Goal: Download file/media: Obtain a digital file from the website

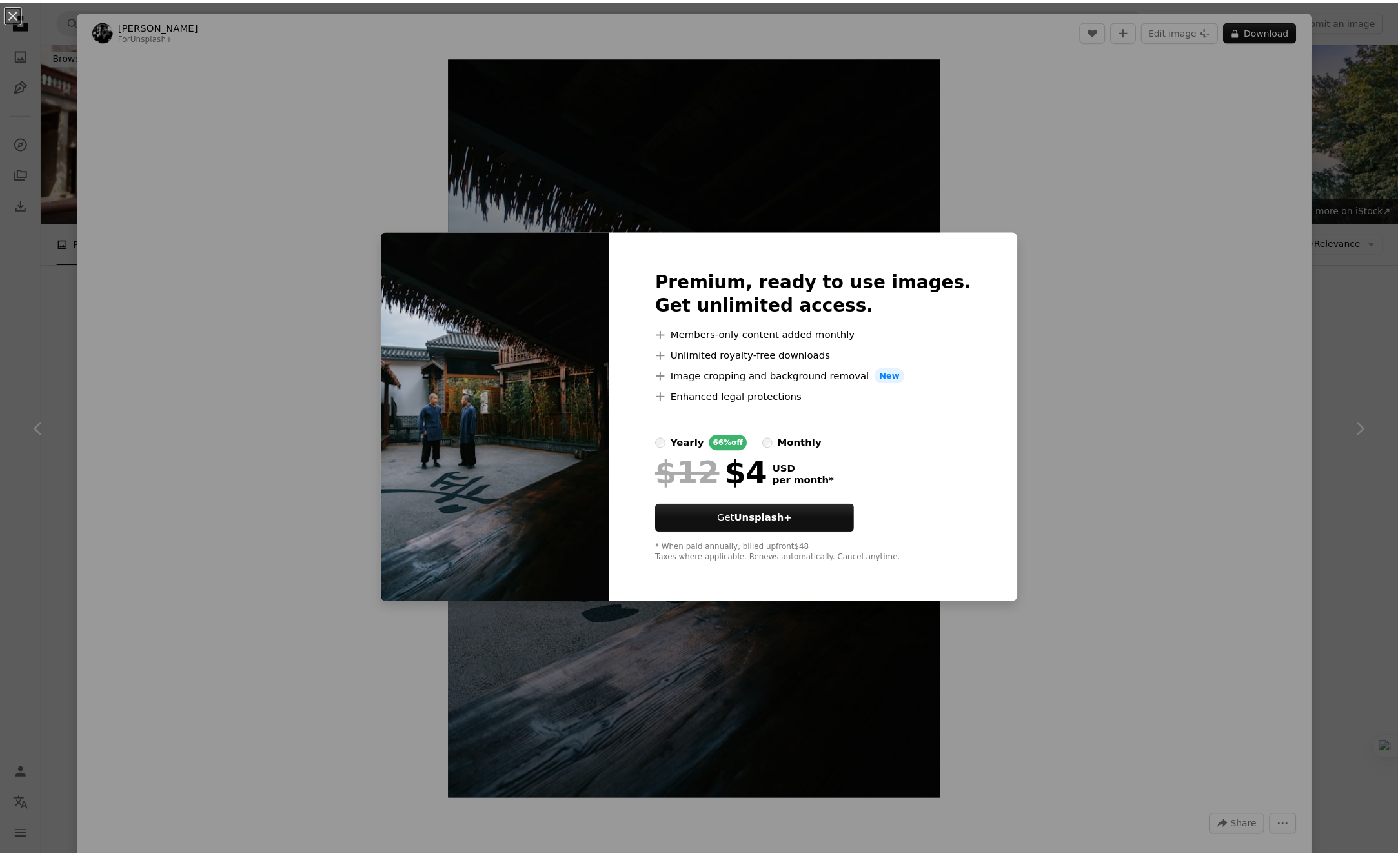
scroll to position [7488, 0]
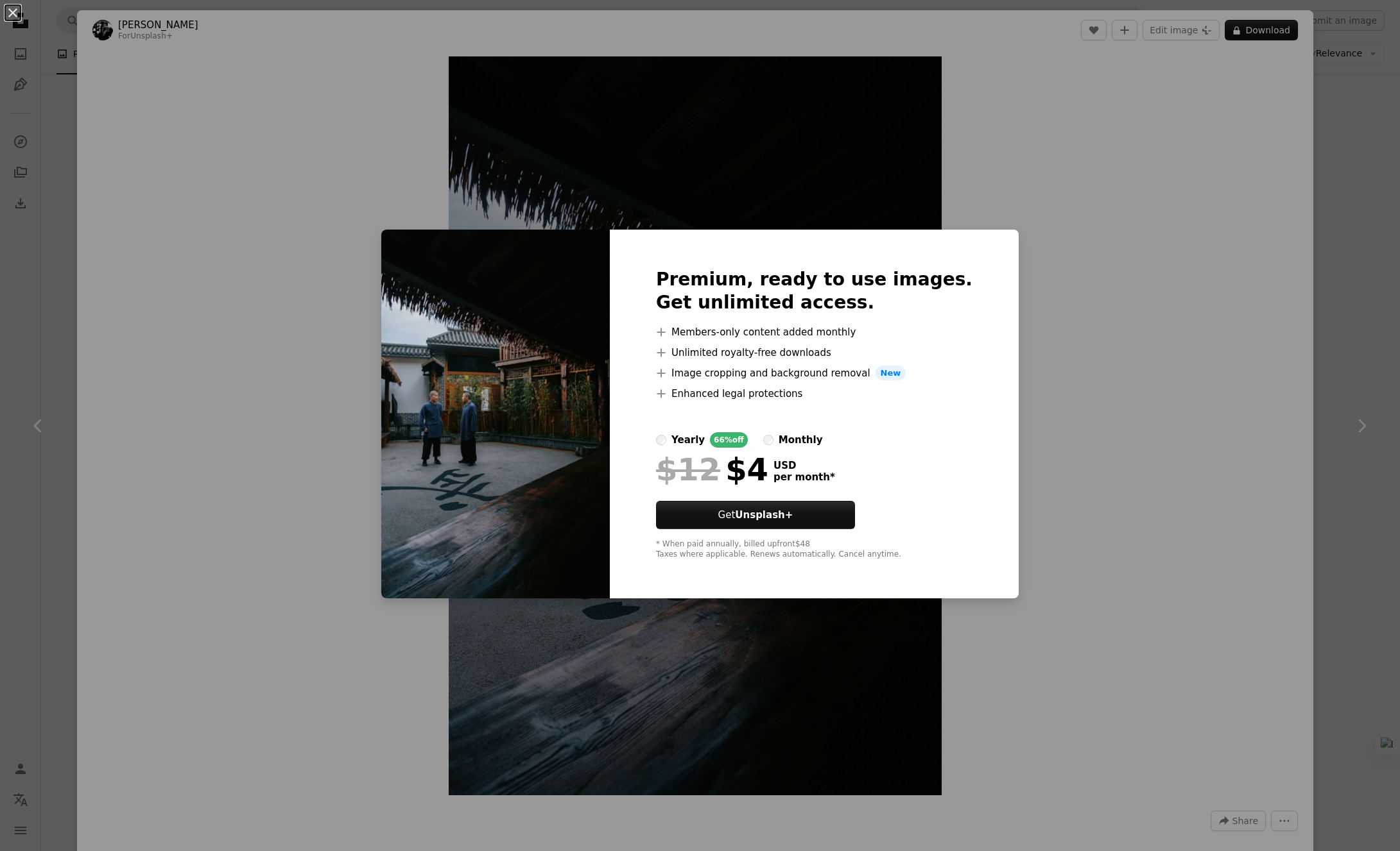
click at [1100, 158] on div "An X shape Premium, ready to use images. Get unlimited access. A plus sign Memb…" at bounding box center [700, 426] width 1400 height 851
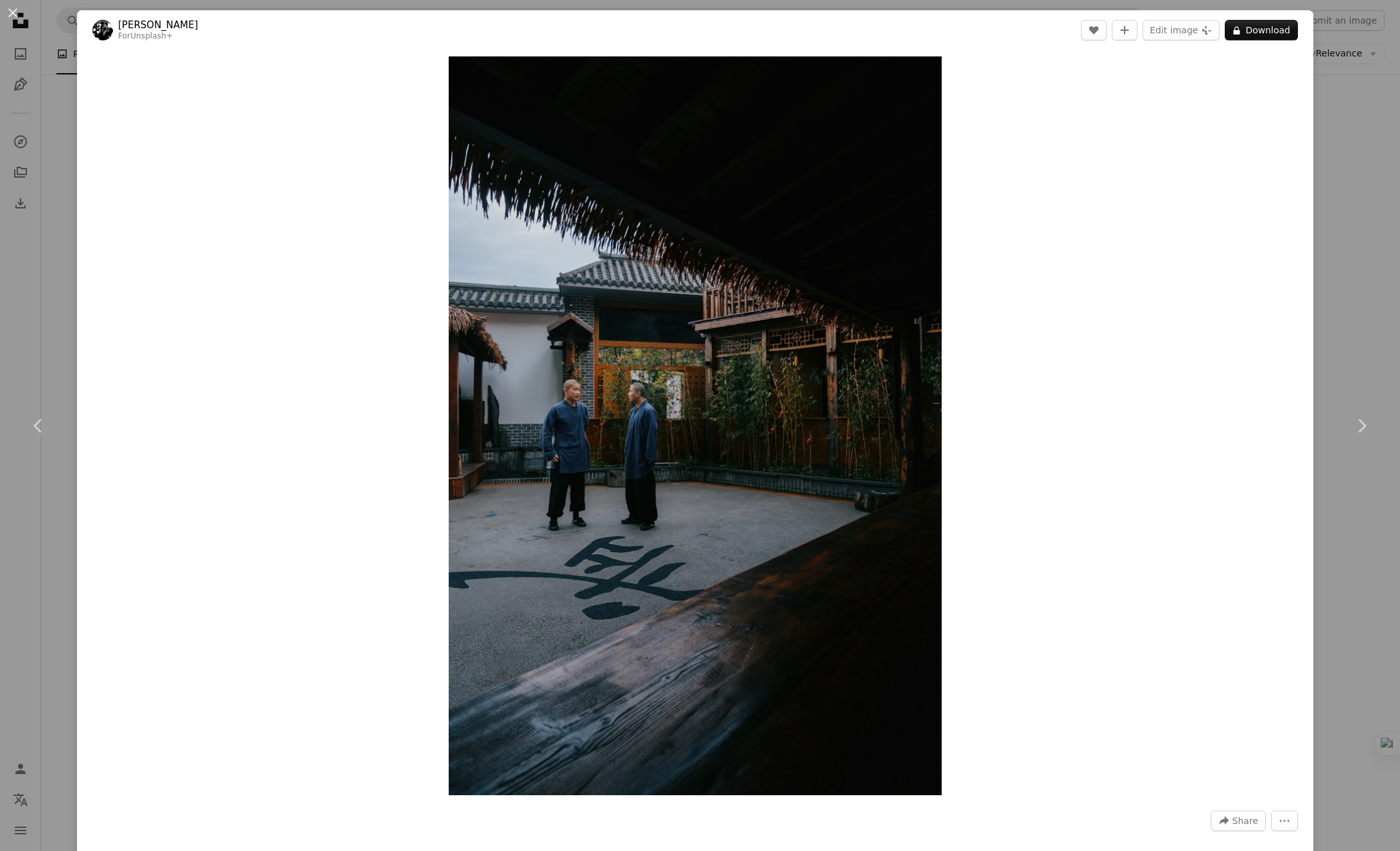
click at [1345, 124] on div "An X shape Chevron left Chevron right [PERSON_NAME] For Unsplash+ A heart A plu…" at bounding box center [700, 426] width 1400 height 851
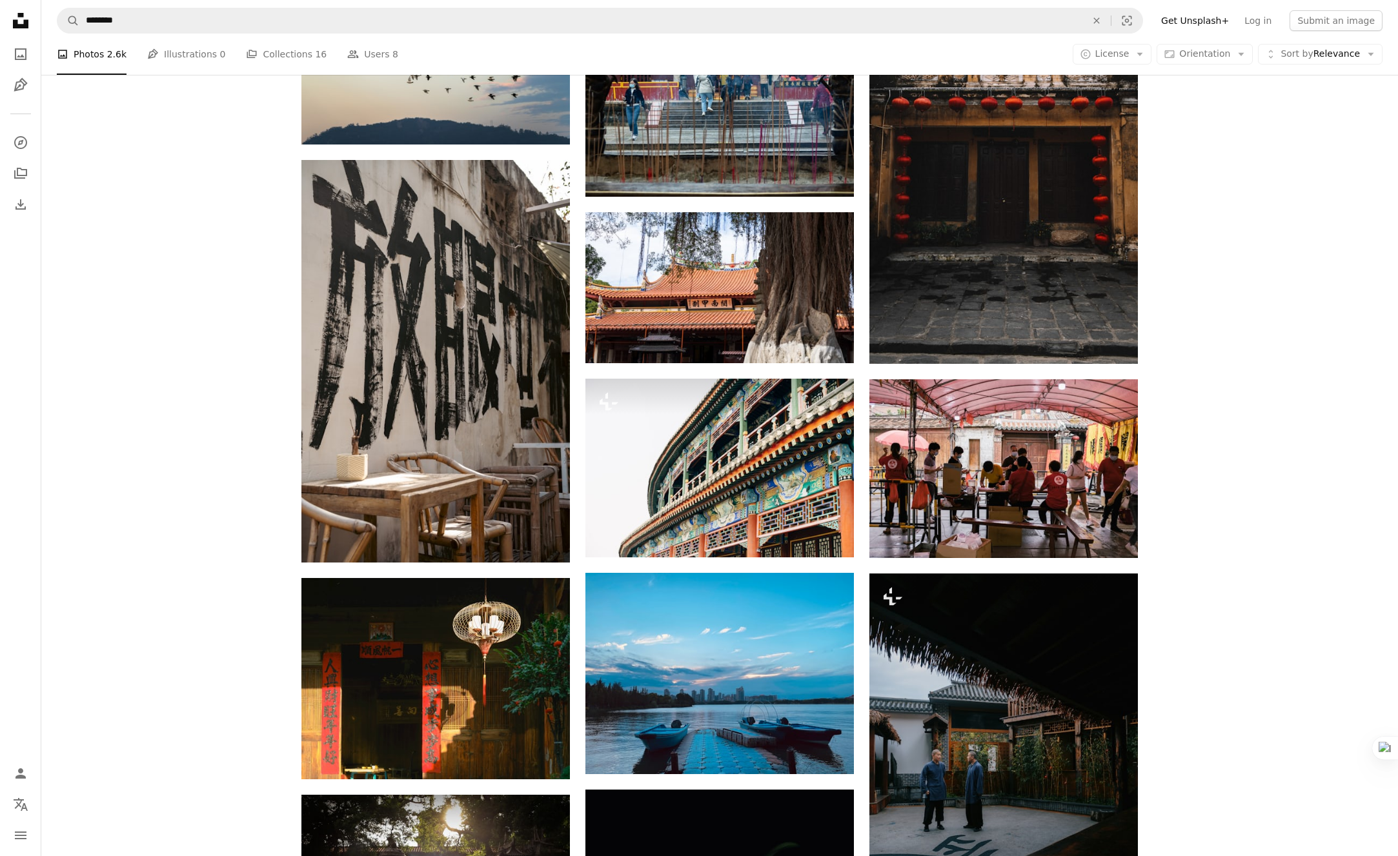
scroll to position [7989, 0]
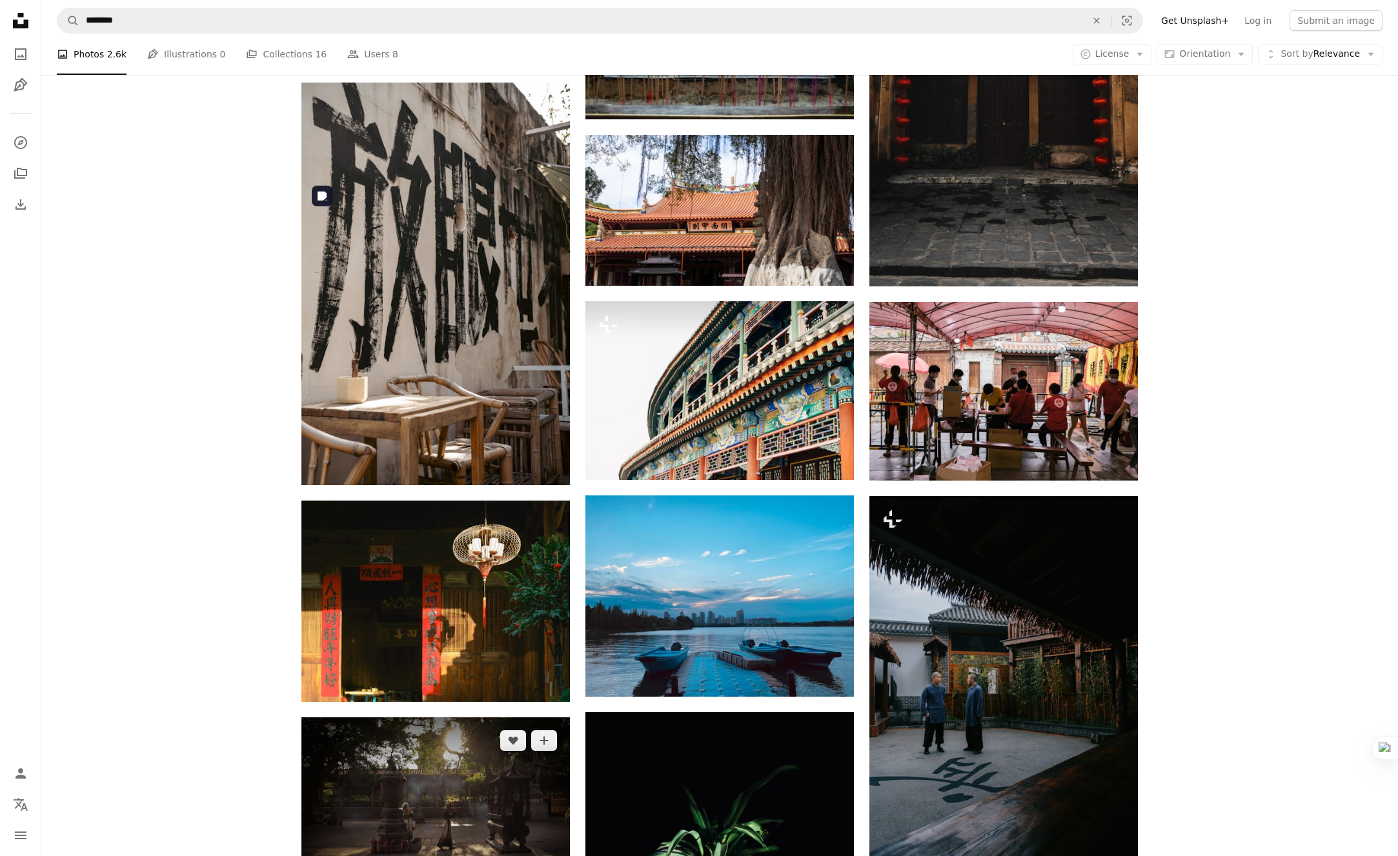
click at [478, 718] on img at bounding box center [435, 807] width 268 height 179
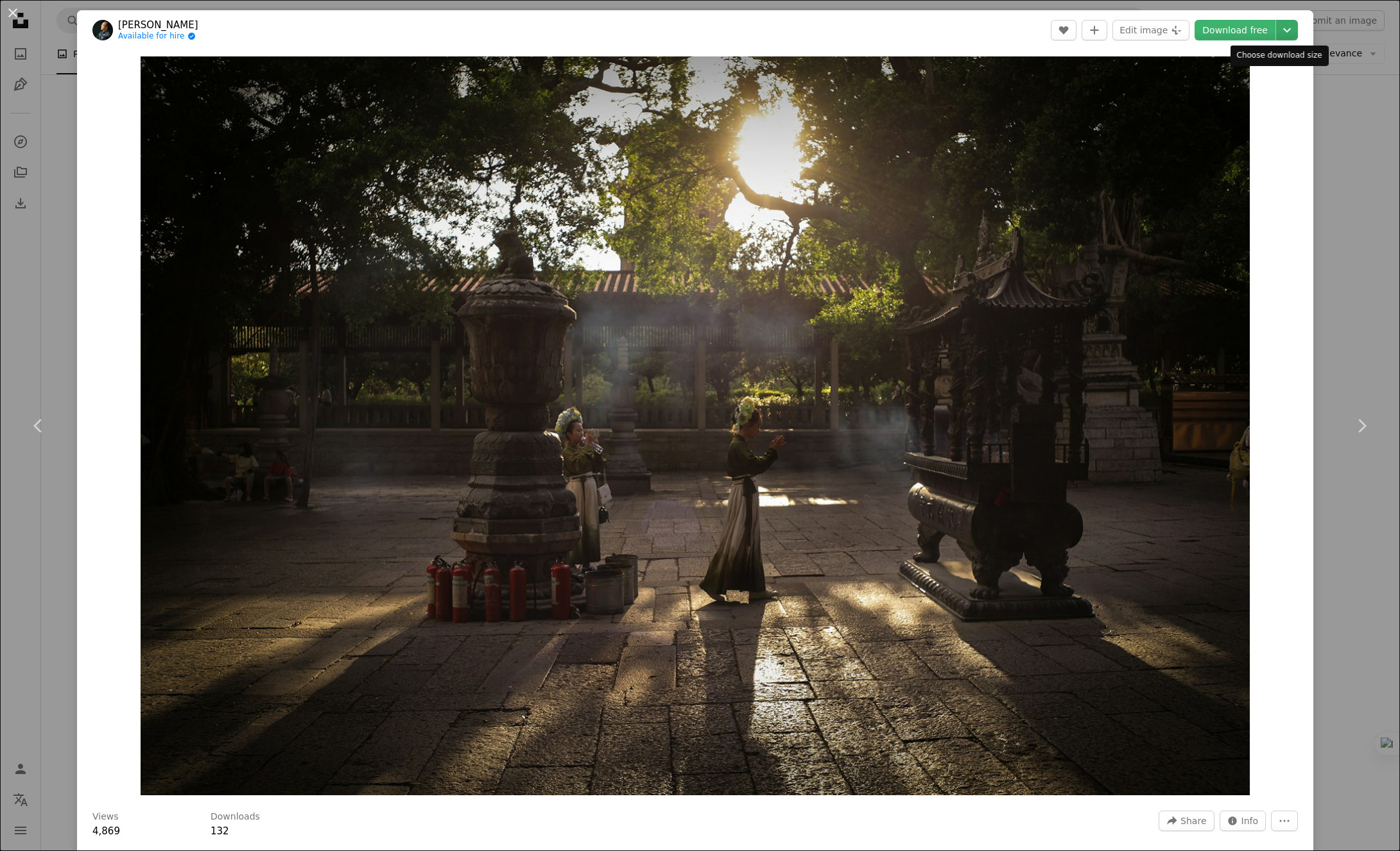
click at [1282, 34] on icon "Chevron down" at bounding box center [1287, 30] width 21 height 15
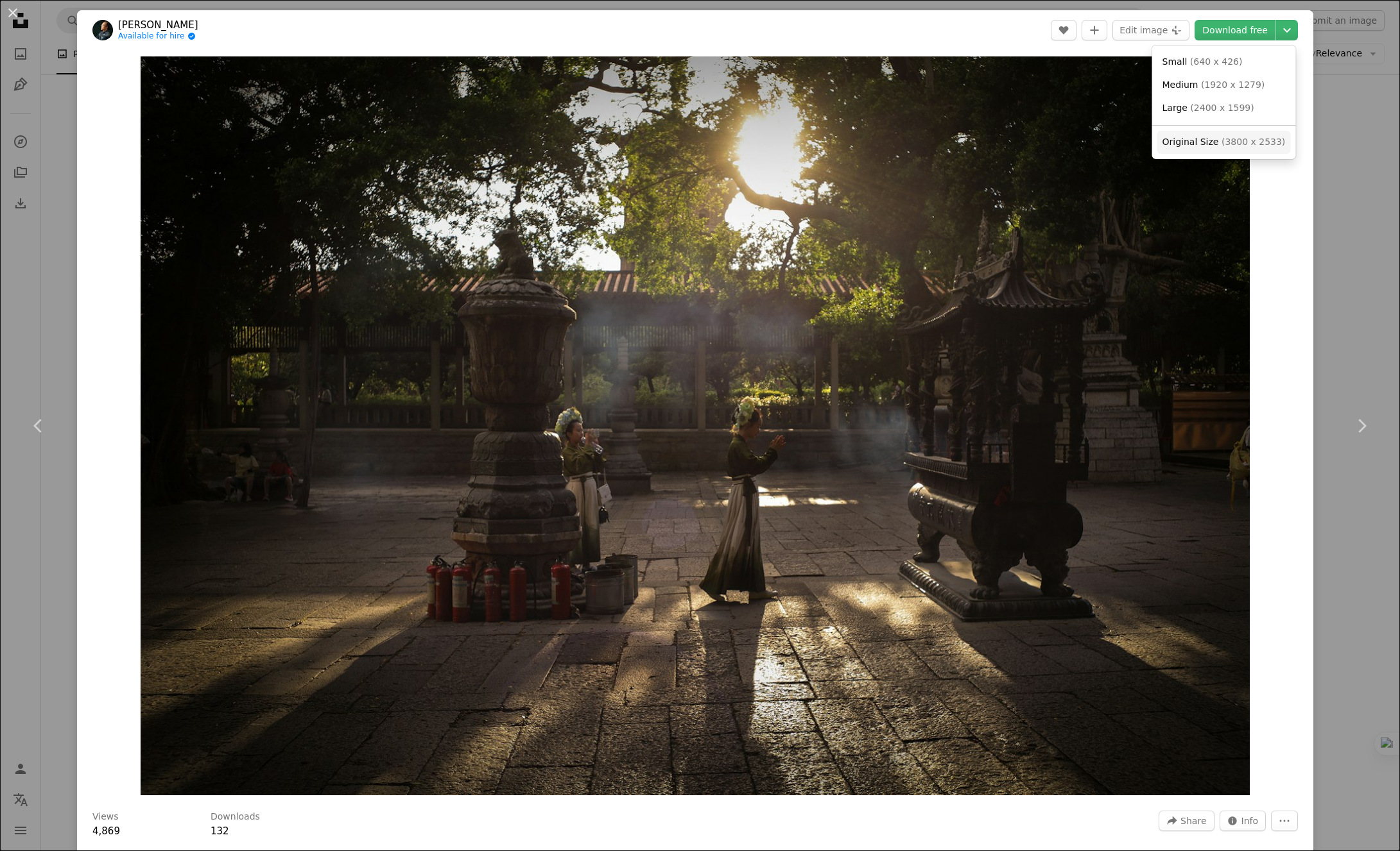
click at [1221, 142] on span "( 3800 x 2533 )" at bounding box center [1253, 141] width 64 height 10
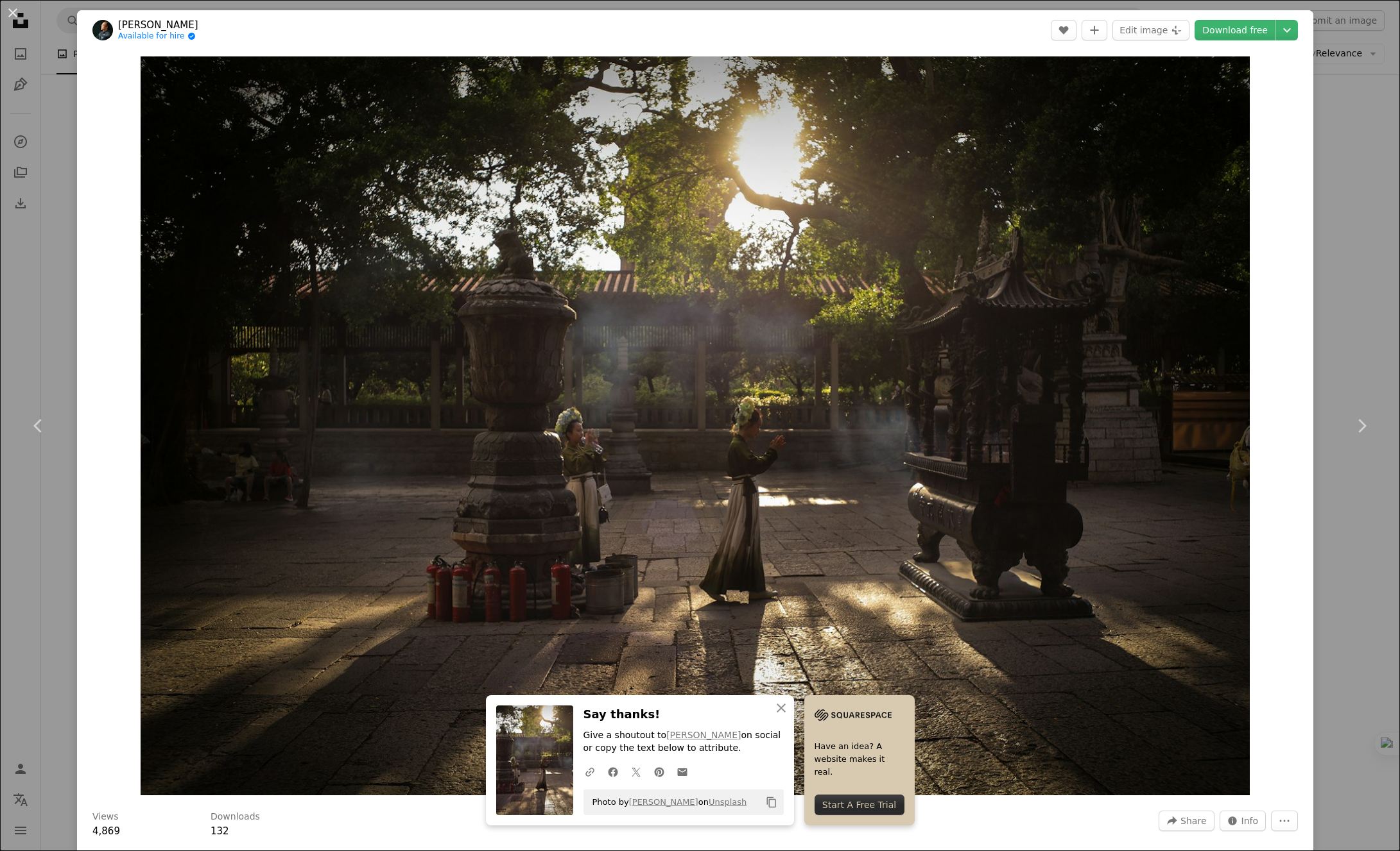
click at [1334, 136] on div "An X shape Chevron left Chevron right Shaoxu Li Available for hire A checkmark …" at bounding box center [700, 426] width 1400 height 851
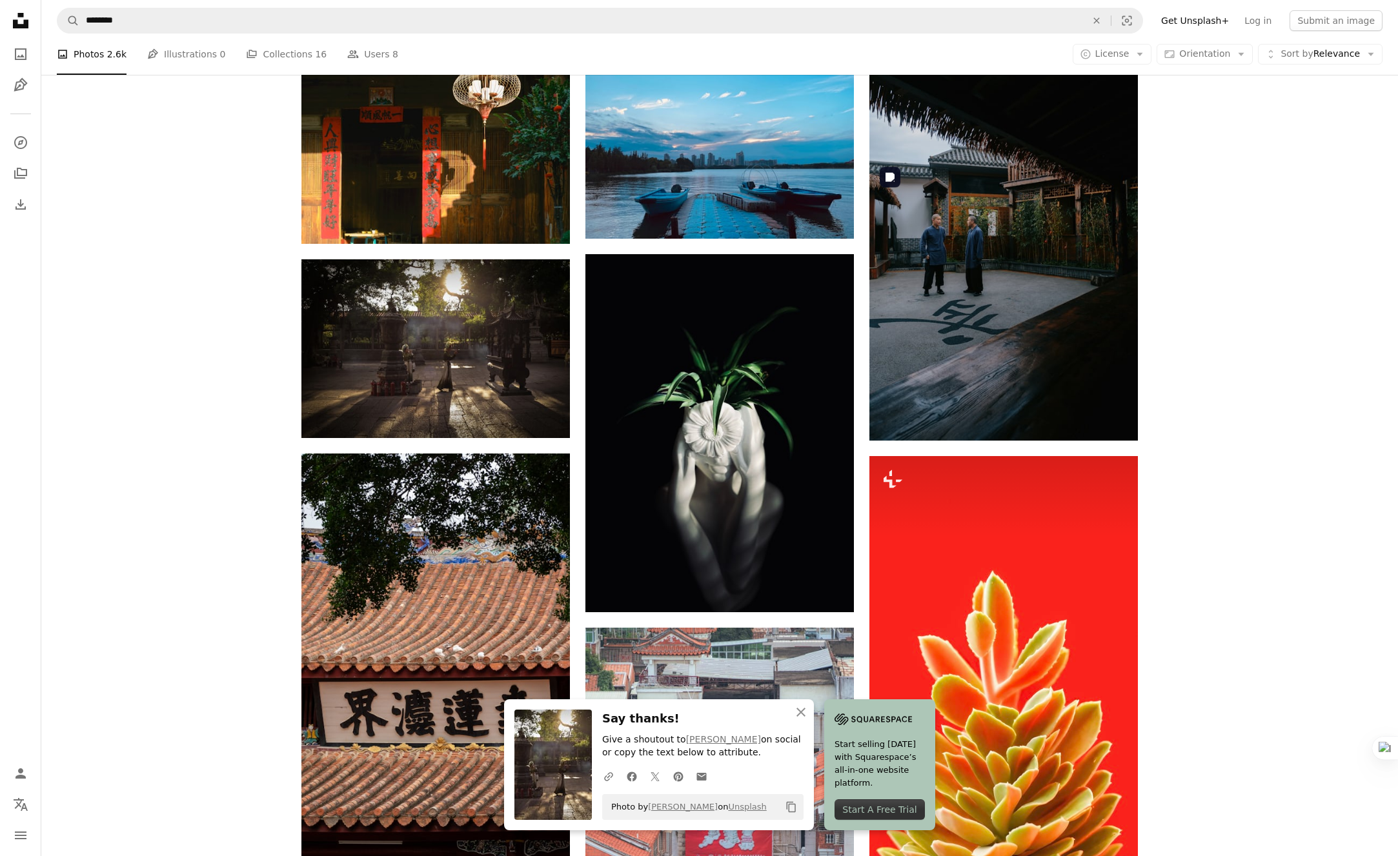
scroll to position [8677, 0]
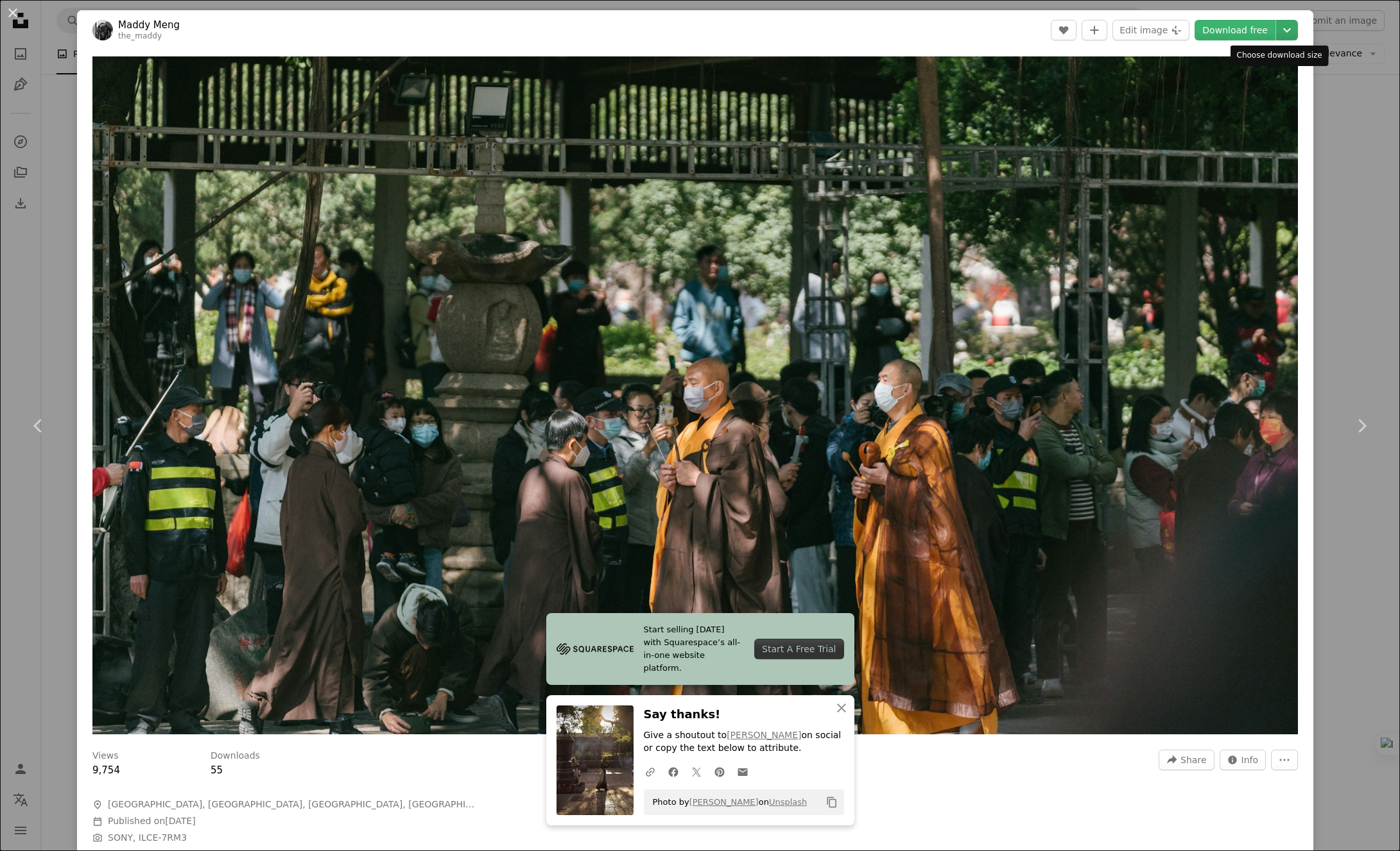
click at [1283, 30] on icon "Choose download size" at bounding box center [1287, 30] width 8 height 5
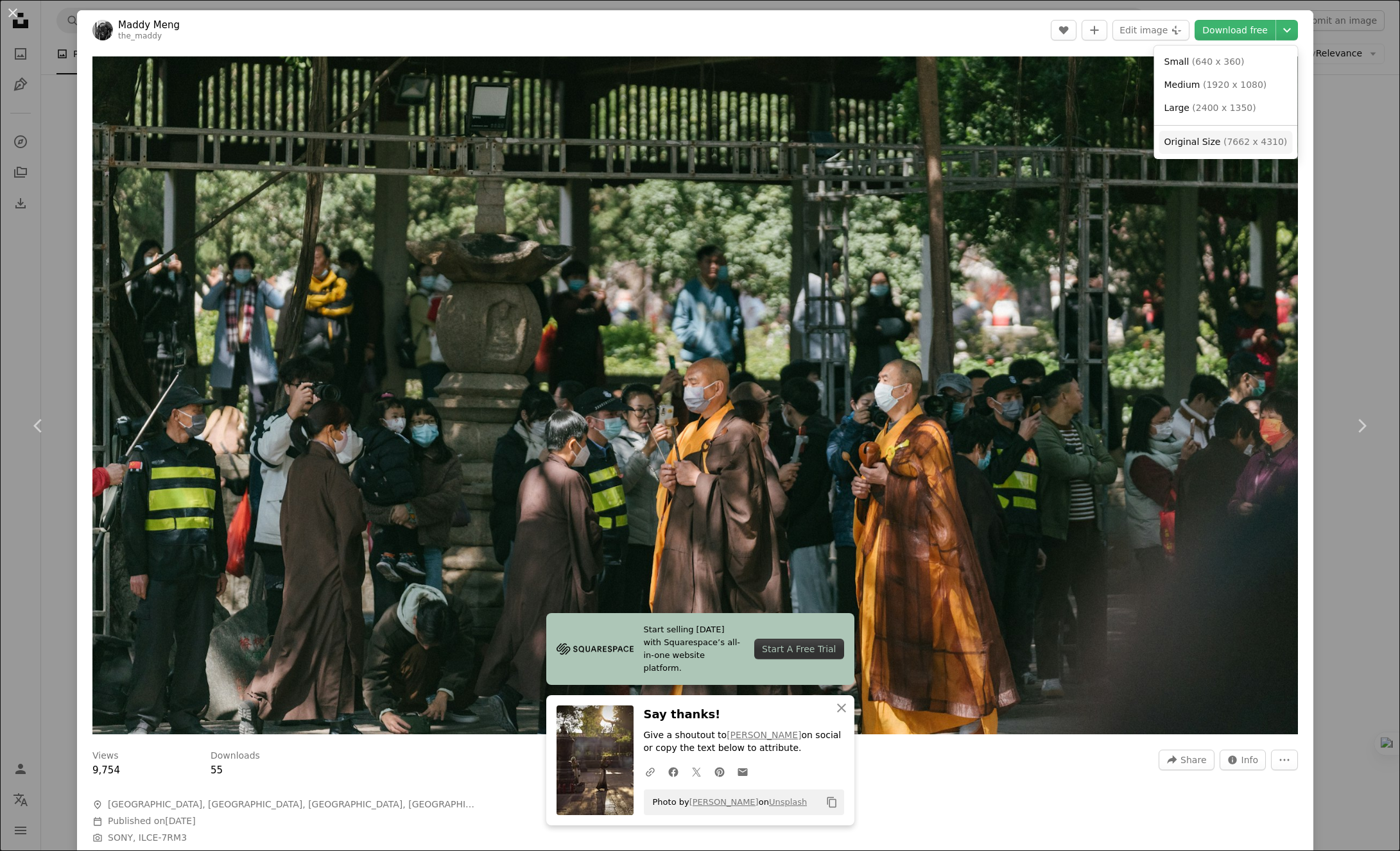
click at [1180, 140] on span "Original Size" at bounding box center [1192, 141] width 57 height 10
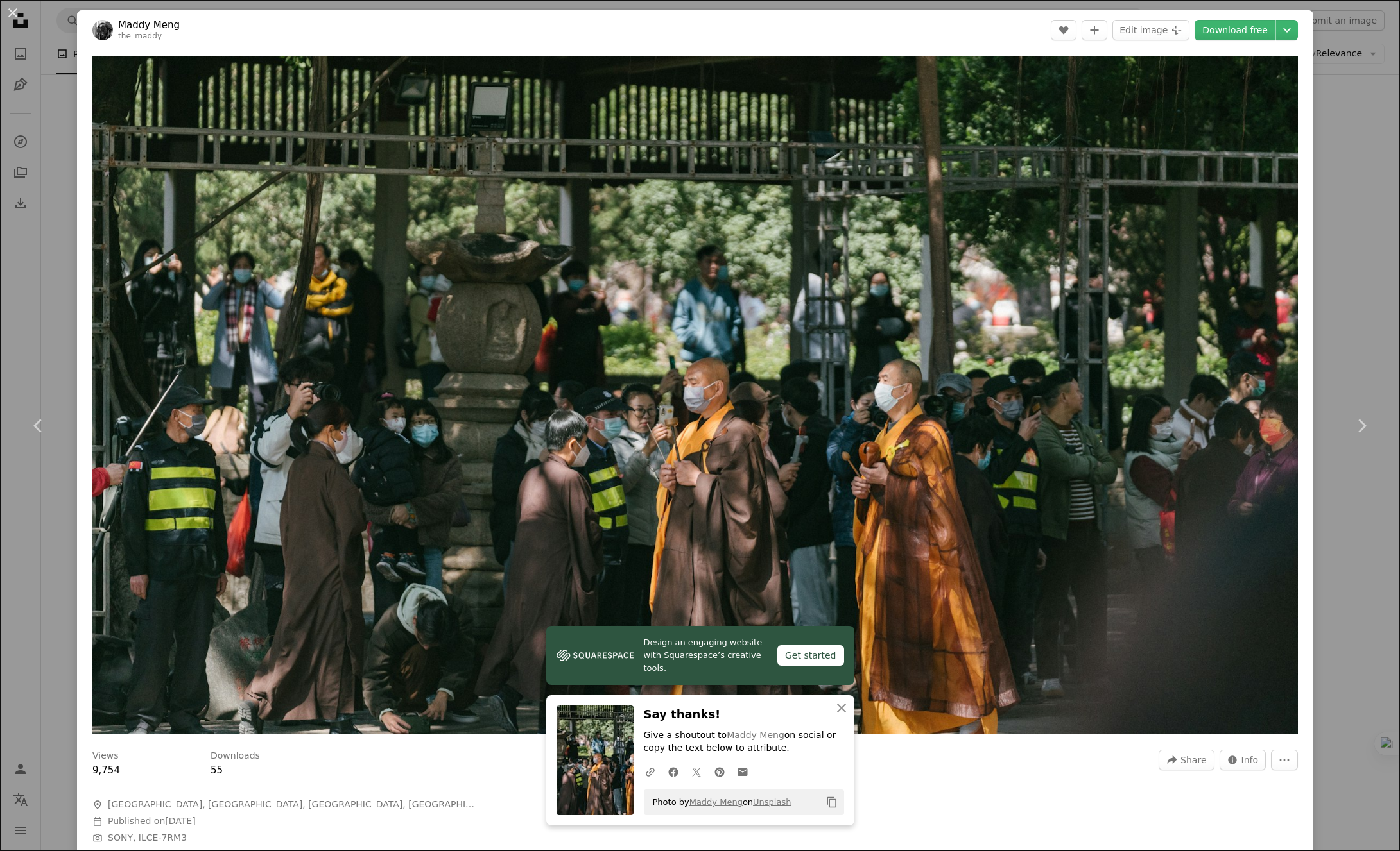
click at [1339, 157] on div "An X shape Chevron left Chevron right Maddy Meng the_maddy A heart A plus sign …" at bounding box center [700, 426] width 1400 height 851
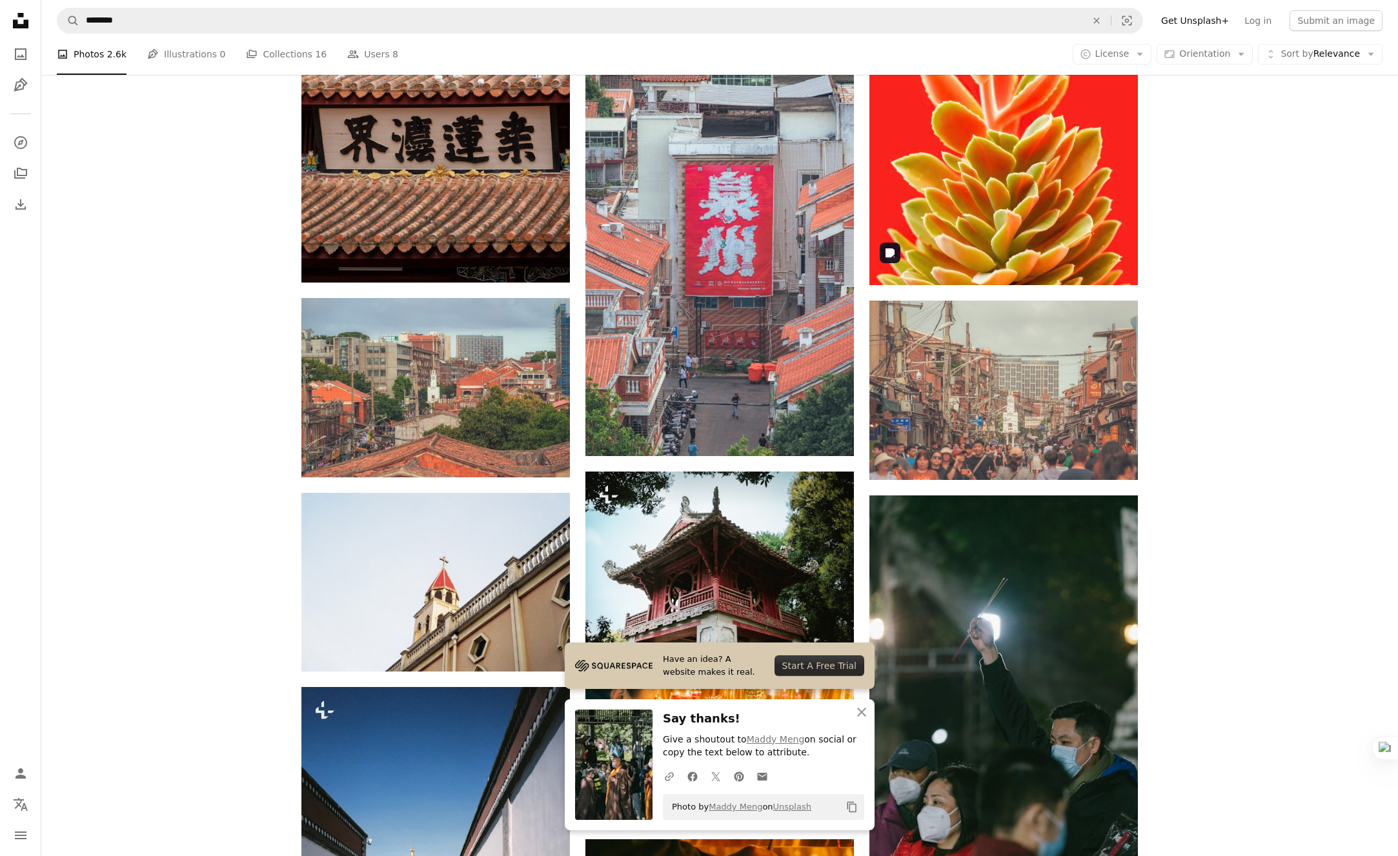
scroll to position [9077, 0]
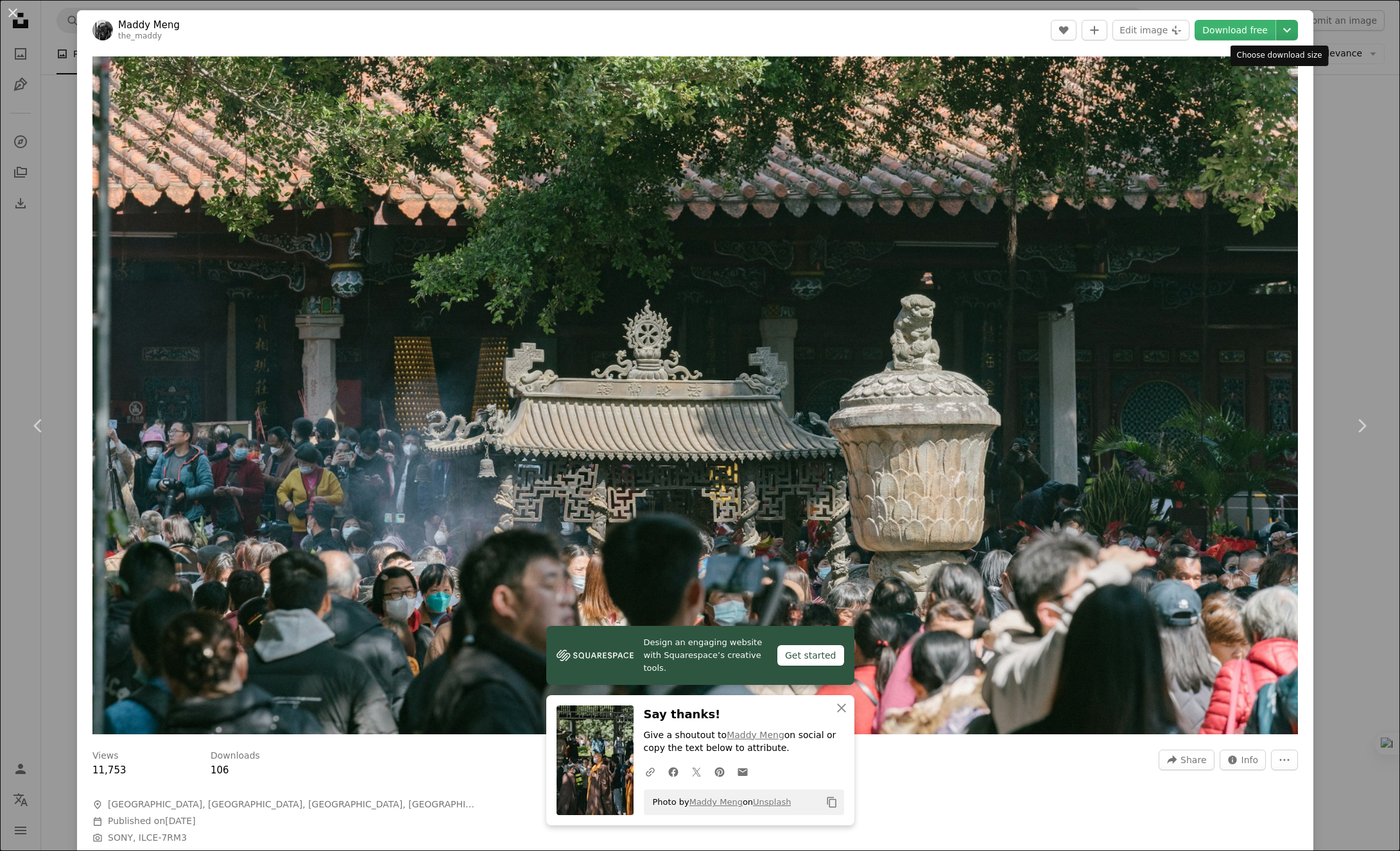
click at [1284, 34] on icon "Chevron down" at bounding box center [1287, 30] width 21 height 15
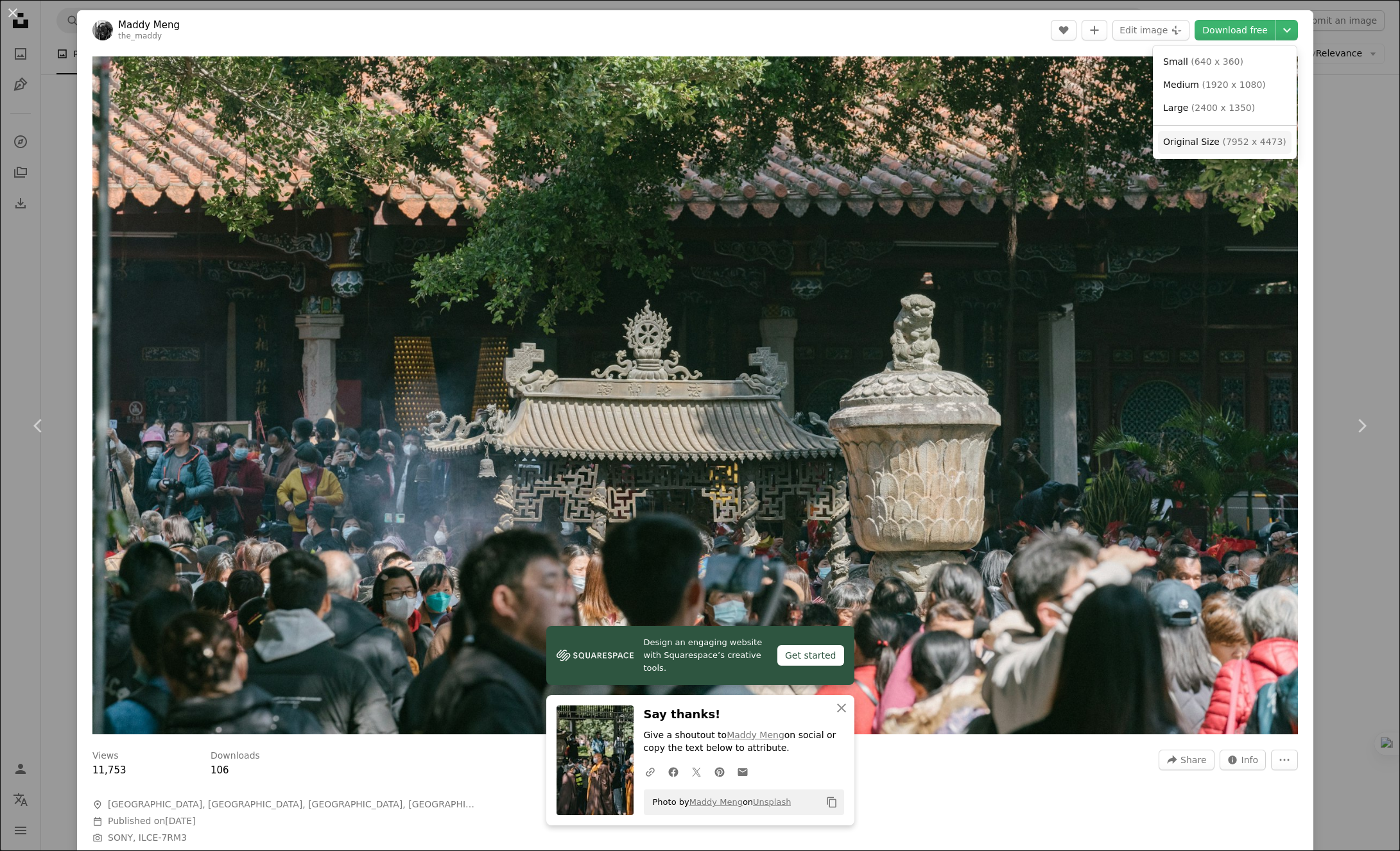
click at [1226, 146] on span "( 7952 x 4473 )" at bounding box center [1254, 141] width 64 height 10
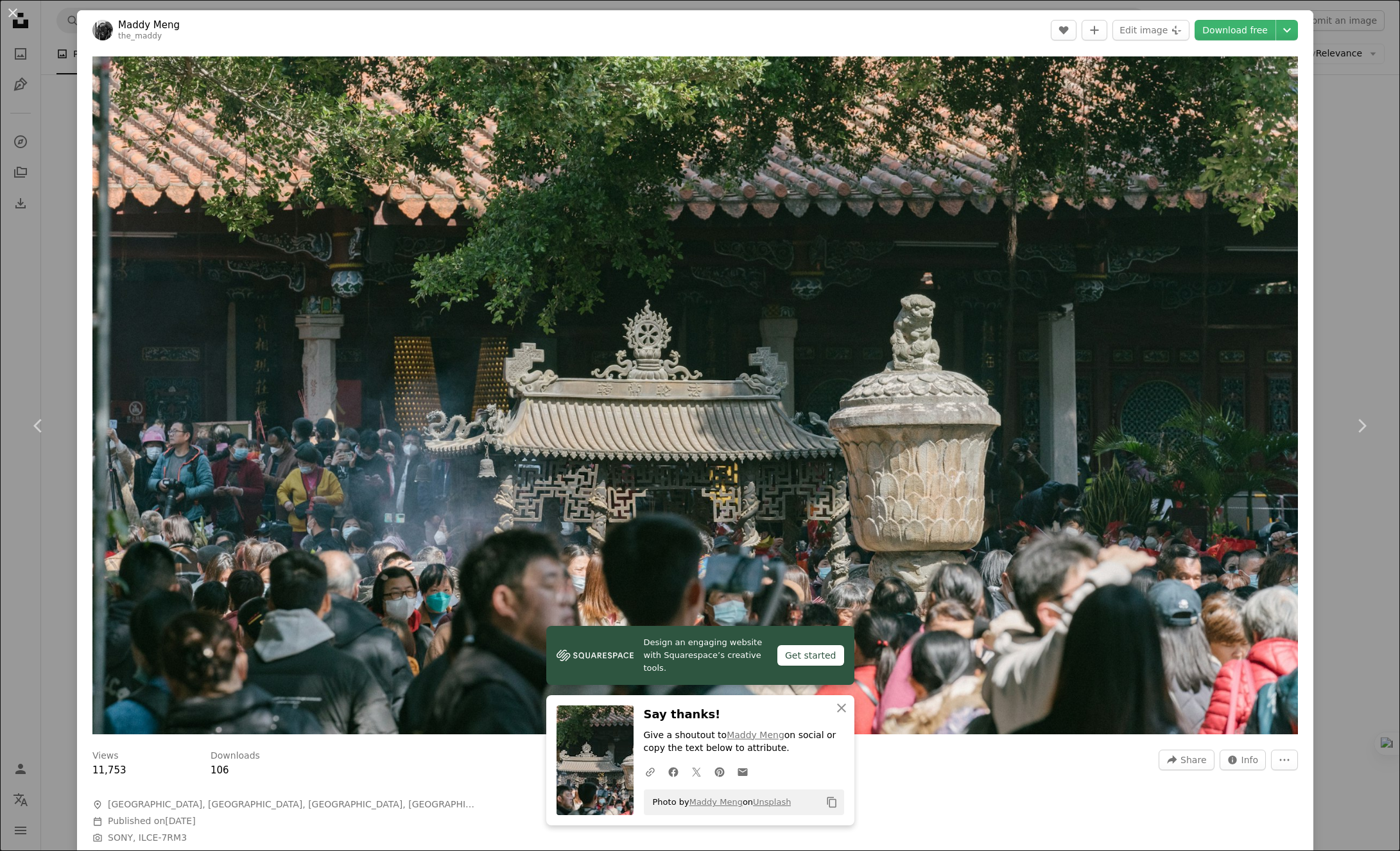
click at [1355, 146] on div "An X shape Chevron left Chevron right Maddy Meng the_maddy A heart A plus sign …" at bounding box center [700, 426] width 1400 height 851
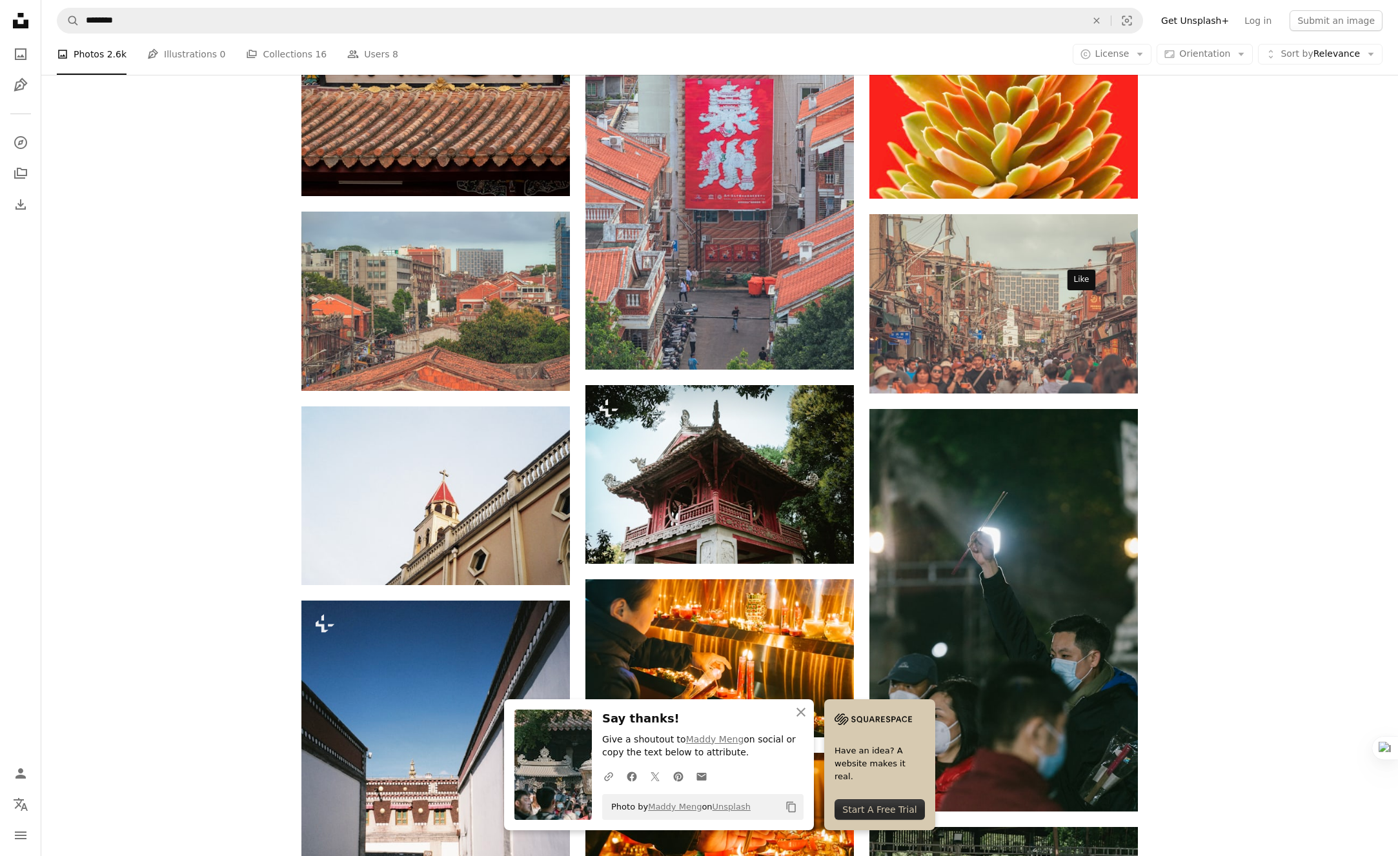
scroll to position [9290, 0]
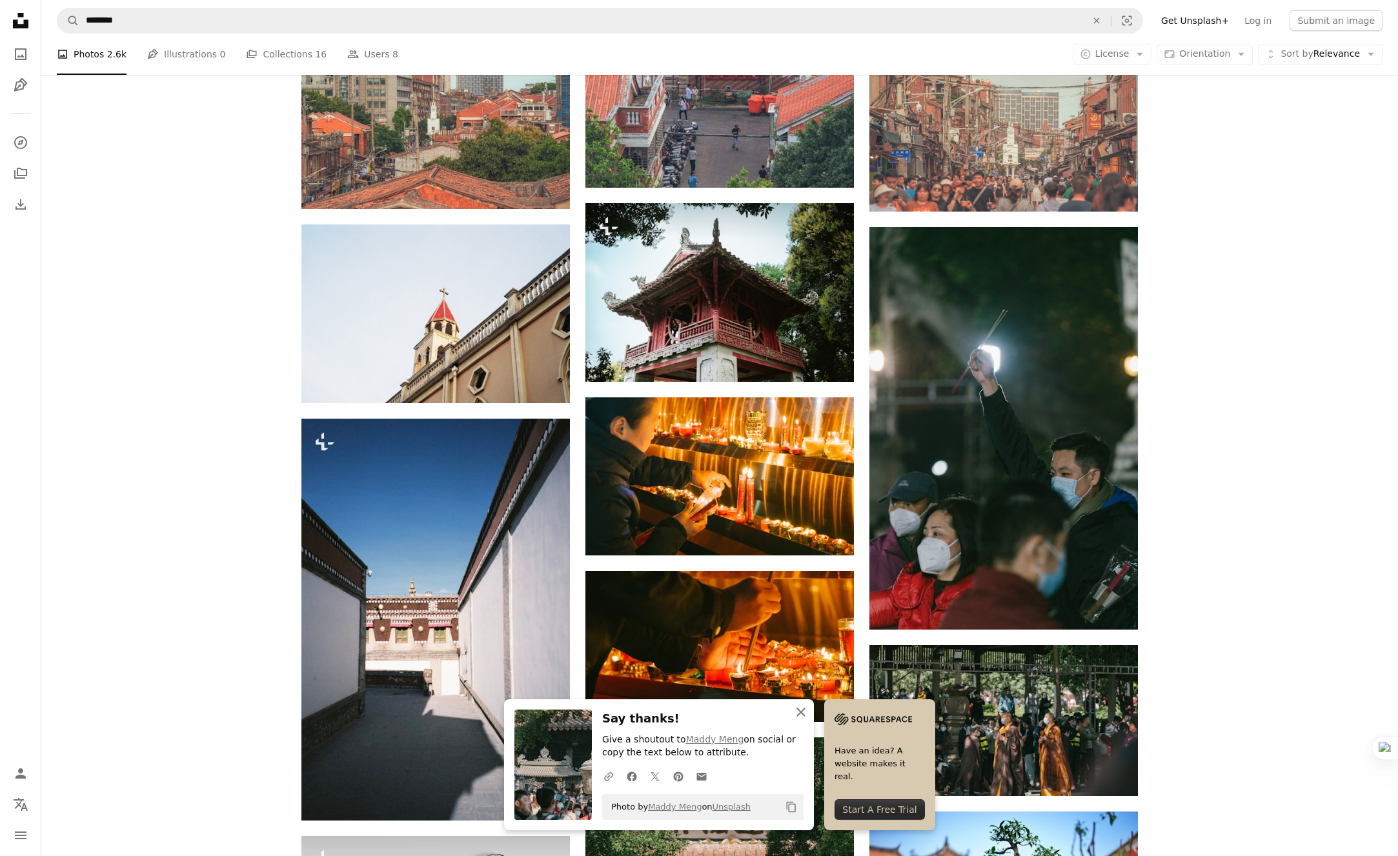
click at [809, 706] on icon "An X shape" at bounding box center [800, 712] width 15 height 15
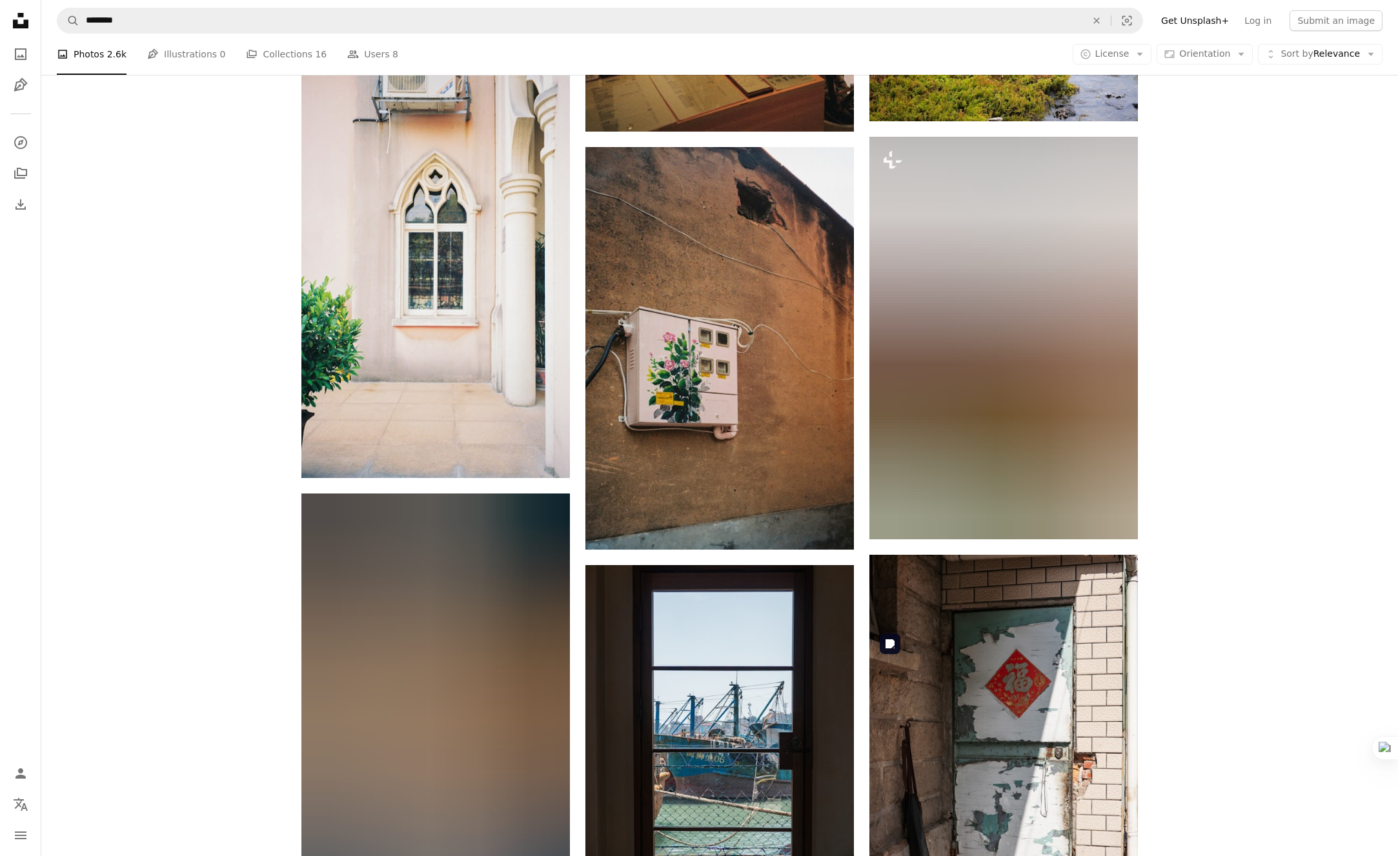
scroll to position [11968, 0]
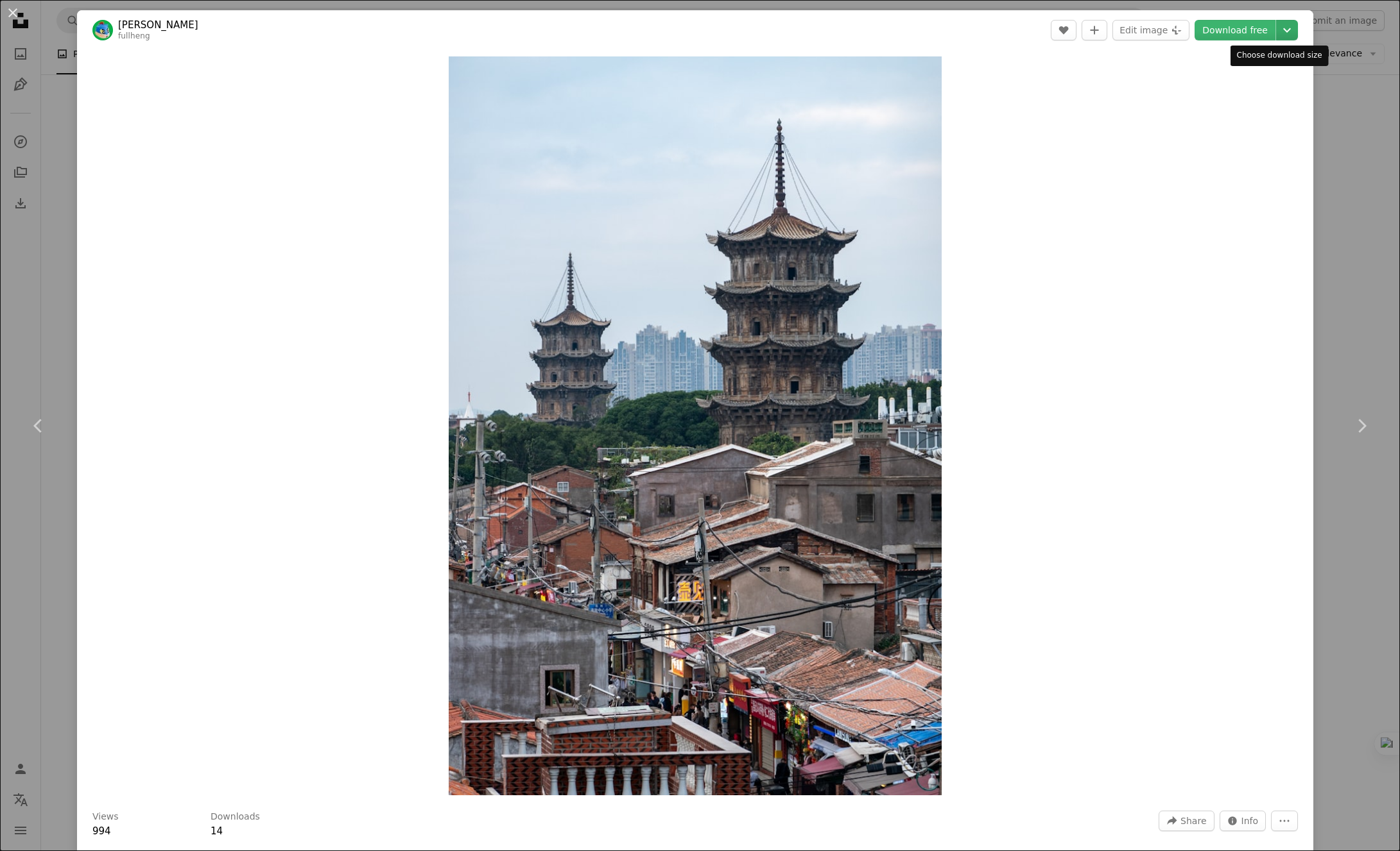
click at [1280, 28] on icon "Chevron down" at bounding box center [1287, 30] width 21 height 15
click at [1226, 137] on span "( 3081 x 4621 )" at bounding box center [1256, 141] width 64 height 10
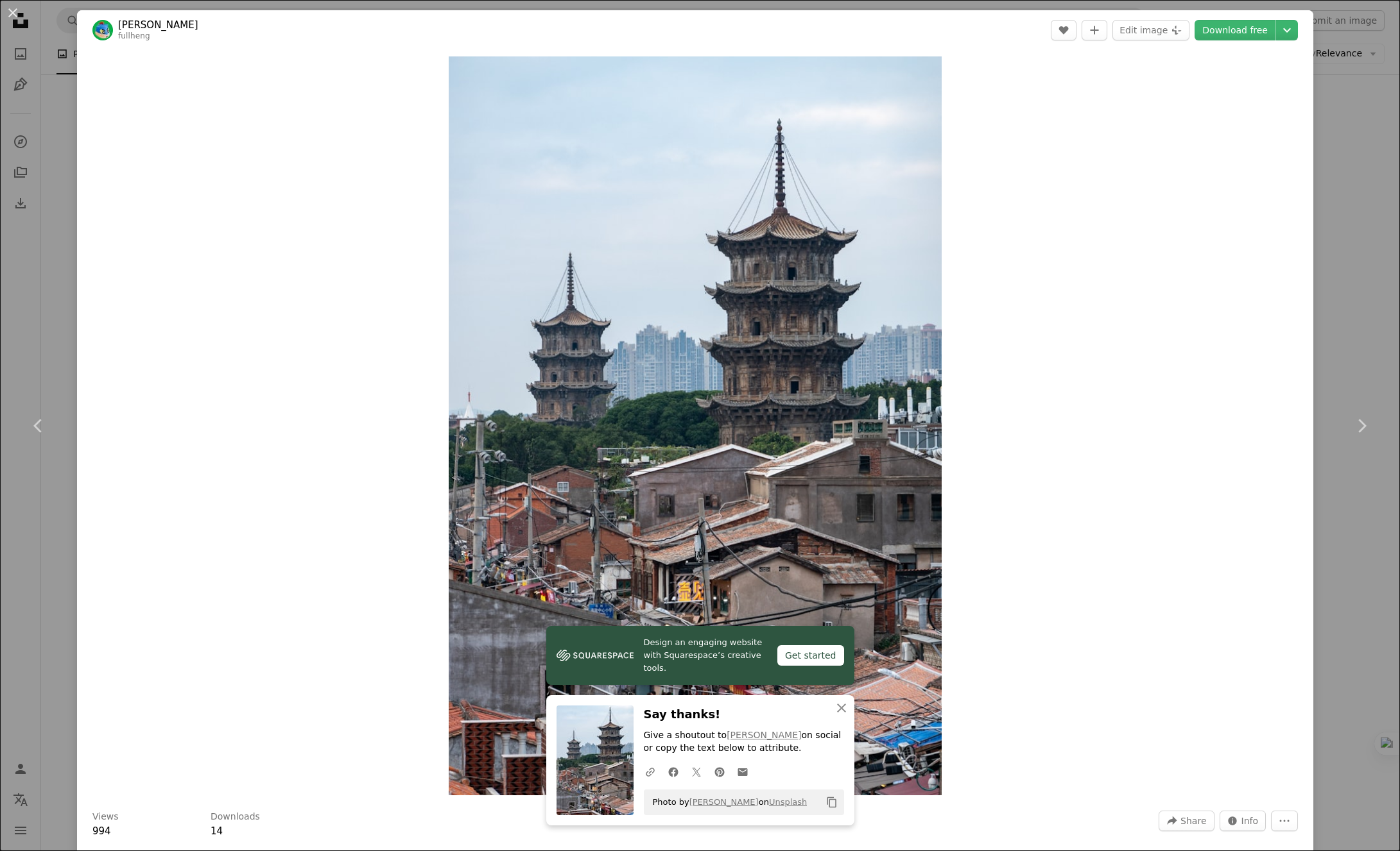
click at [1342, 129] on div "An X shape Chevron left Chevron right [PERSON_NAME] HENG fullheng A heart A plu…" at bounding box center [700, 426] width 1400 height 851
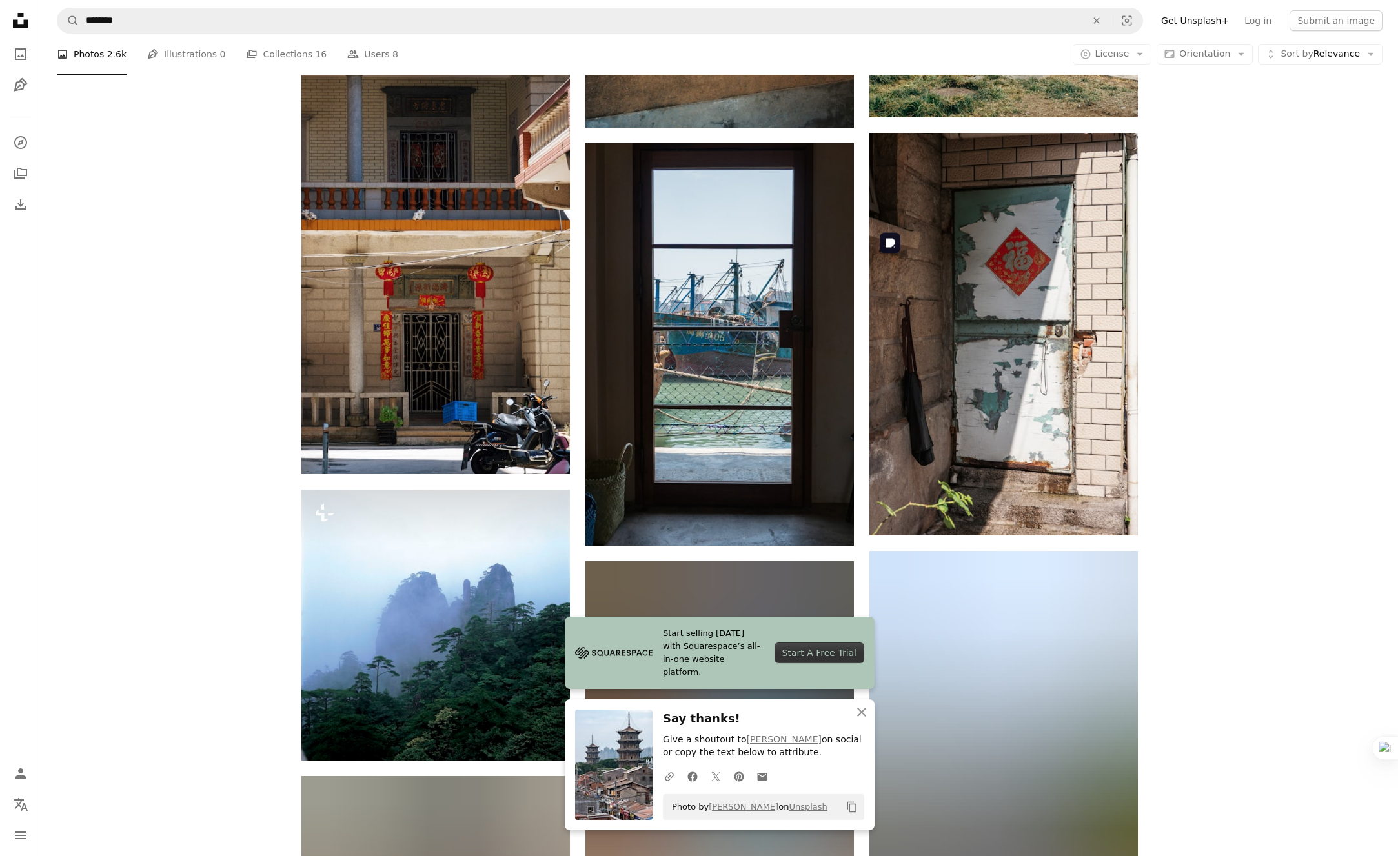
scroll to position [12624, 0]
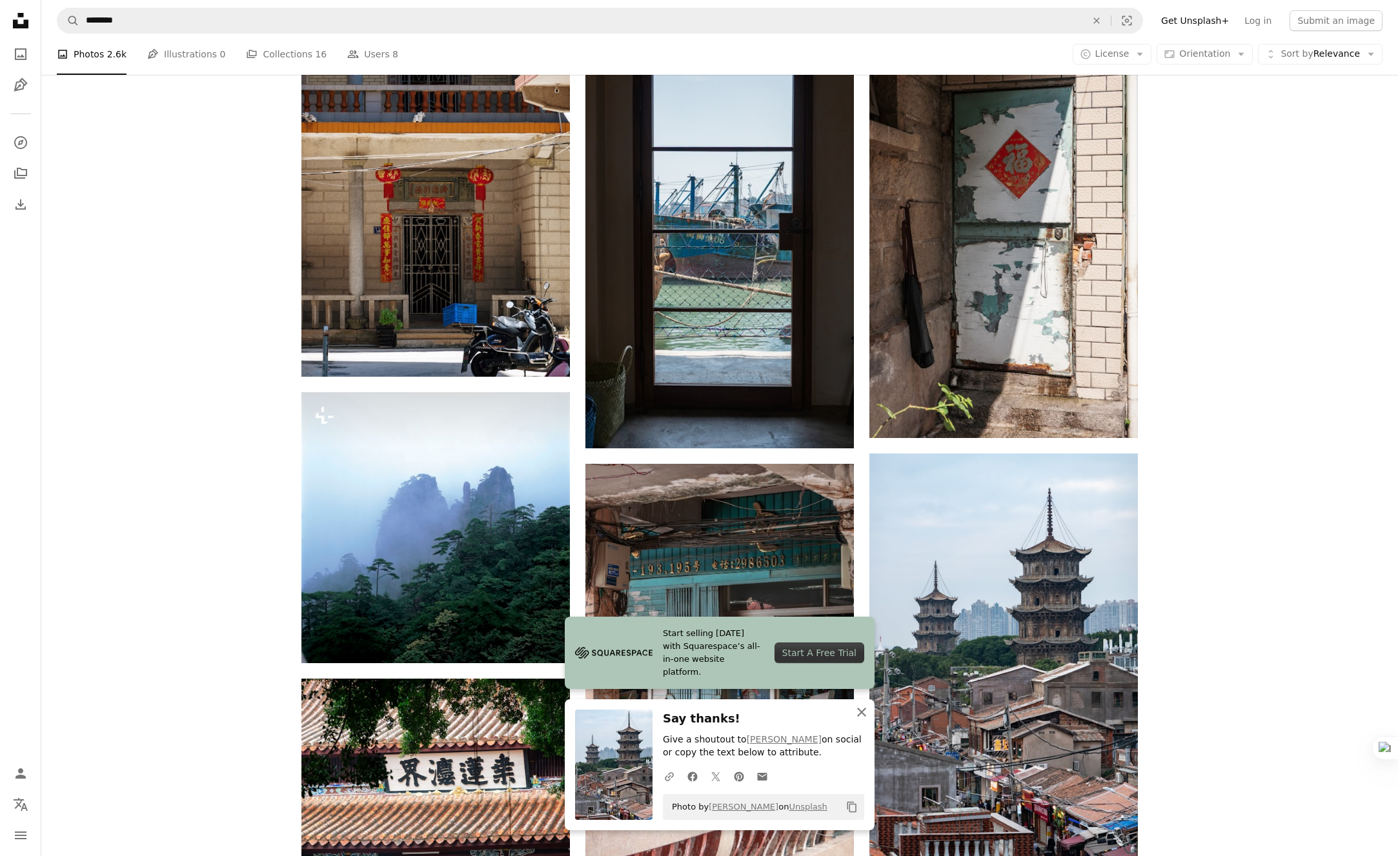
click at [860, 716] on icon "An X shape" at bounding box center [861, 712] width 15 height 15
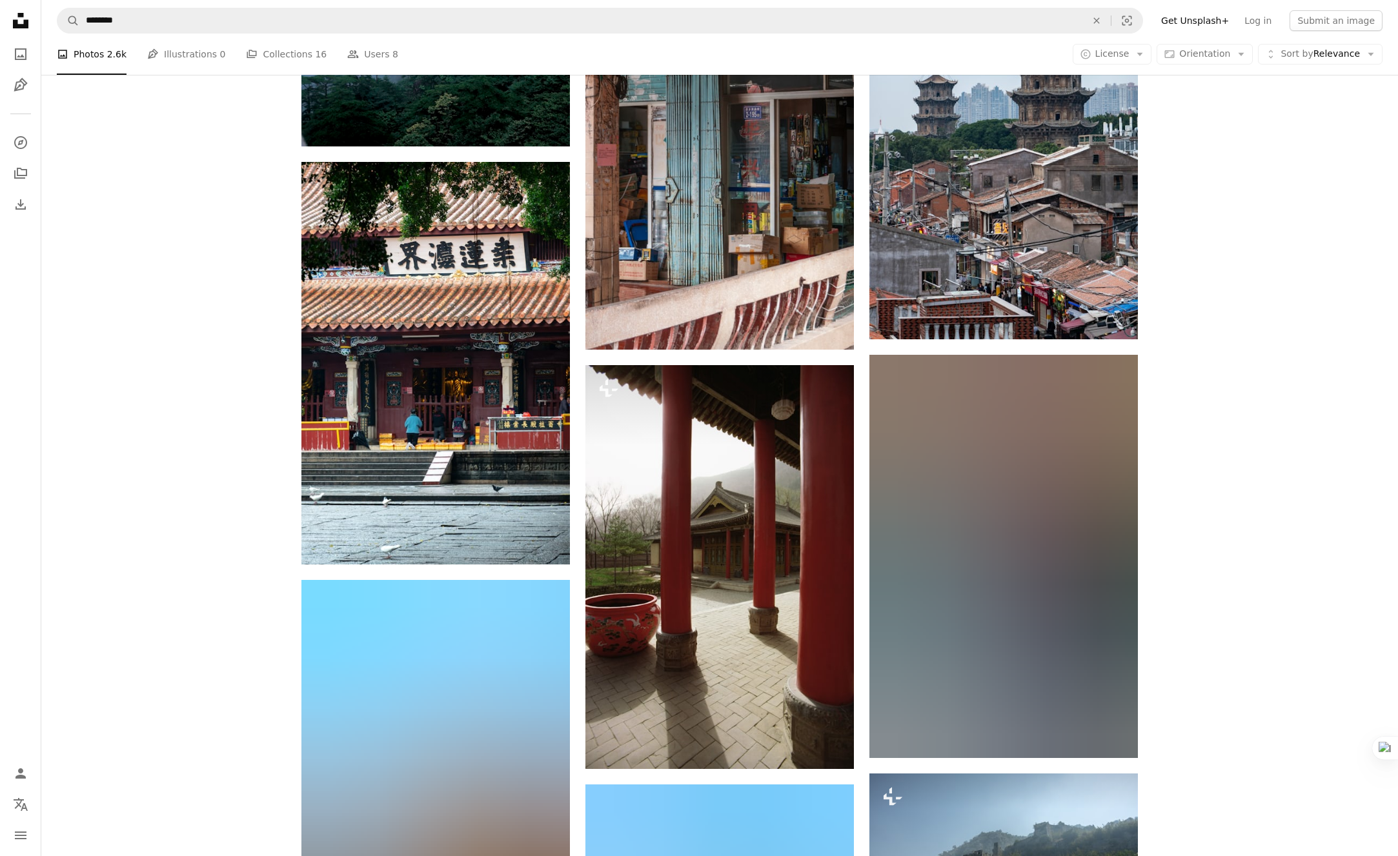
scroll to position [13143, 0]
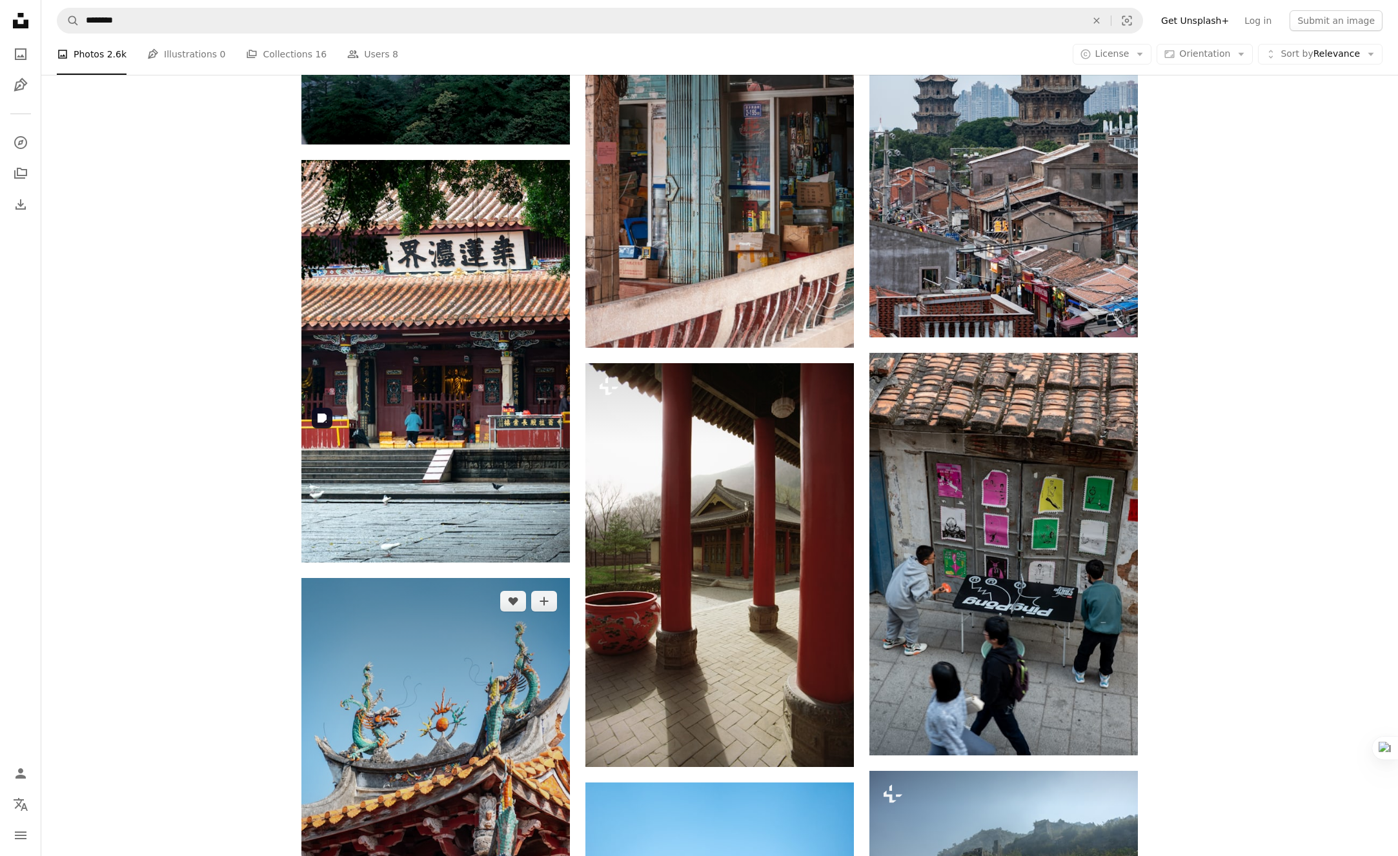
click at [481, 578] on img at bounding box center [435, 779] width 268 height 403
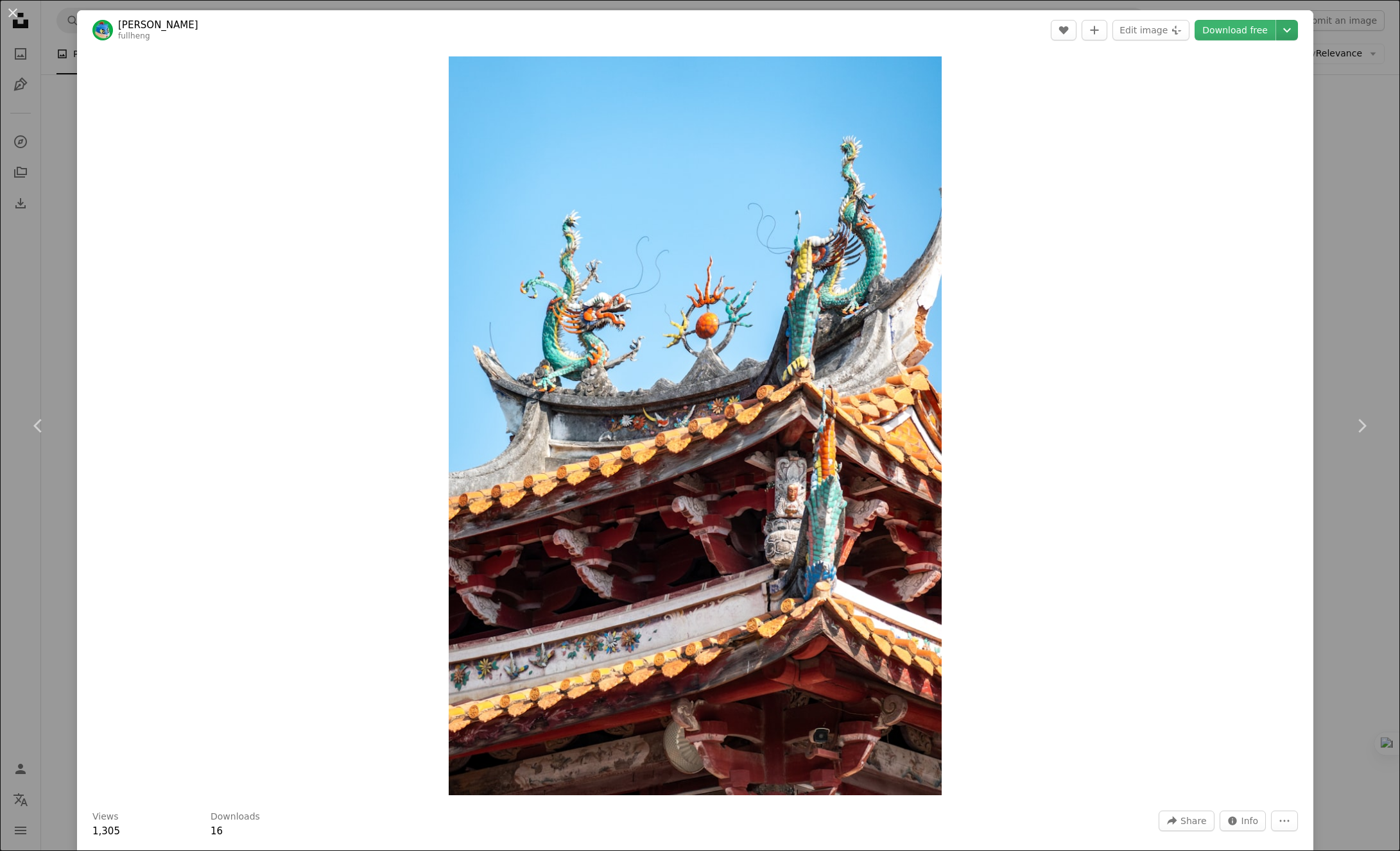
click at [1281, 24] on icon "Chevron down" at bounding box center [1287, 30] width 21 height 15
click at [1213, 143] on span "Original Size" at bounding box center [1190, 141] width 57 height 10
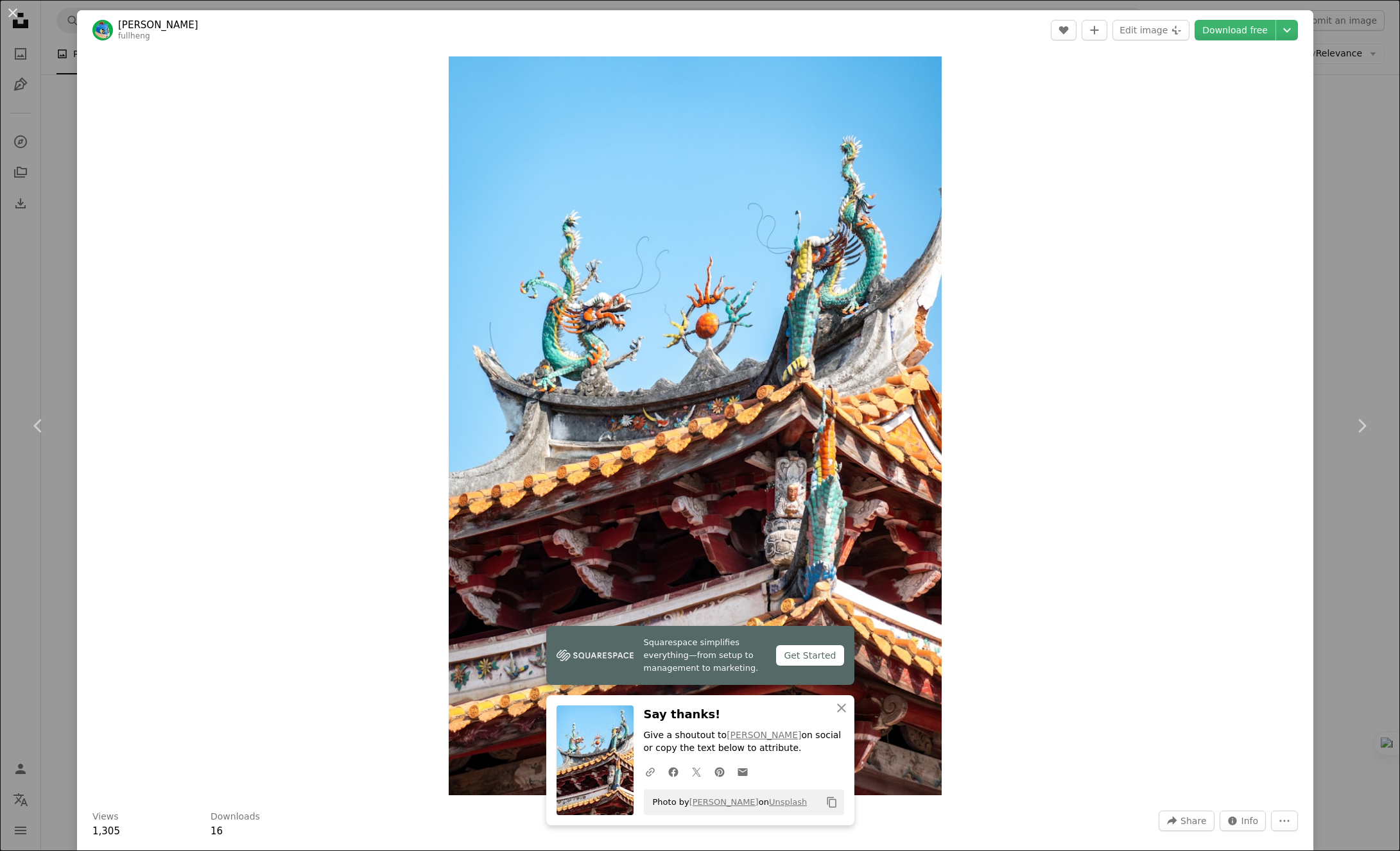
click at [1353, 132] on div "An X shape Chevron left Chevron right [PERSON_NAME] HENG fullheng A heart A plu…" at bounding box center [700, 426] width 1400 height 851
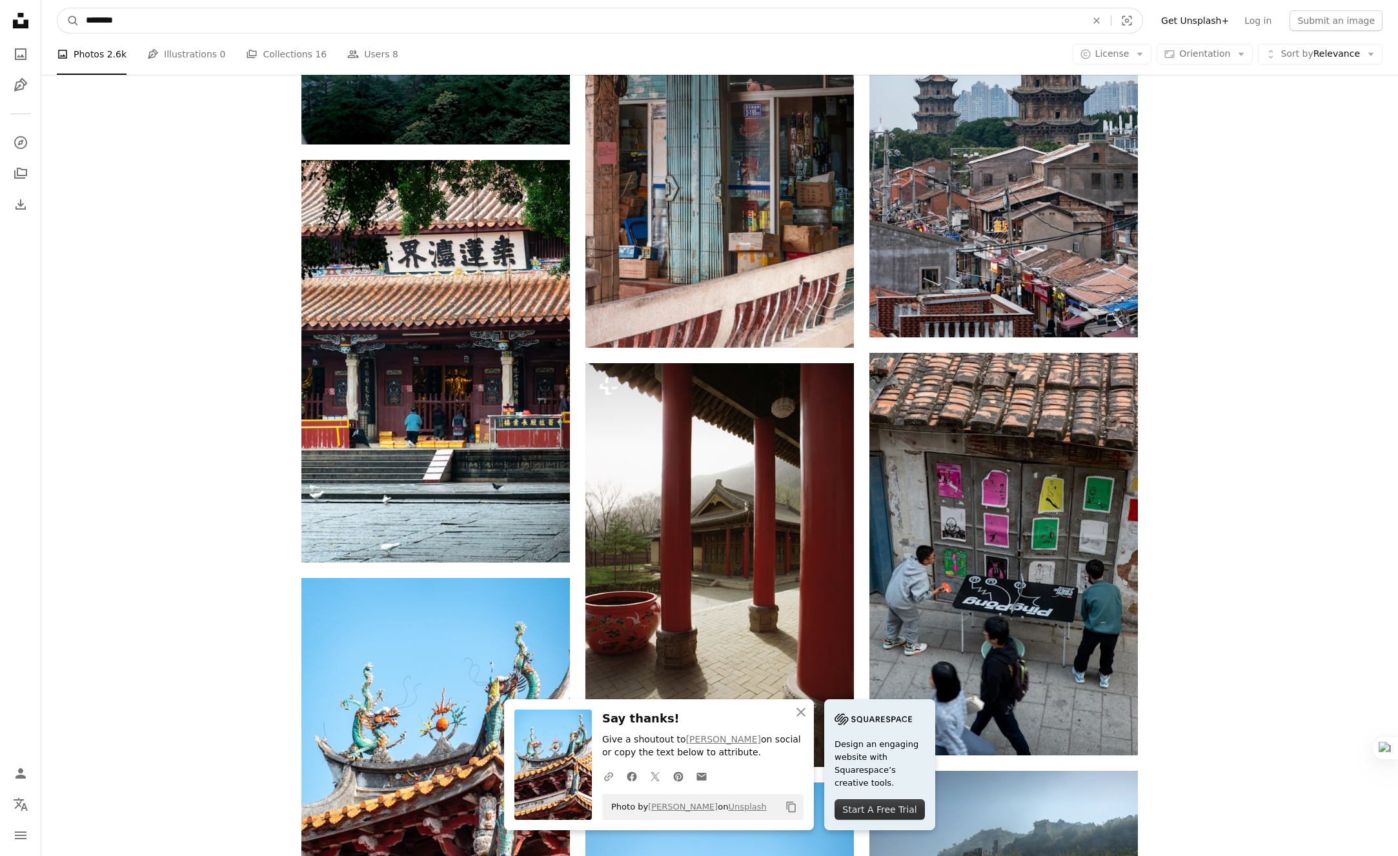
click at [719, 15] on input "********" at bounding box center [580, 20] width 1003 height 25
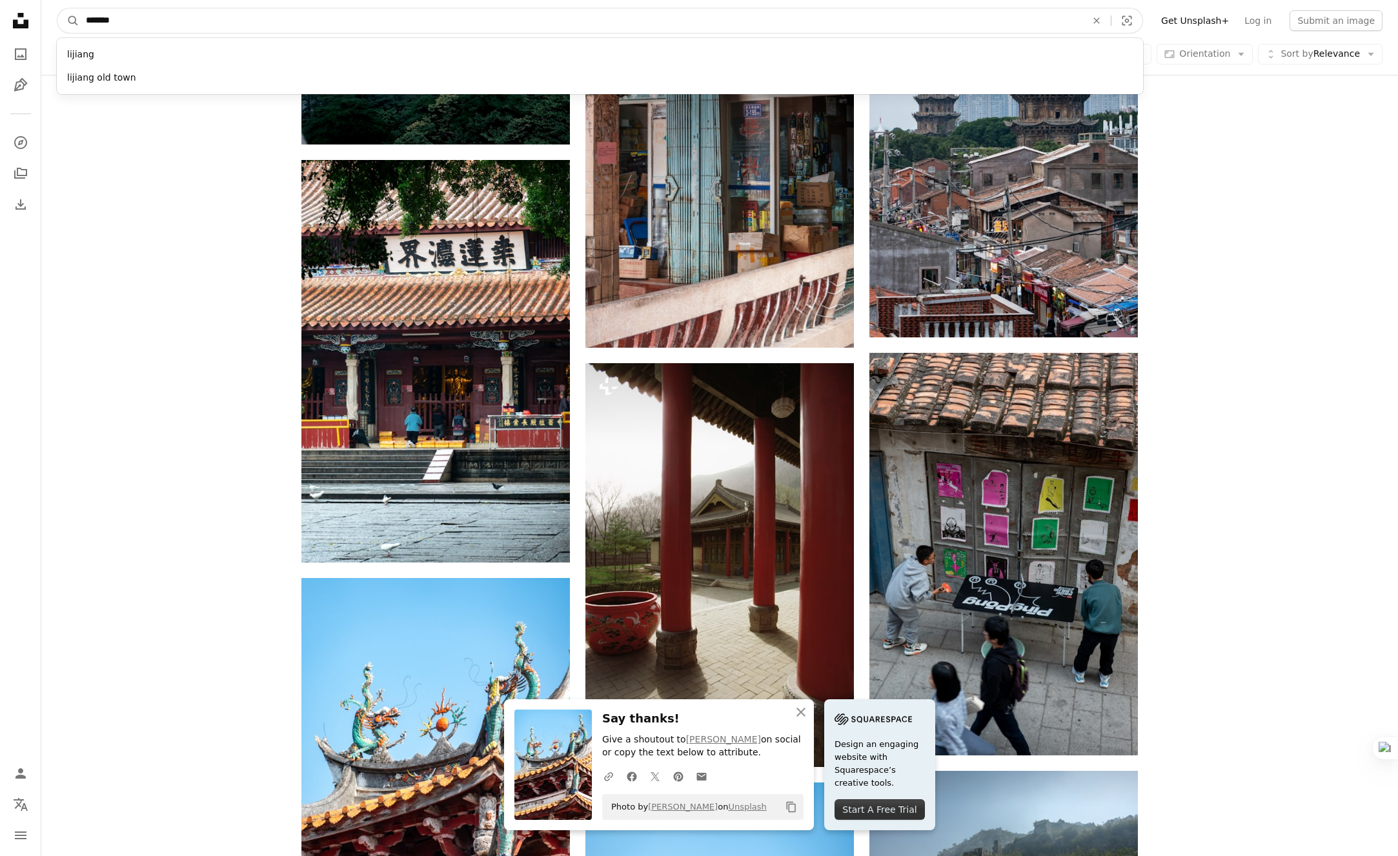
type input "*******"
click at [57, 8] on button "A magnifying glass" at bounding box center [68, 20] width 22 height 25
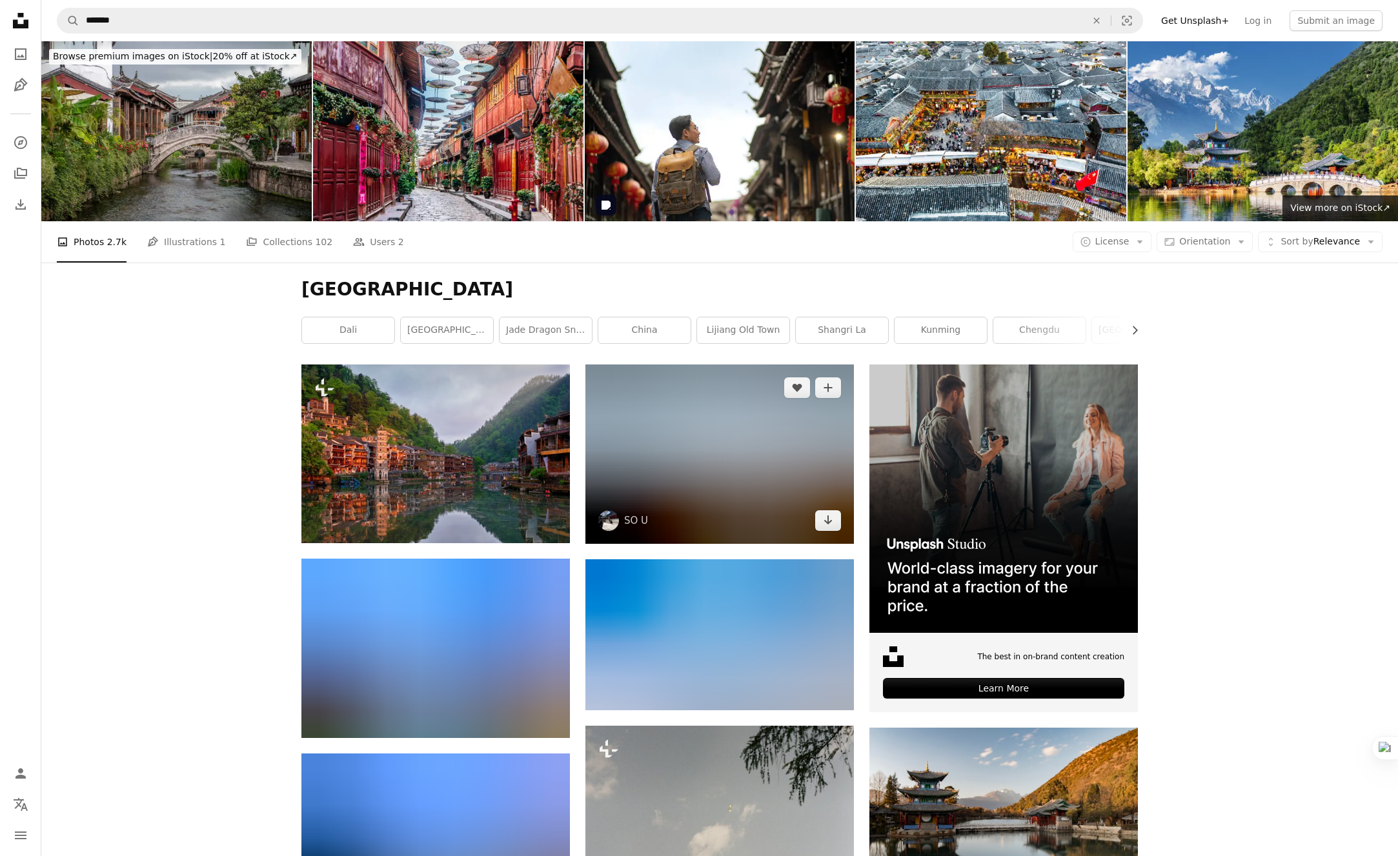
click at [749, 365] on img at bounding box center [719, 454] width 268 height 179
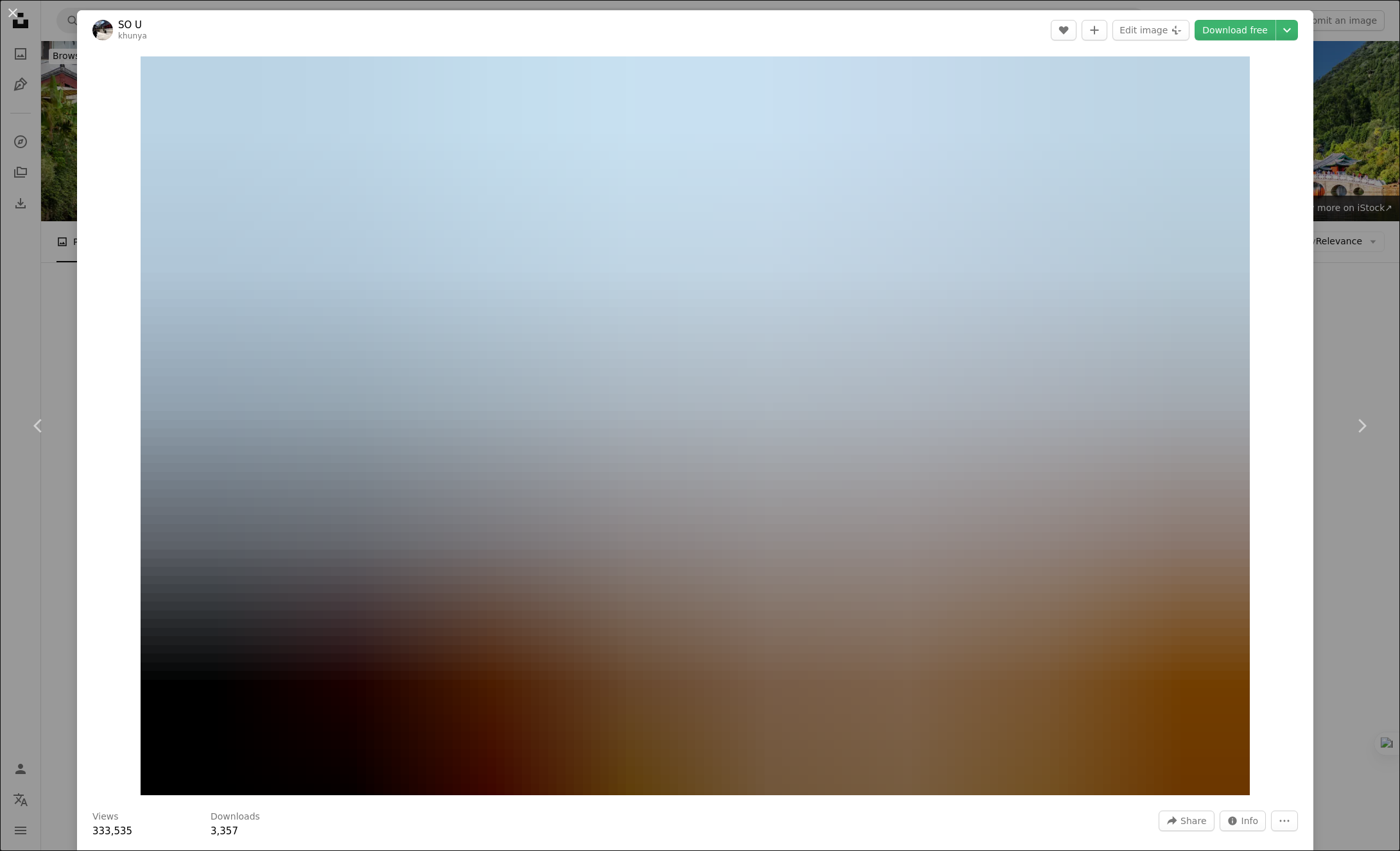
click at [1340, 265] on div "An X shape Chevron left Chevron right SO U khunya A heart A plus sign Edit imag…" at bounding box center [700, 426] width 1400 height 851
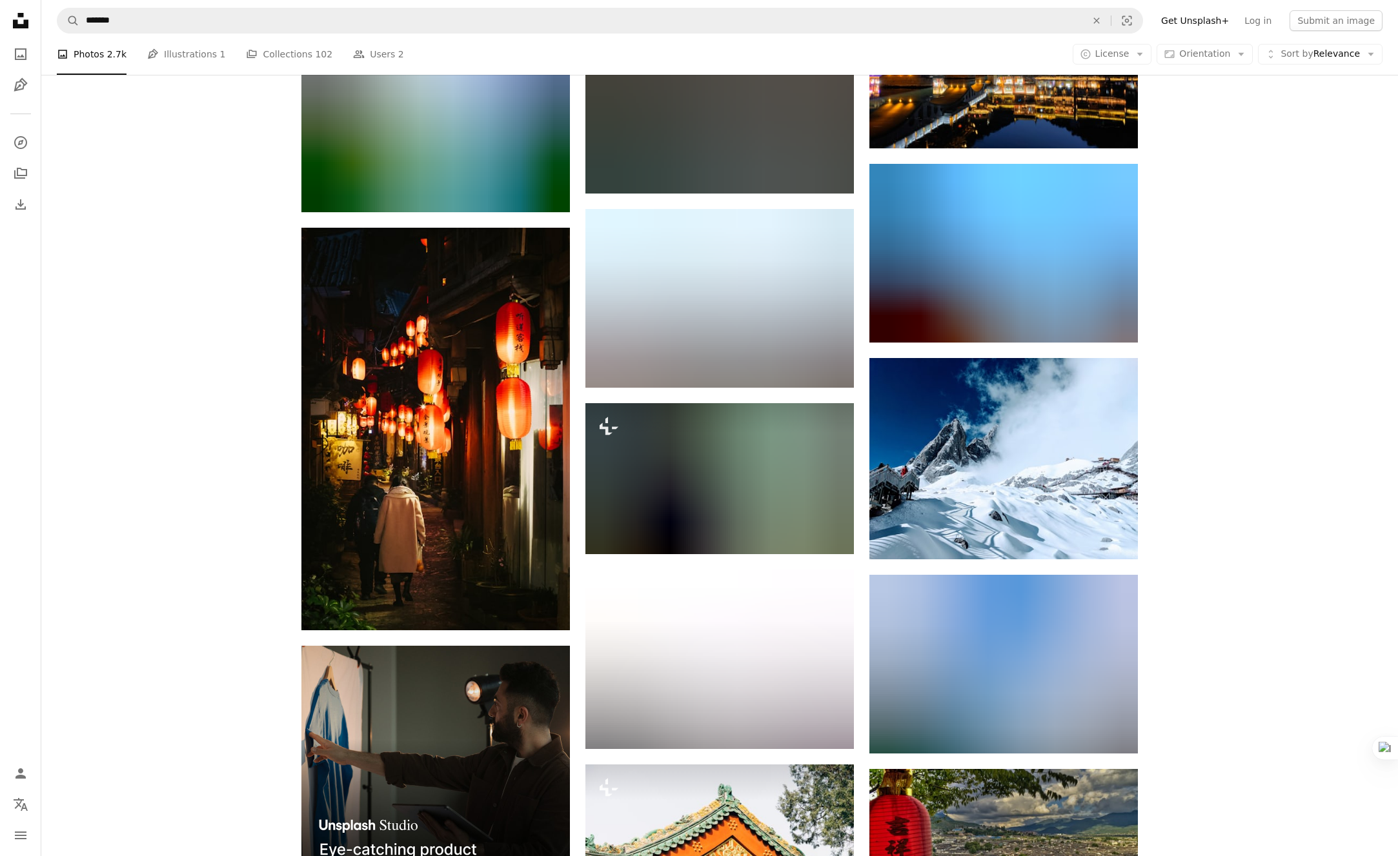
scroll to position [1672, 0]
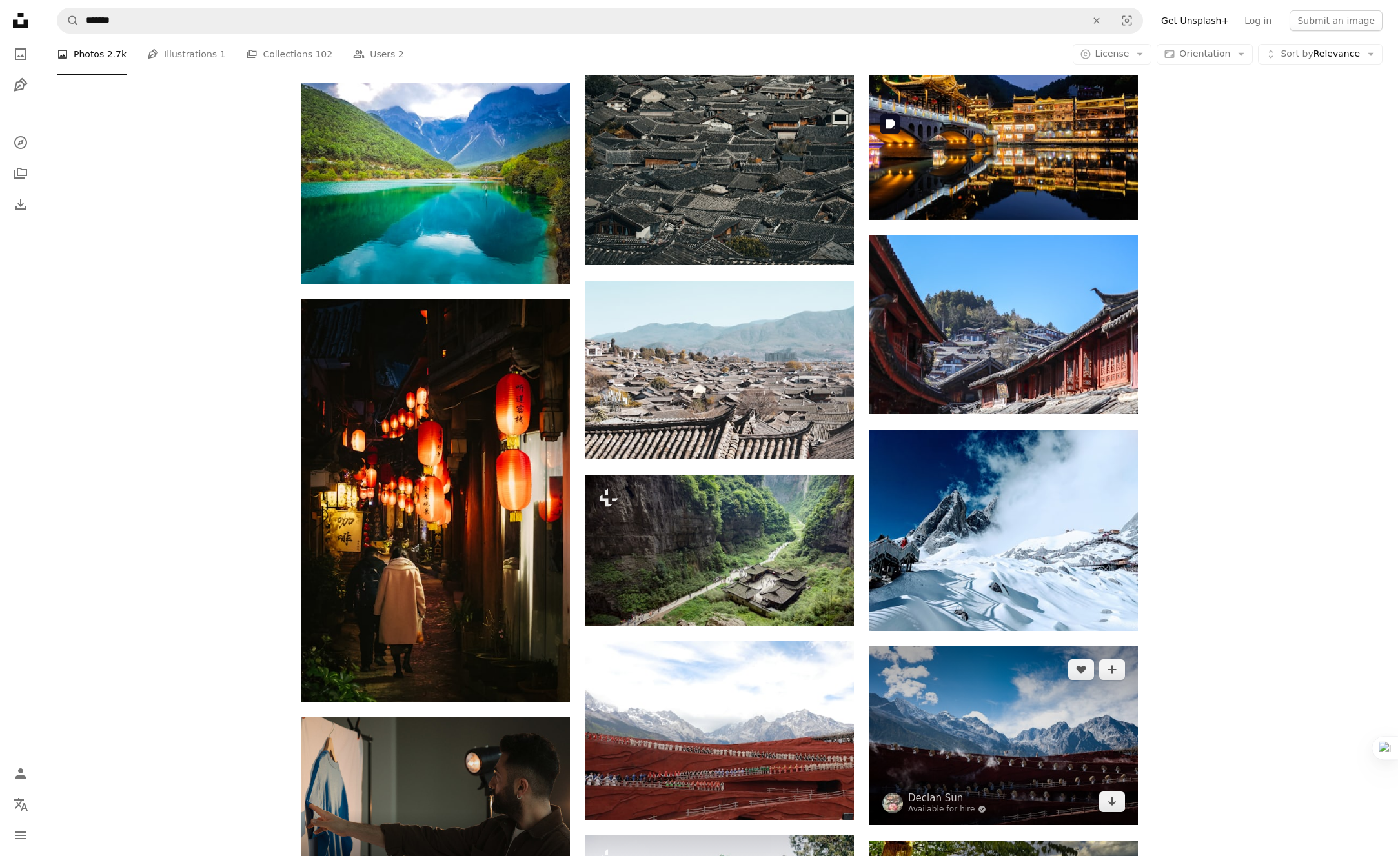
click at [1013, 647] on img at bounding box center [1003, 736] width 268 height 179
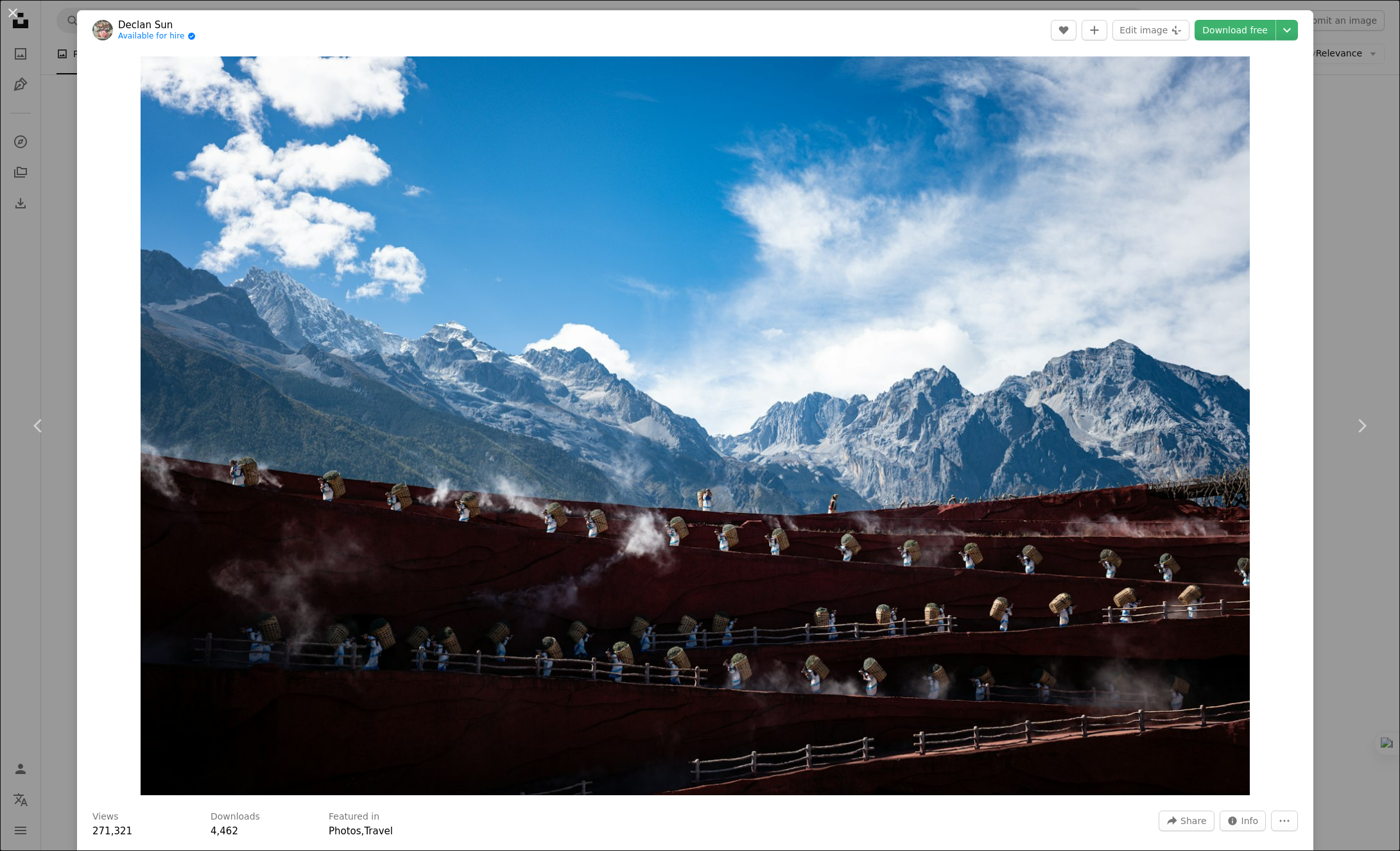
click at [1338, 154] on div "An X shape Chevron left Chevron right Declan Sun Available for hire A checkmark…" at bounding box center [700, 426] width 1400 height 851
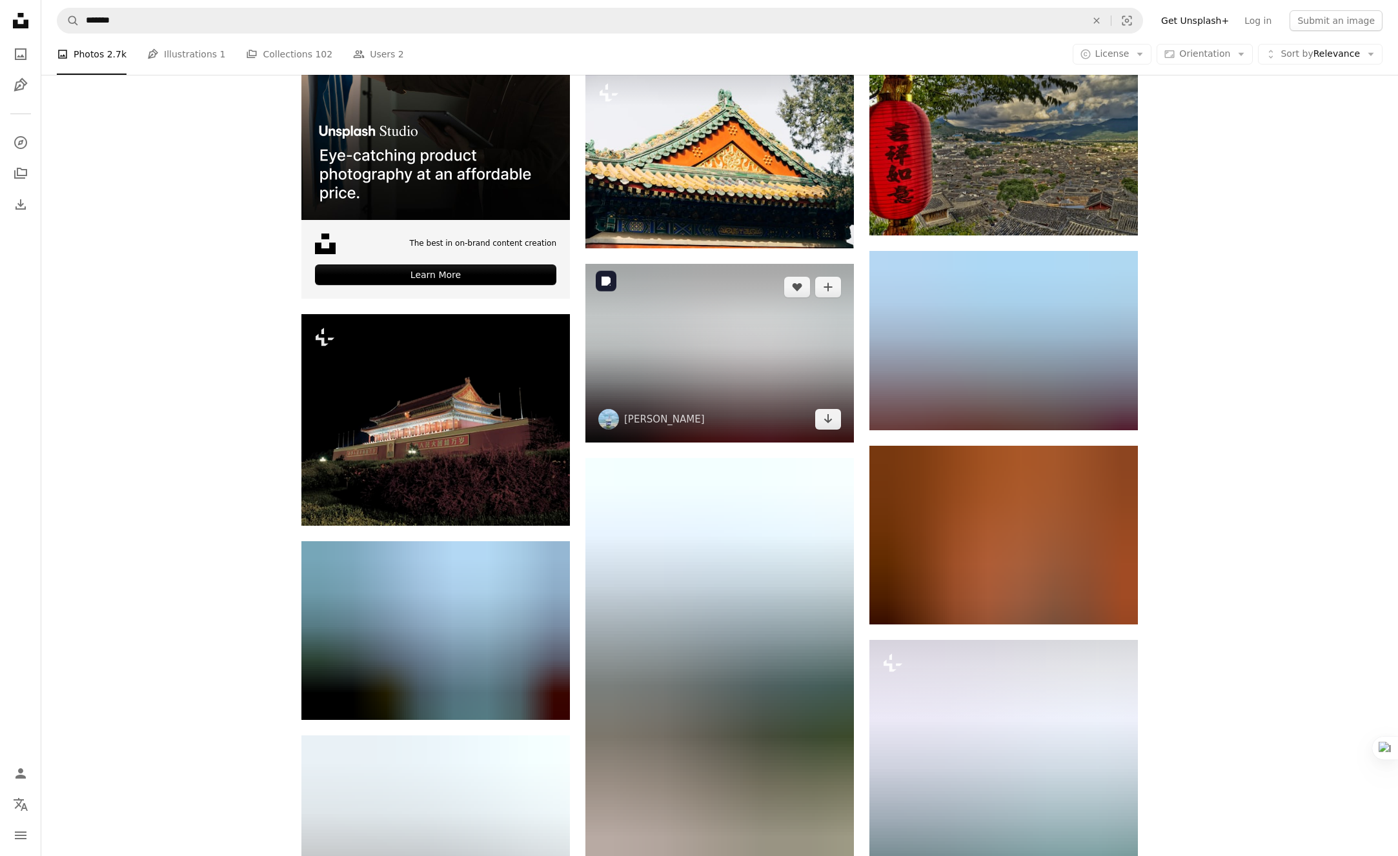
scroll to position [2687, 0]
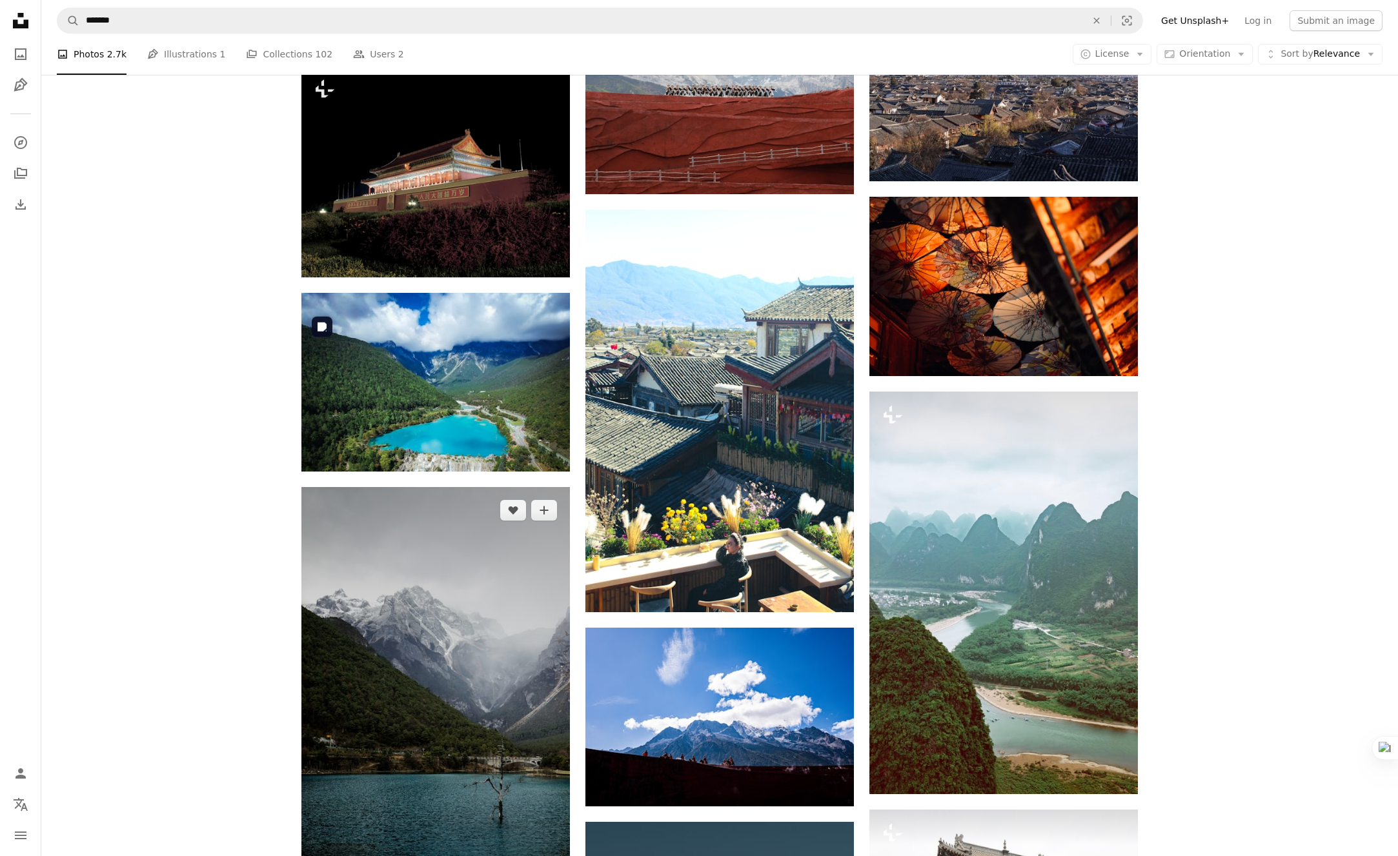
click at [489, 487] on img at bounding box center [435, 688] width 268 height 403
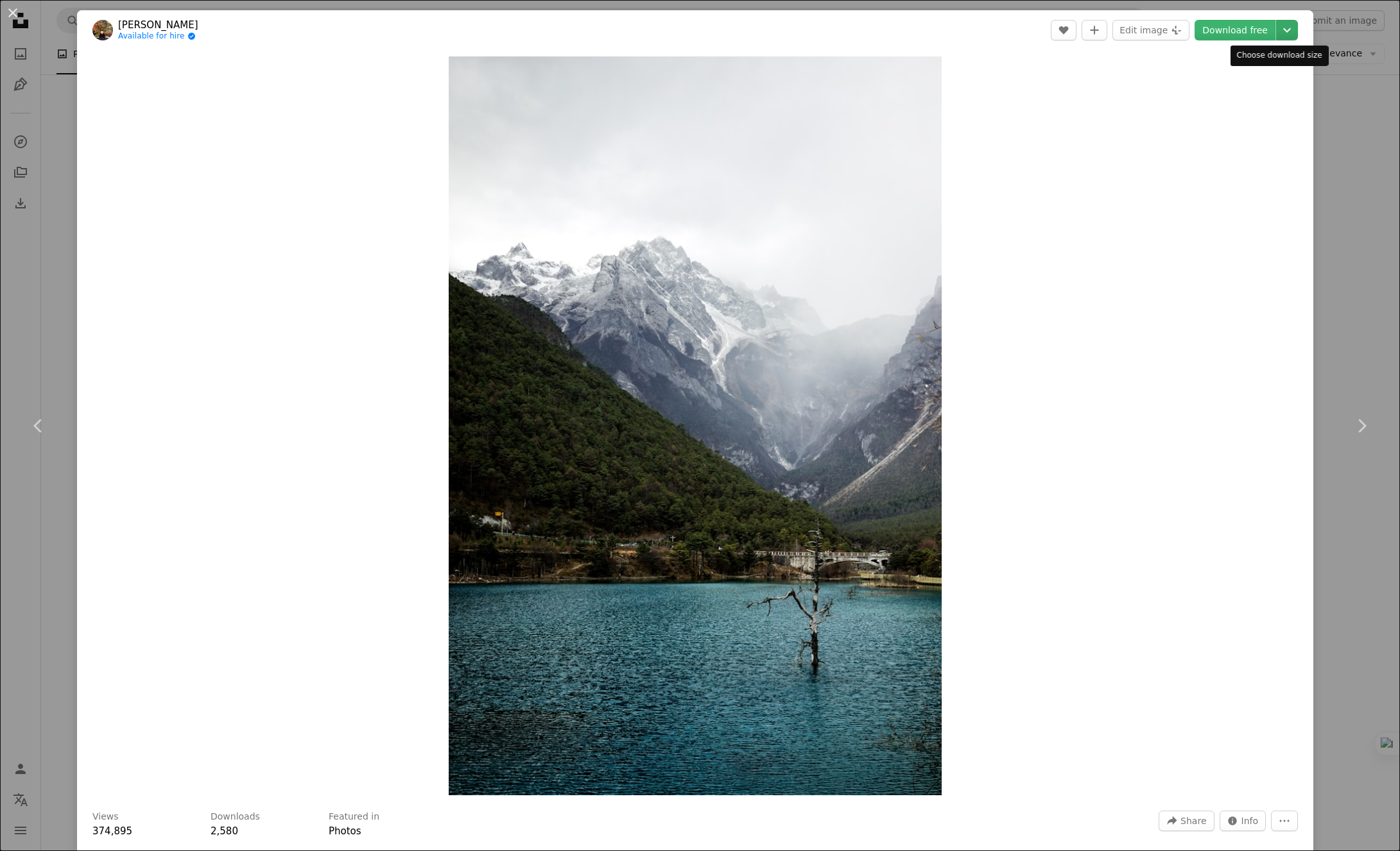
click at [1279, 24] on icon "Chevron down" at bounding box center [1287, 30] width 21 height 15
click at [1218, 136] on span "Original Size ( 3309 x 4963 )" at bounding box center [1223, 142] width 123 height 13
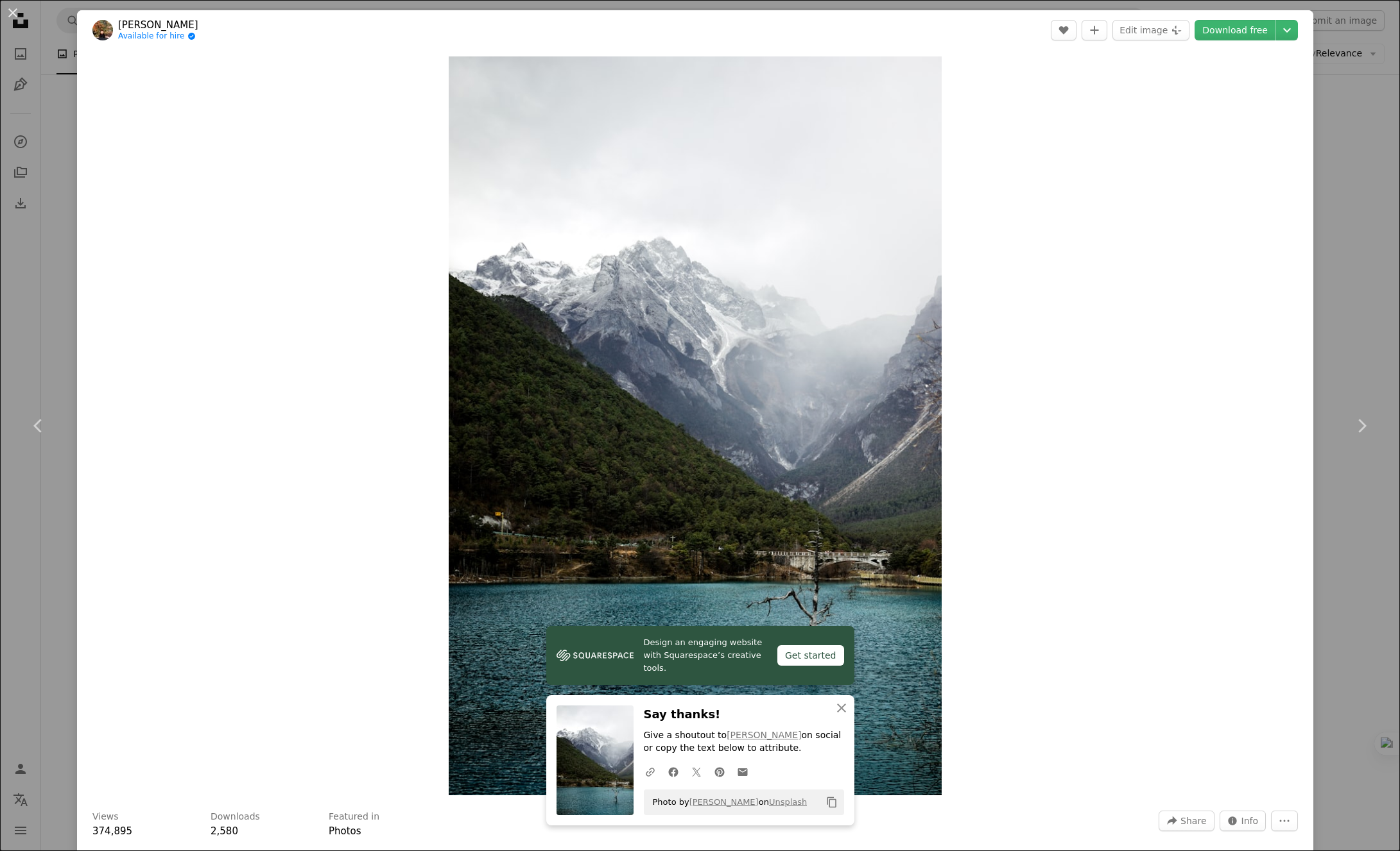
click at [1355, 151] on div "An X shape Chevron left Chevron right [PERSON_NAME] Available for hire A checkm…" at bounding box center [700, 426] width 1400 height 851
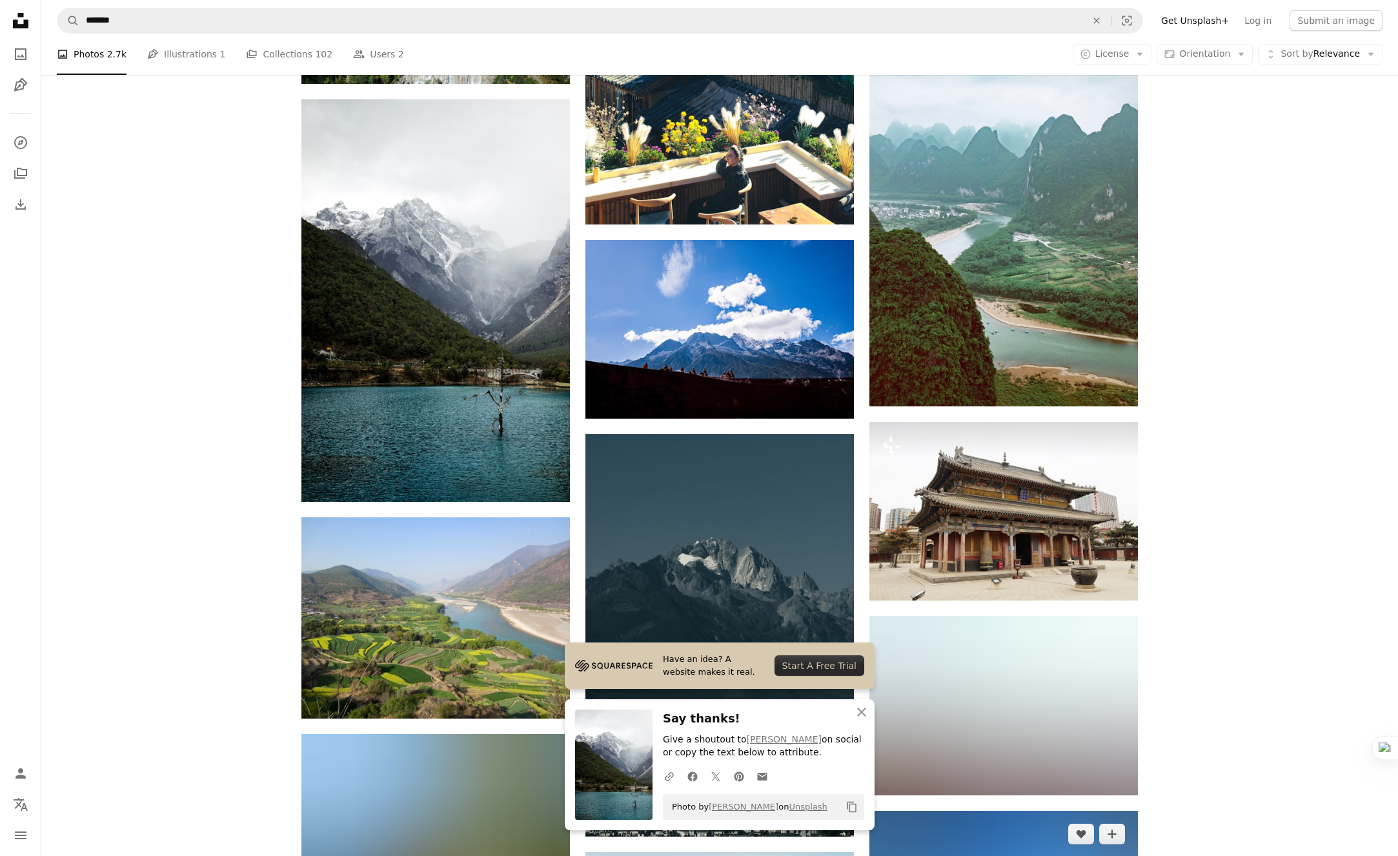
scroll to position [3131, 0]
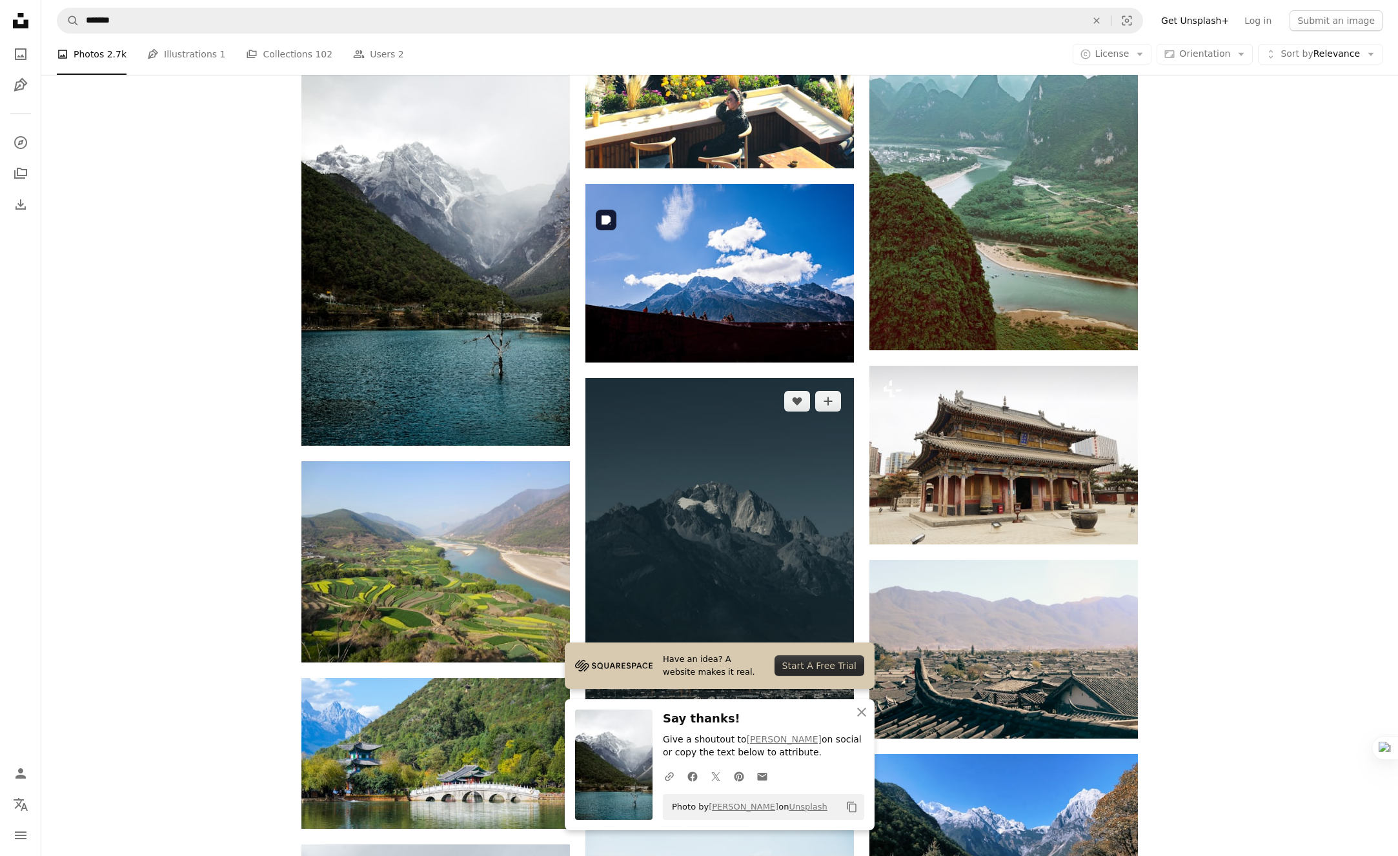
click at [775, 378] on img at bounding box center [719, 579] width 268 height 403
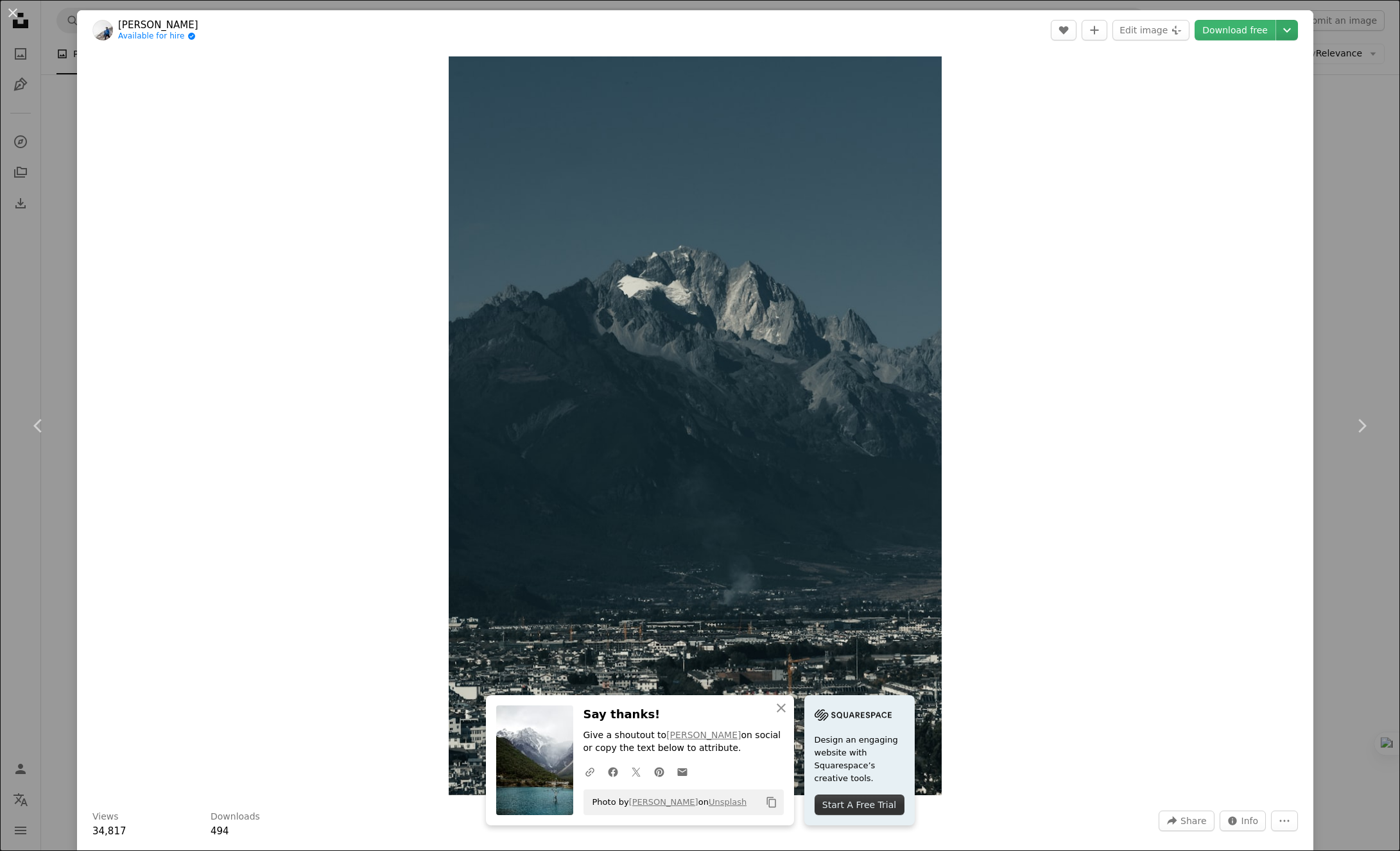
click at [1279, 28] on icon "Chevron down" at bounding box center [1287, 30] width 21 height 15
click at [1203, 139] on span "Original Size" at bounding box center [1190, 141] width 57 height 10
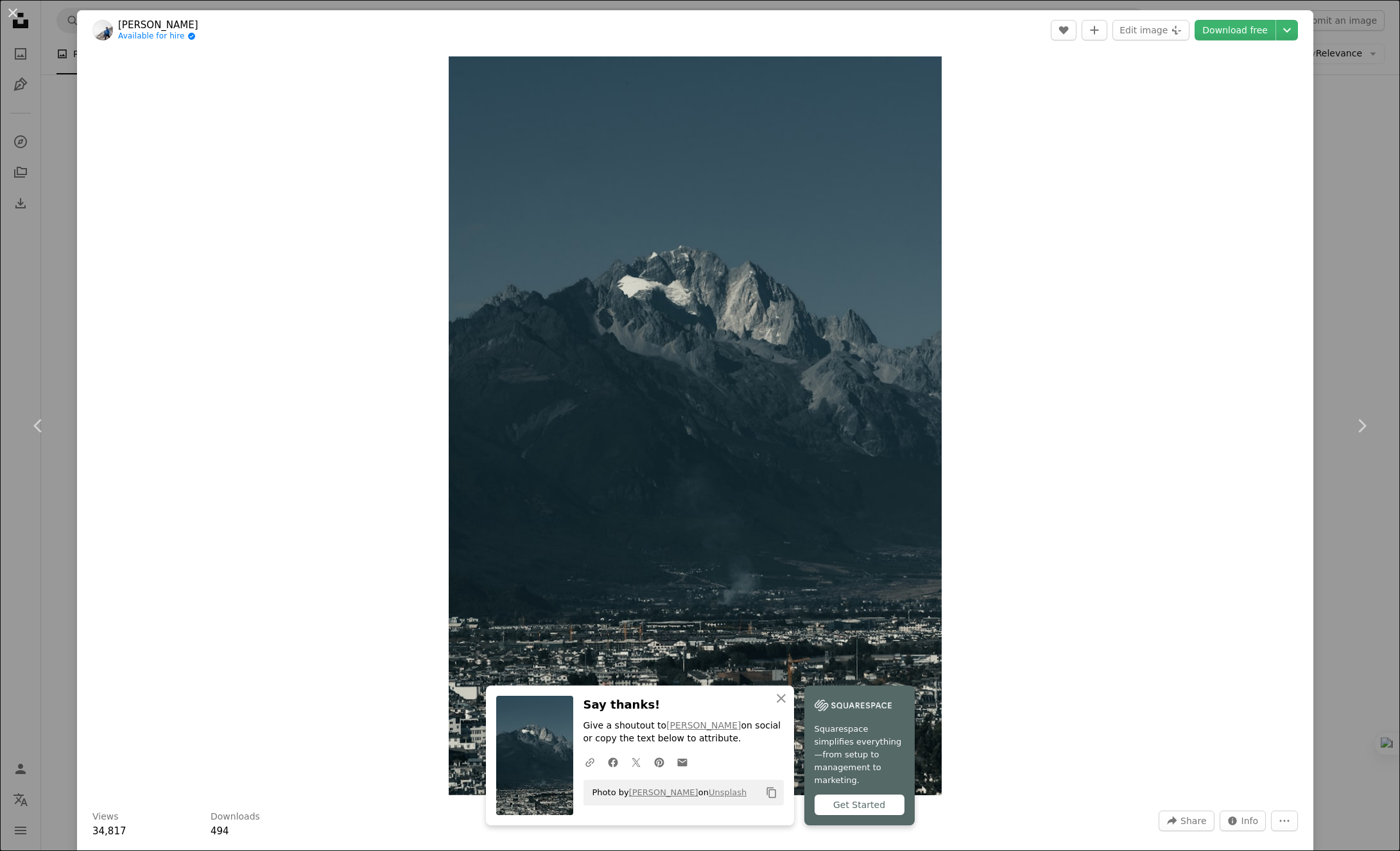
click at [1345, 138] on div "An X shape Chevron left Chevron right Aden Lao Available for hire A checkmark i…" at bounding box center [700, 426] width 1400 height 851
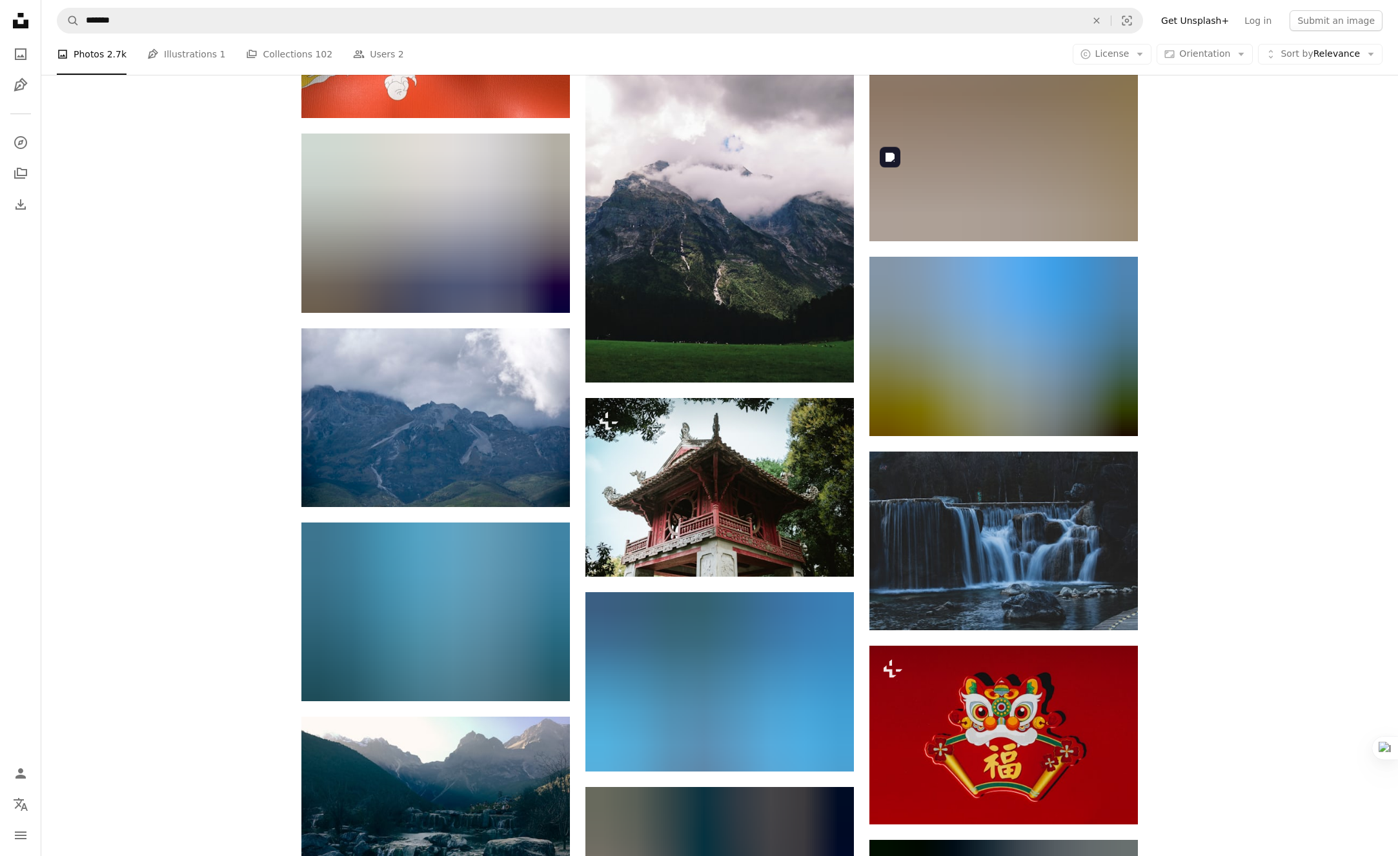
scroll to position [6442, 0]
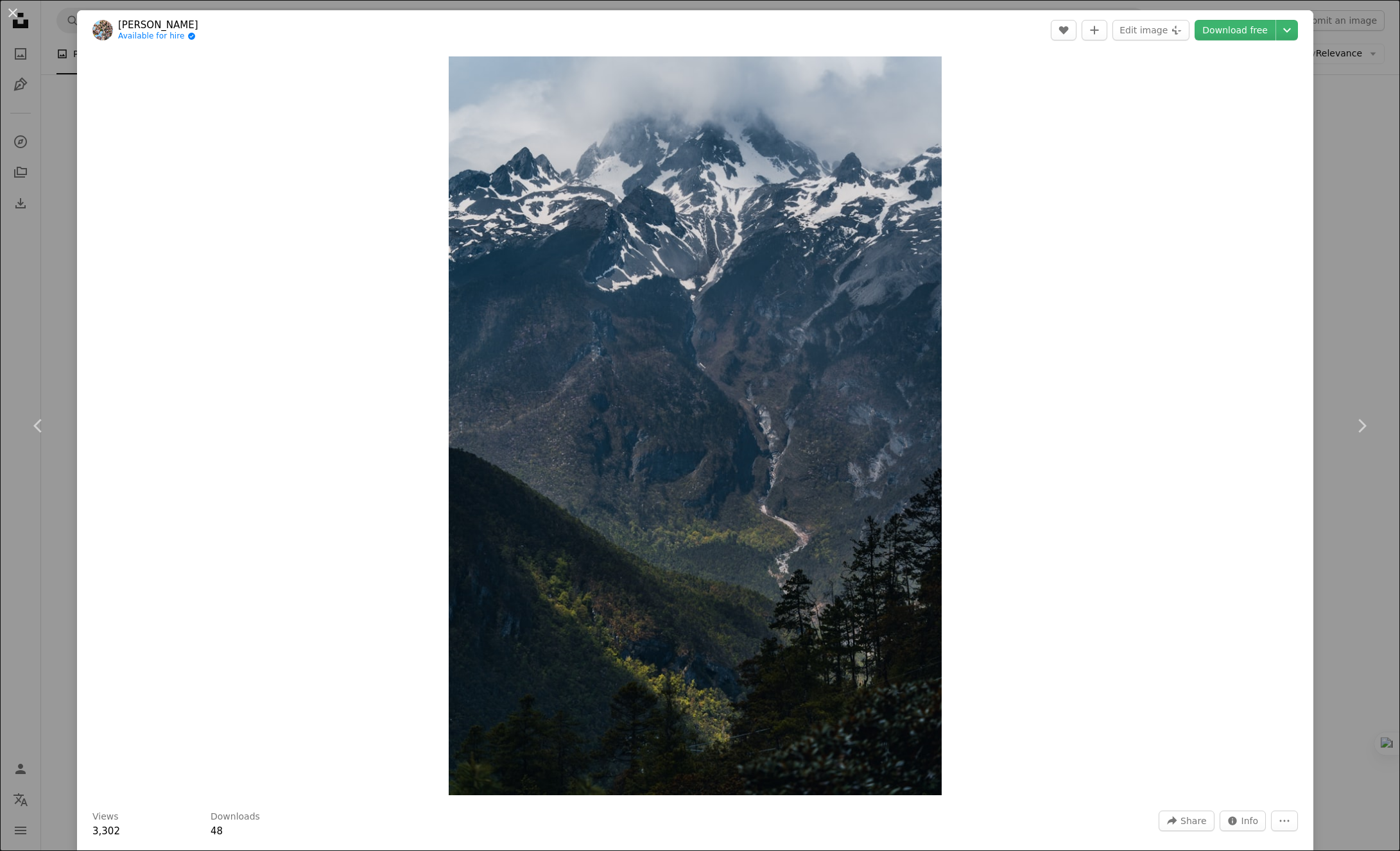
click at [1339, 291] on div "An X shape Chevron left Chevron right [PERSON_NAME] Available for hire A checkm…" at bounding box center [700, 426] width 1400 height 851
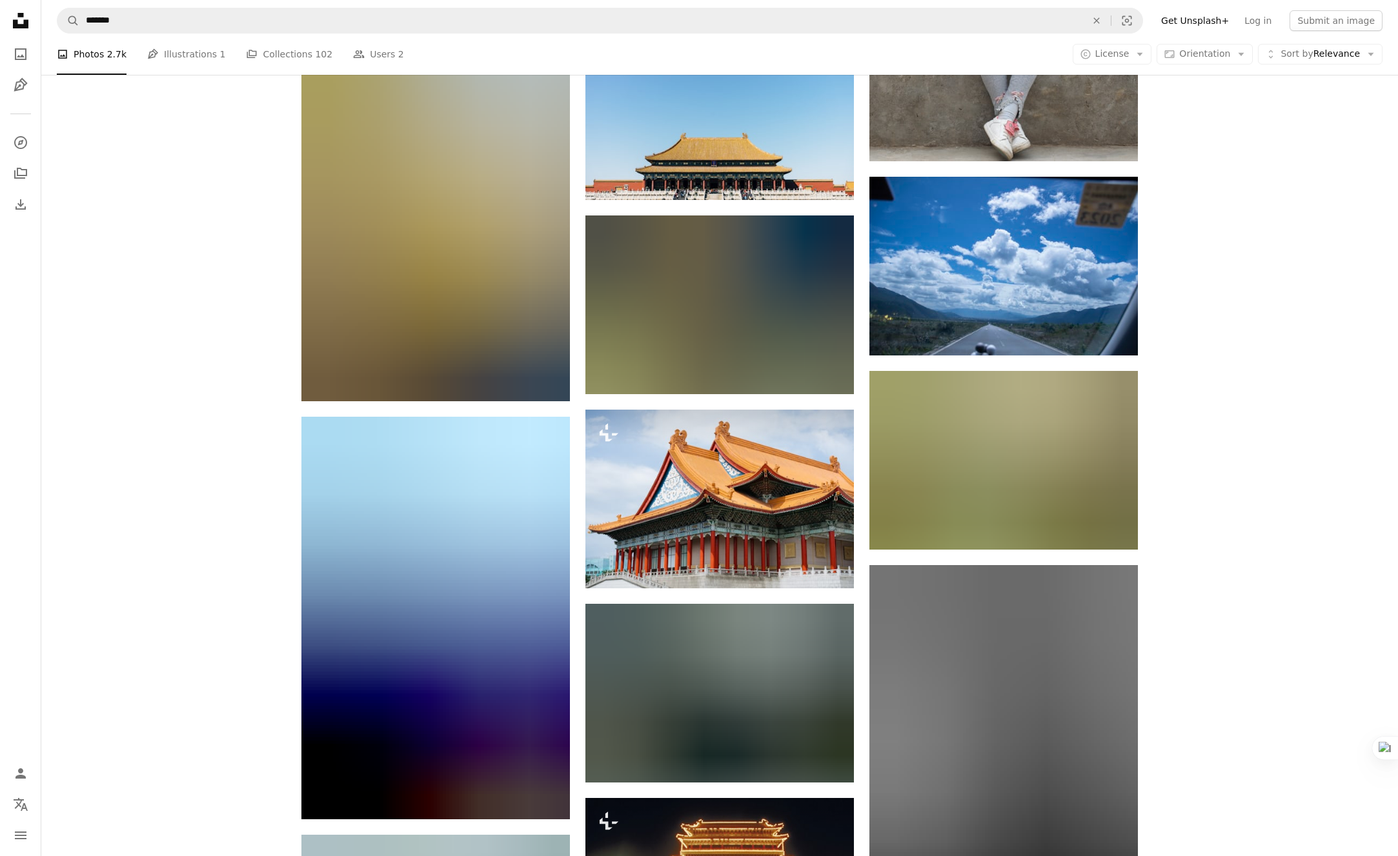
scroll to position [15621, 0]
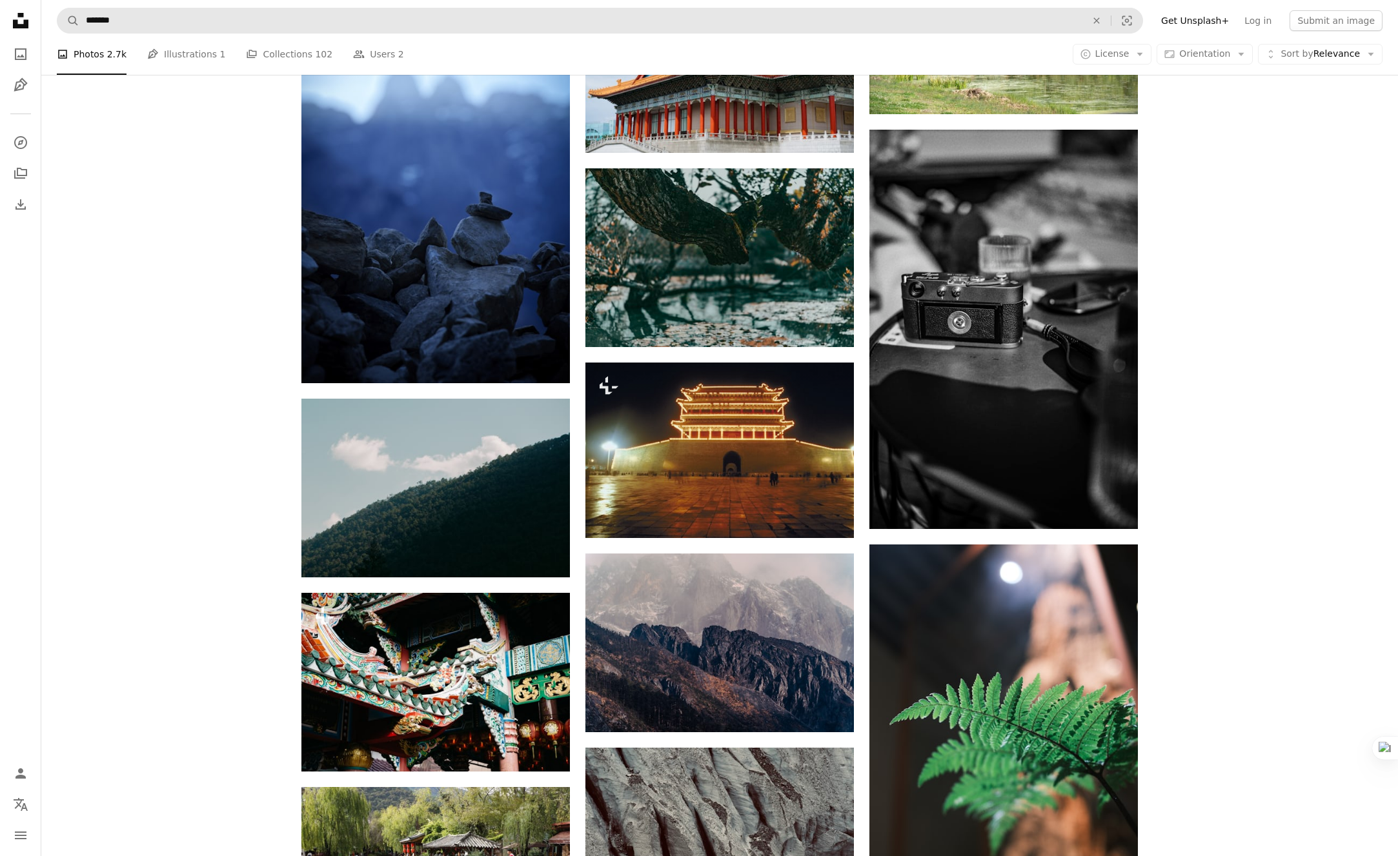
click at [611, 8] on form "A magnifying glass ******* An X shape Visual search" at bounding box center [600, 21] width 1086 height 26
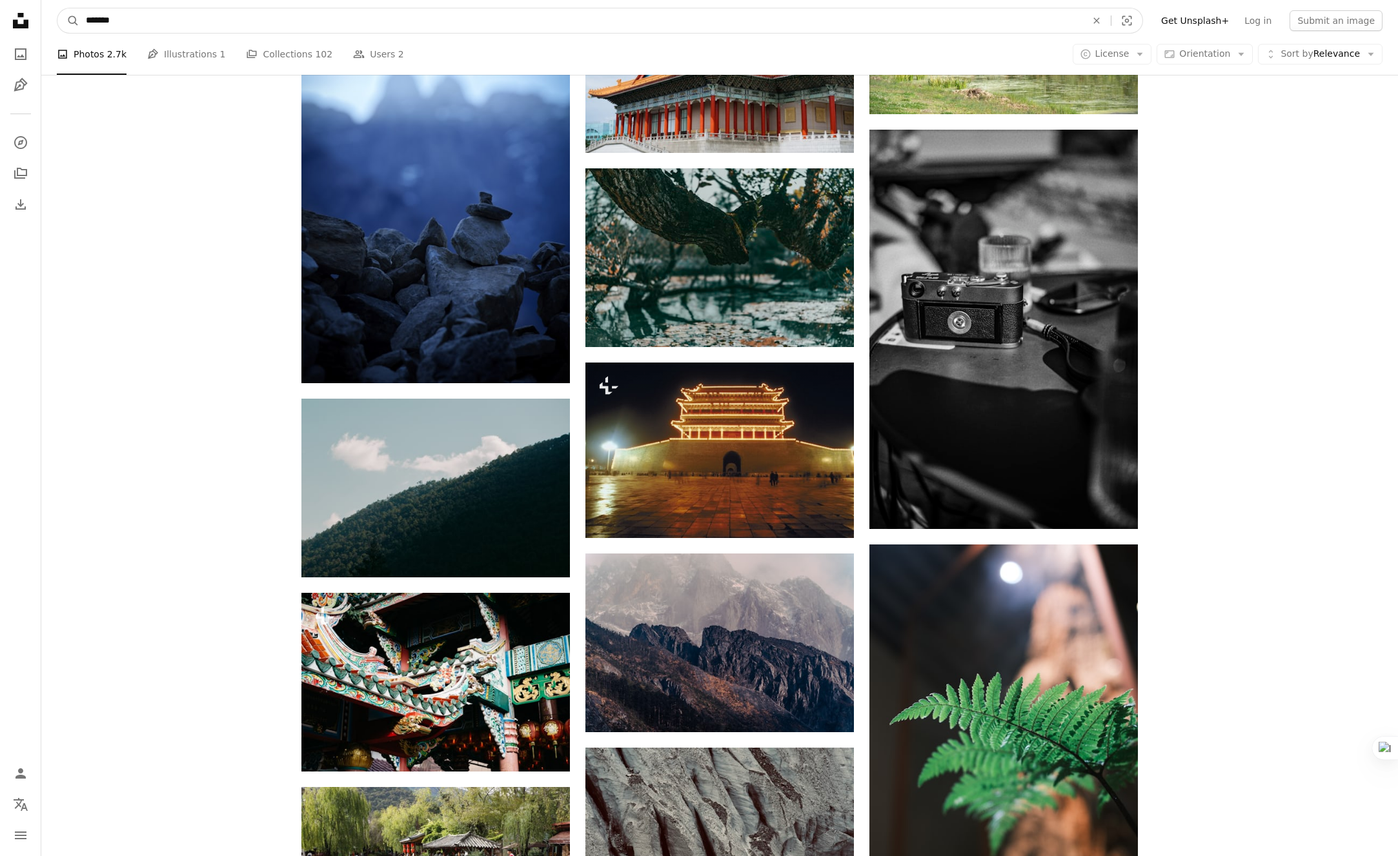
click at [591, 28] on input "*******" at bounding box center [580, 20] width 1003 height 25
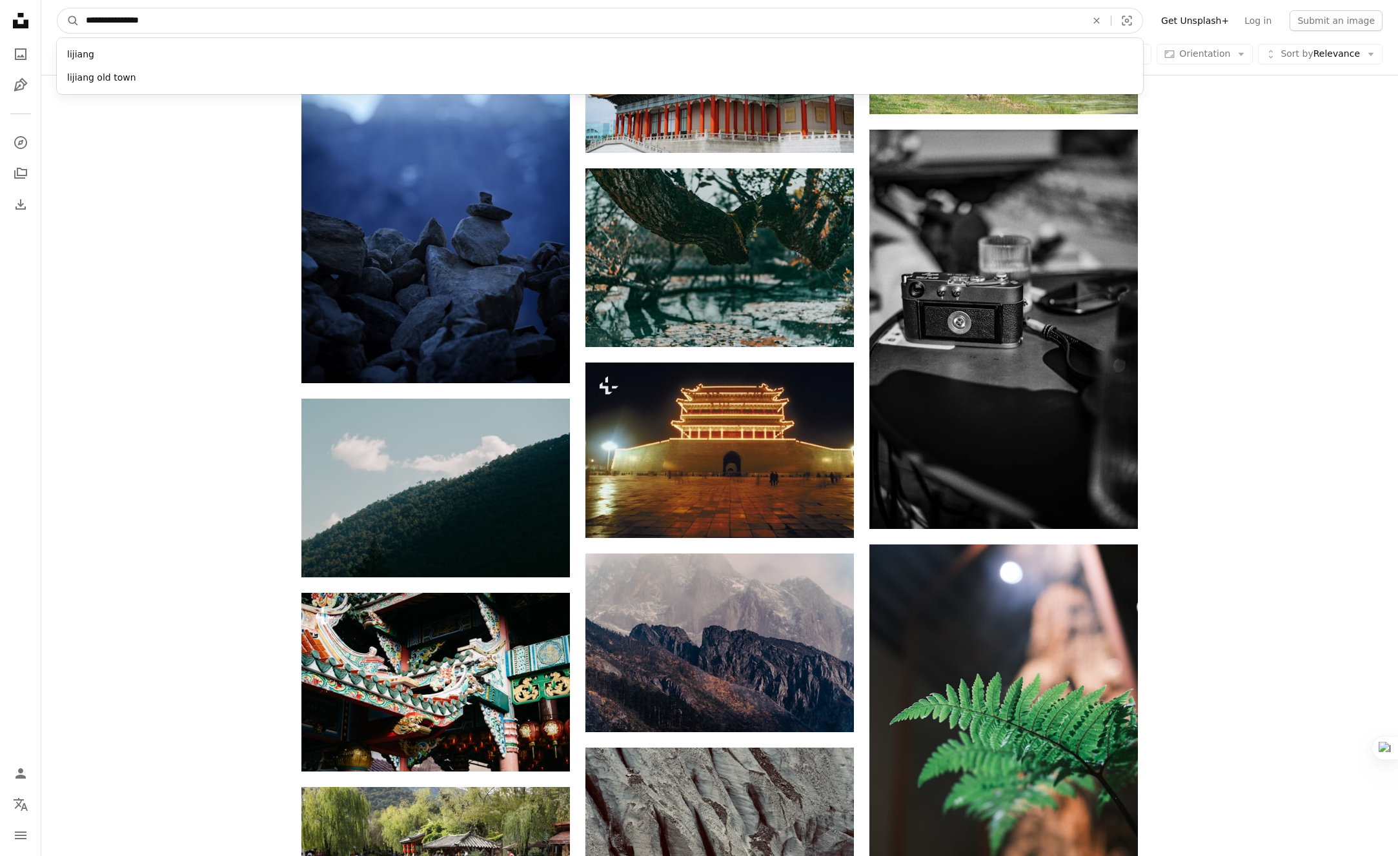
type input "**********"
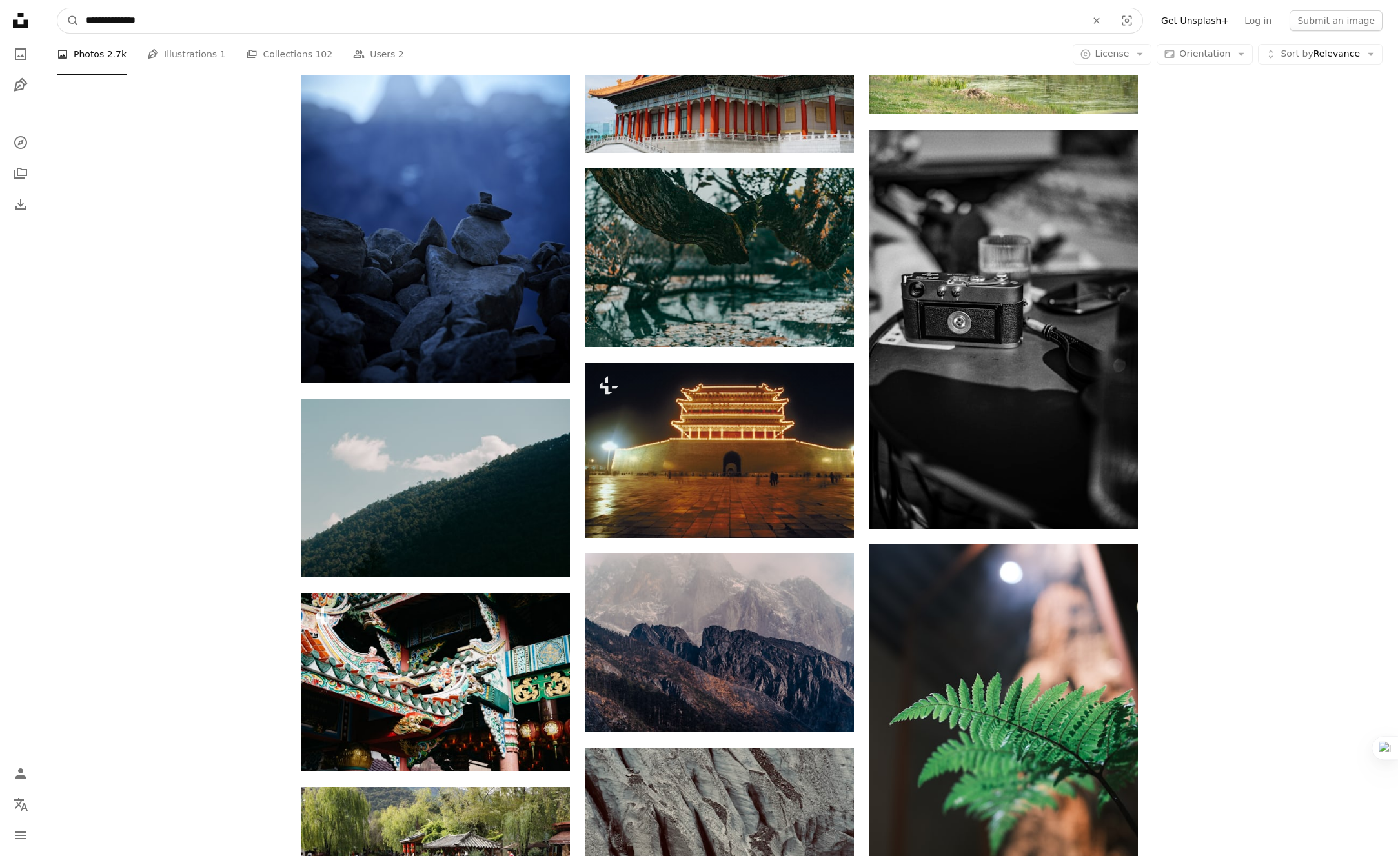
click button "A magnifying glass" at bounding box center [68, 20] width 22 height 25
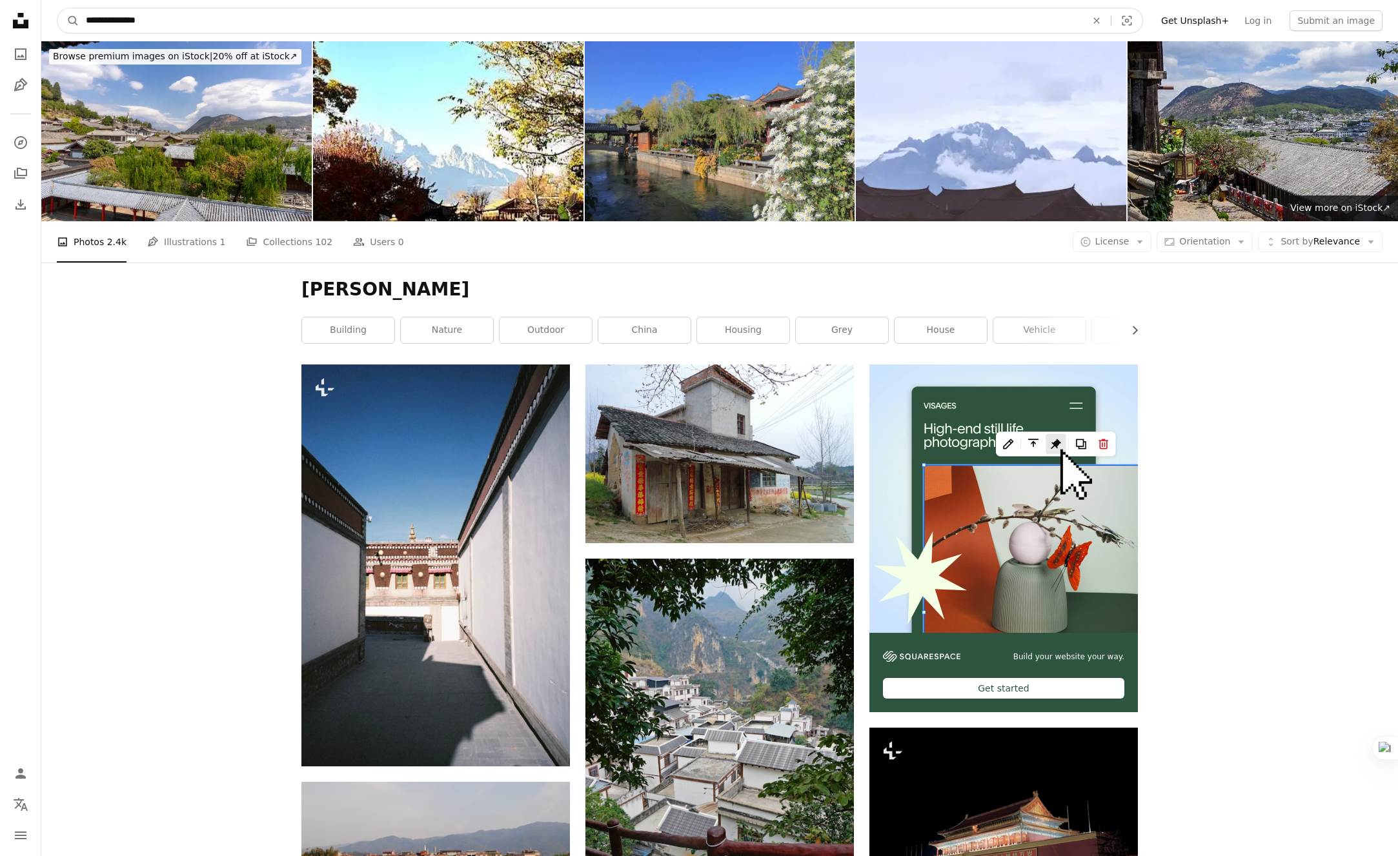
click at [567, 27] on input "**********" at bounding box center [580, 20] width 1003 height 25
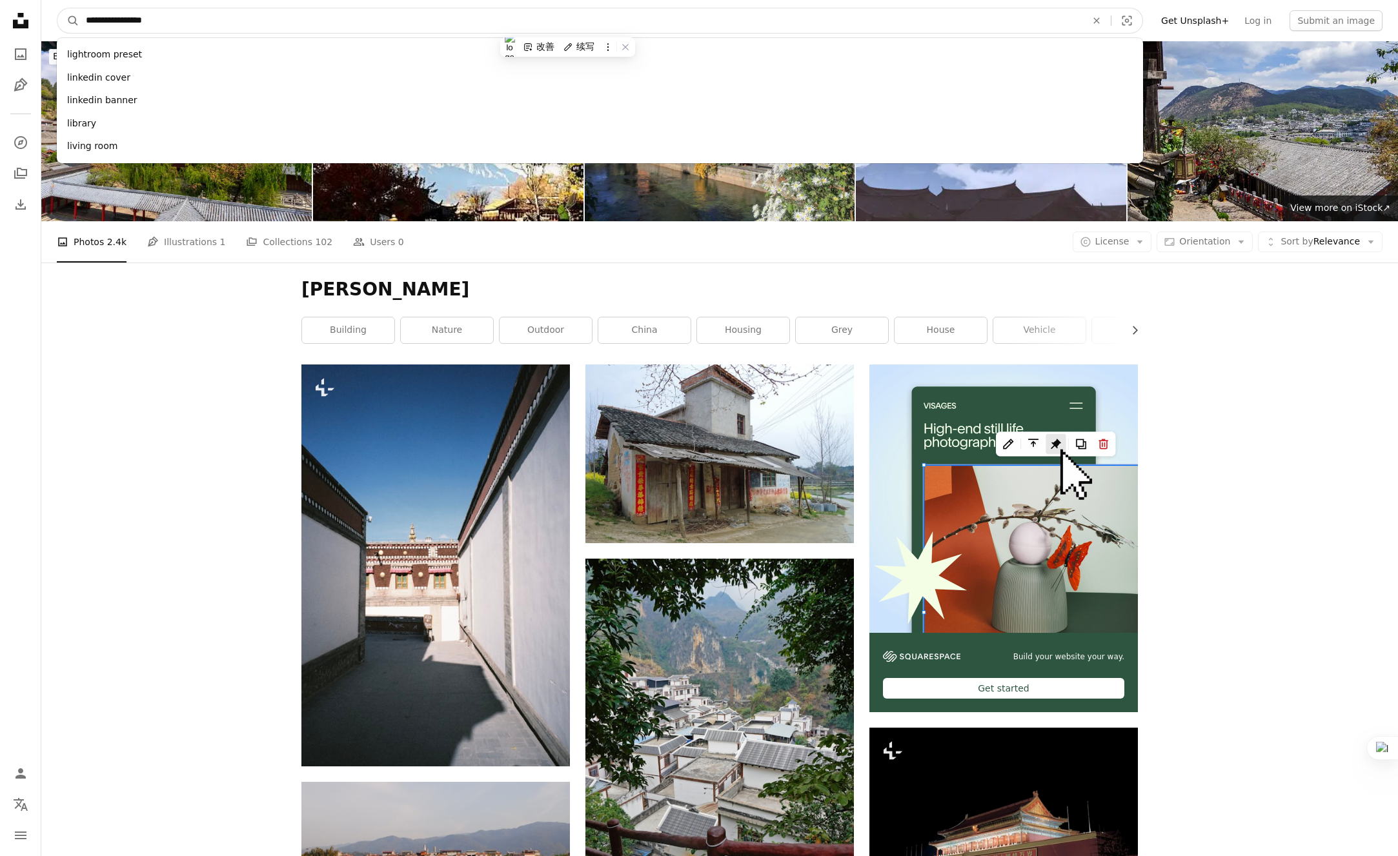
type input "****"
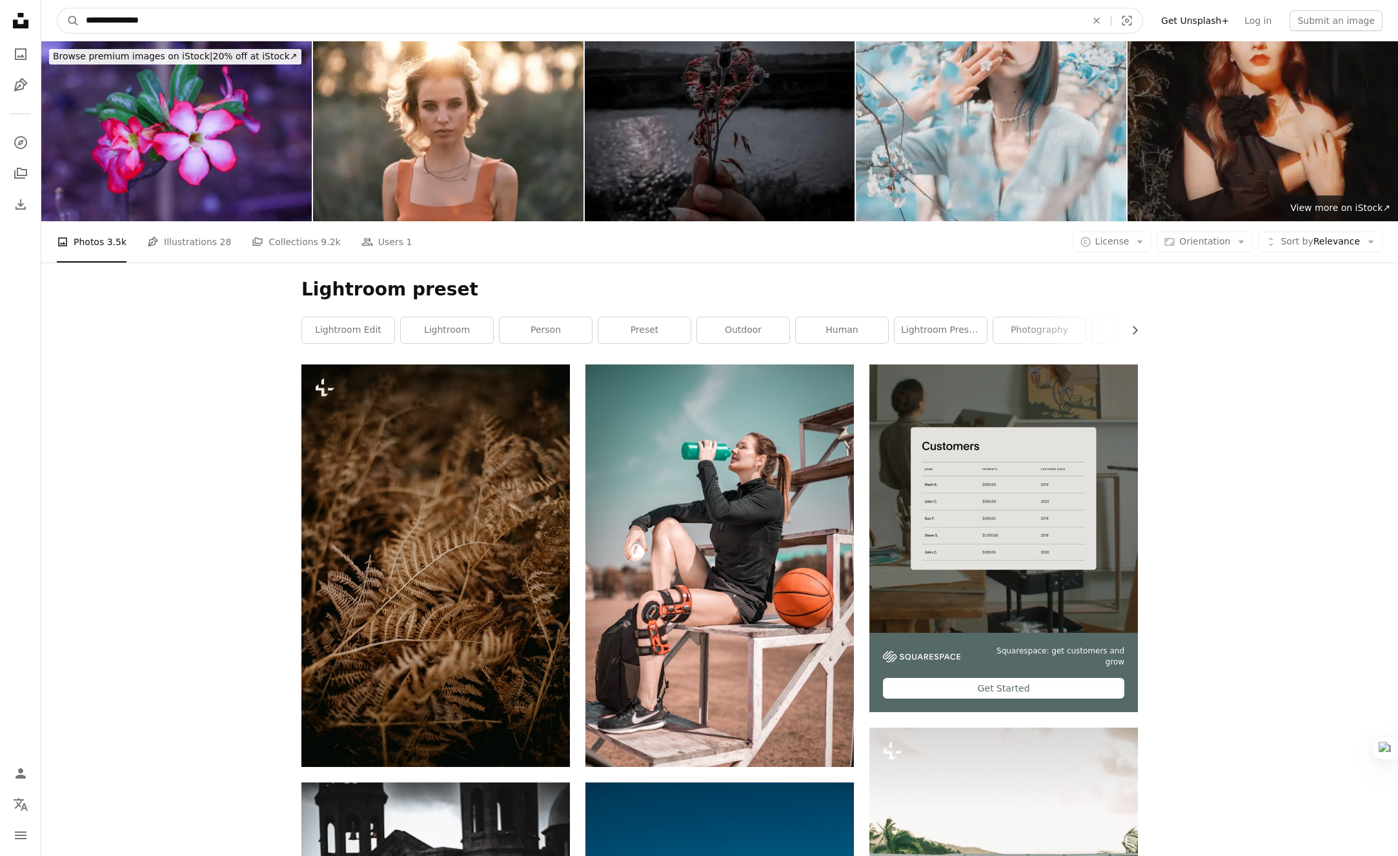
click at [453, 16] on input "**********" at bounding box center [580, 20] width 1003 height 25
type input "****"
click button "A magnifying glass" at bounding box center [68, 20] width 22 height 25
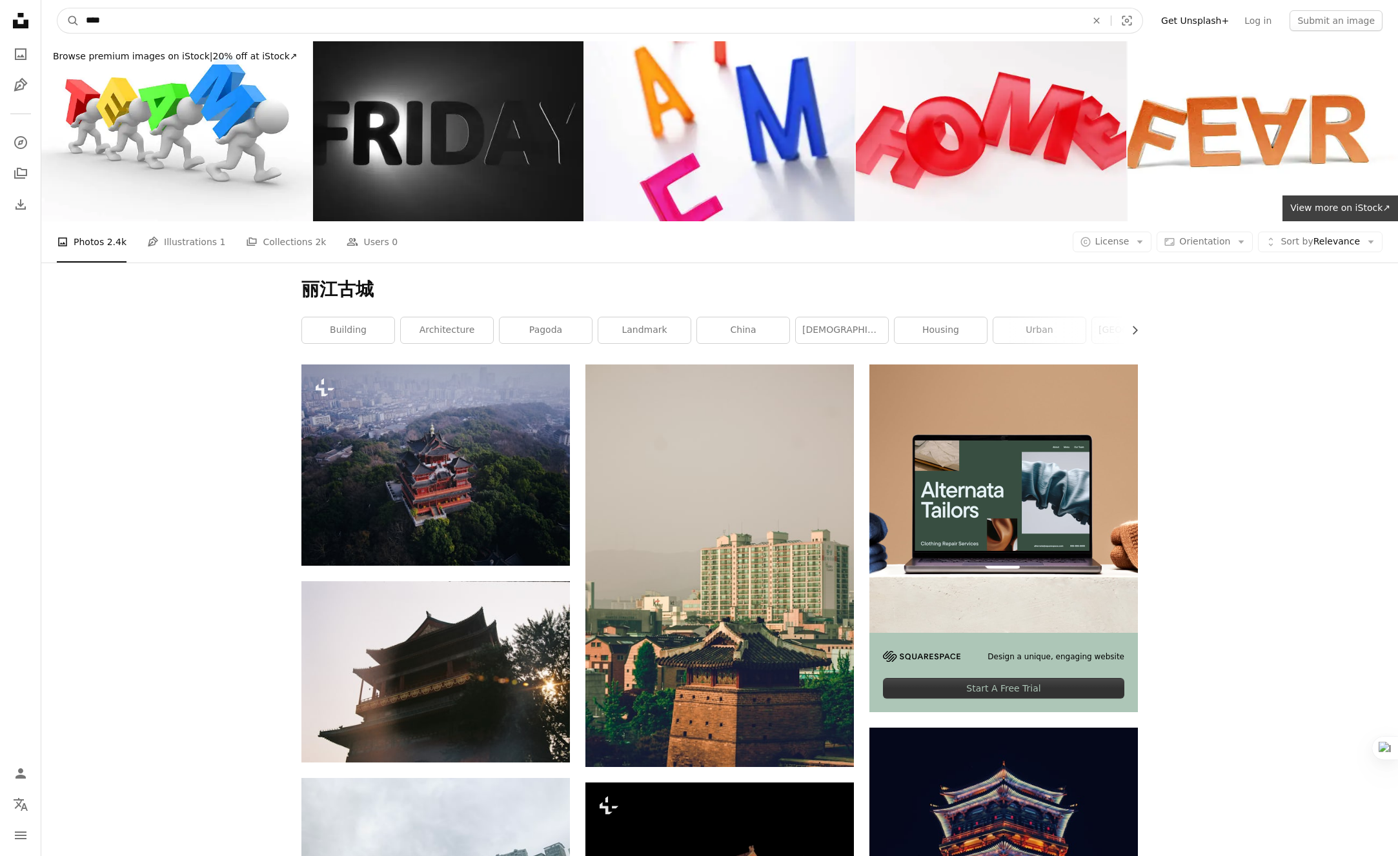
click at [345, 25] on input "****" at bounding box center [580, 20] width 1003 height 25
click at [547, 26] on input "****" at bounding box center [580, 20] width 1003 height 25
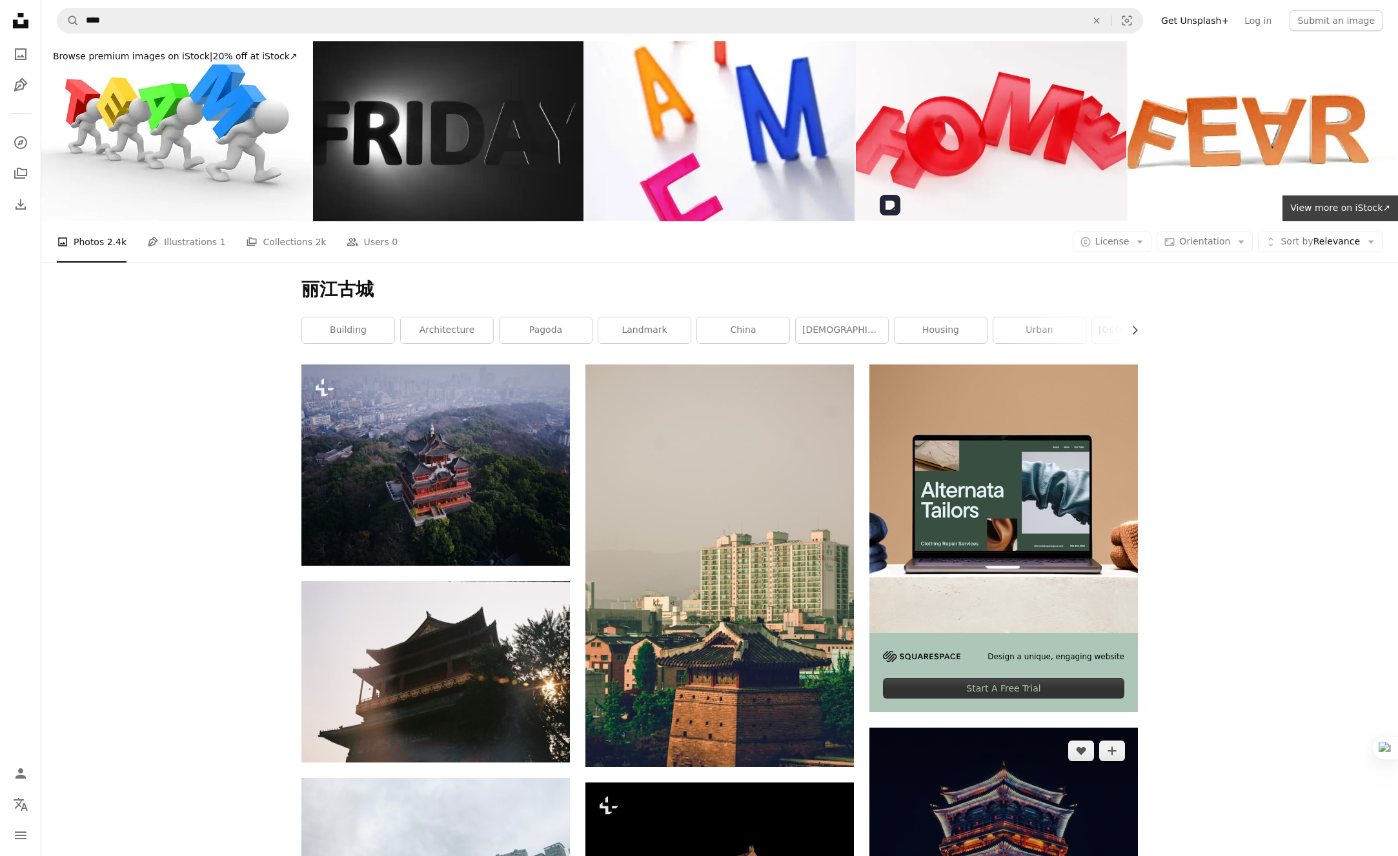
click at [975, 728] on img at bounding box center [1003, 831] width 268 height 207
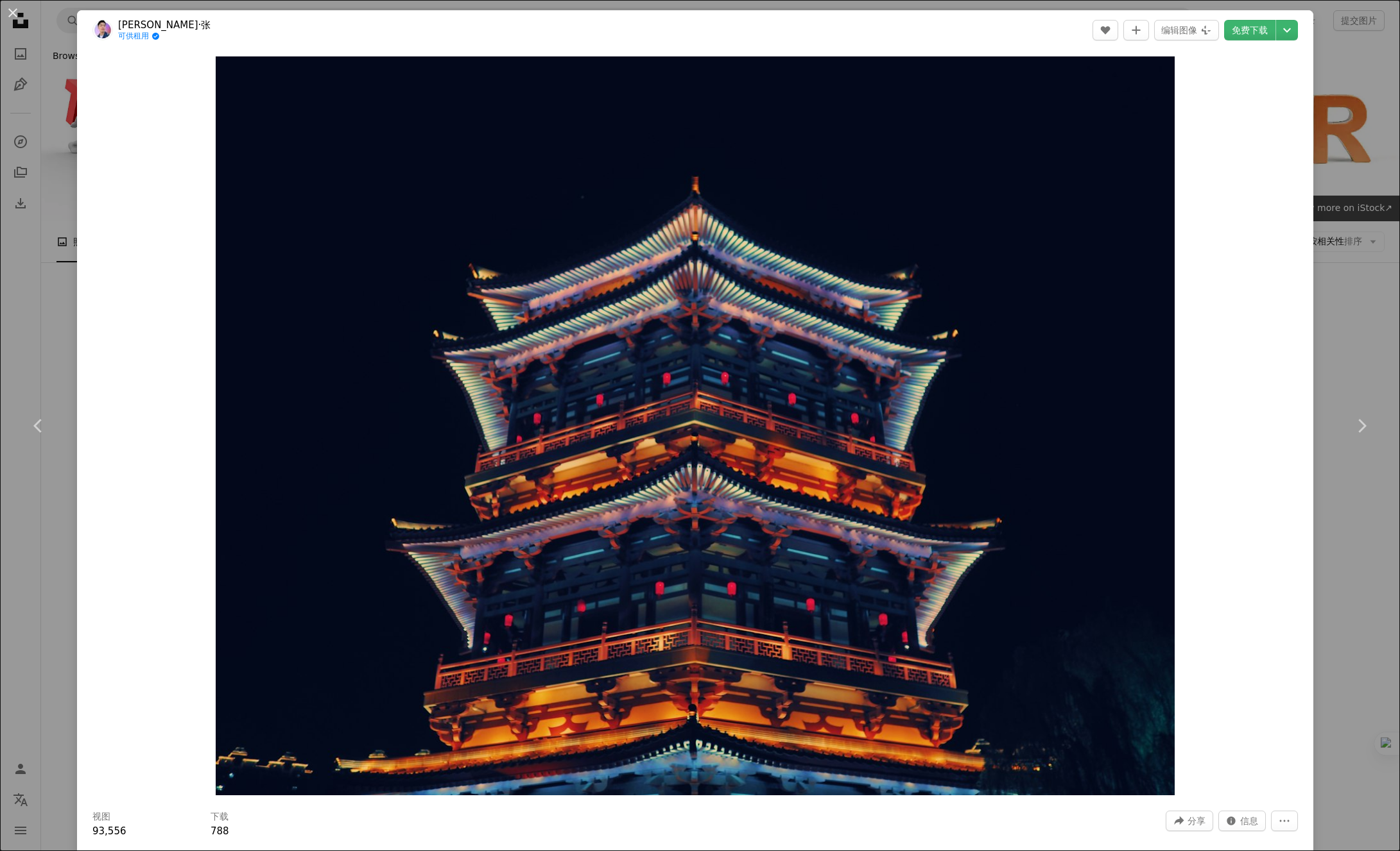
click at [1320, 88] on div "An X shape Chevron left Chevron right [PERSON_NAME]·[PERSON_NAME]供租用 A checkmar…" at bounding box center [700, 426] width 1400 height 851
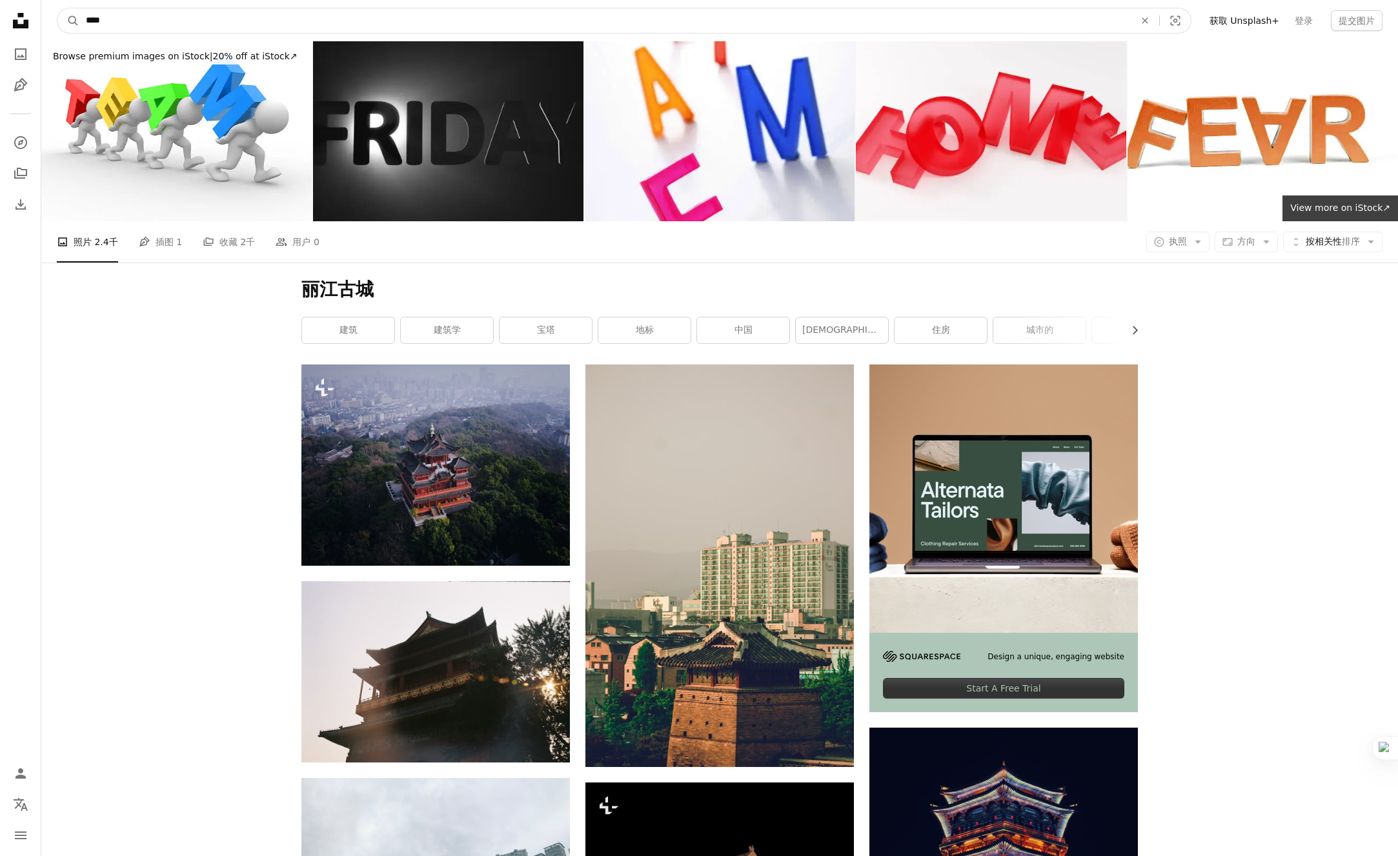
click at [631, 16] on input "****" at bounding box center [604, 20] width 1051 height 25
type input "********"
click button "A magnifying glass" at bounding box center [68, 20] width 22 height 25
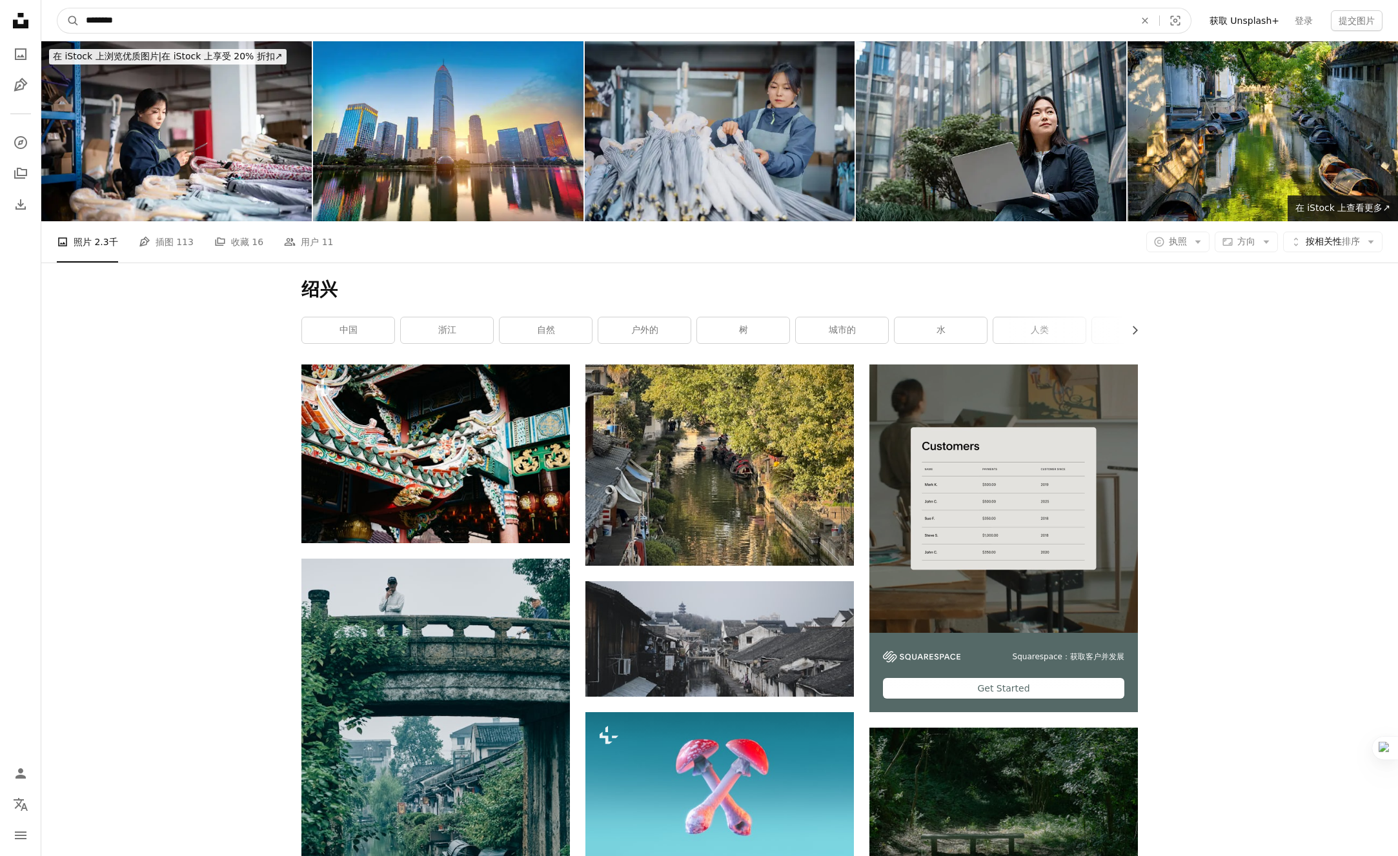
click at [361, 15] on input "********" at bounding box center [604, 20] width 1051 height 25
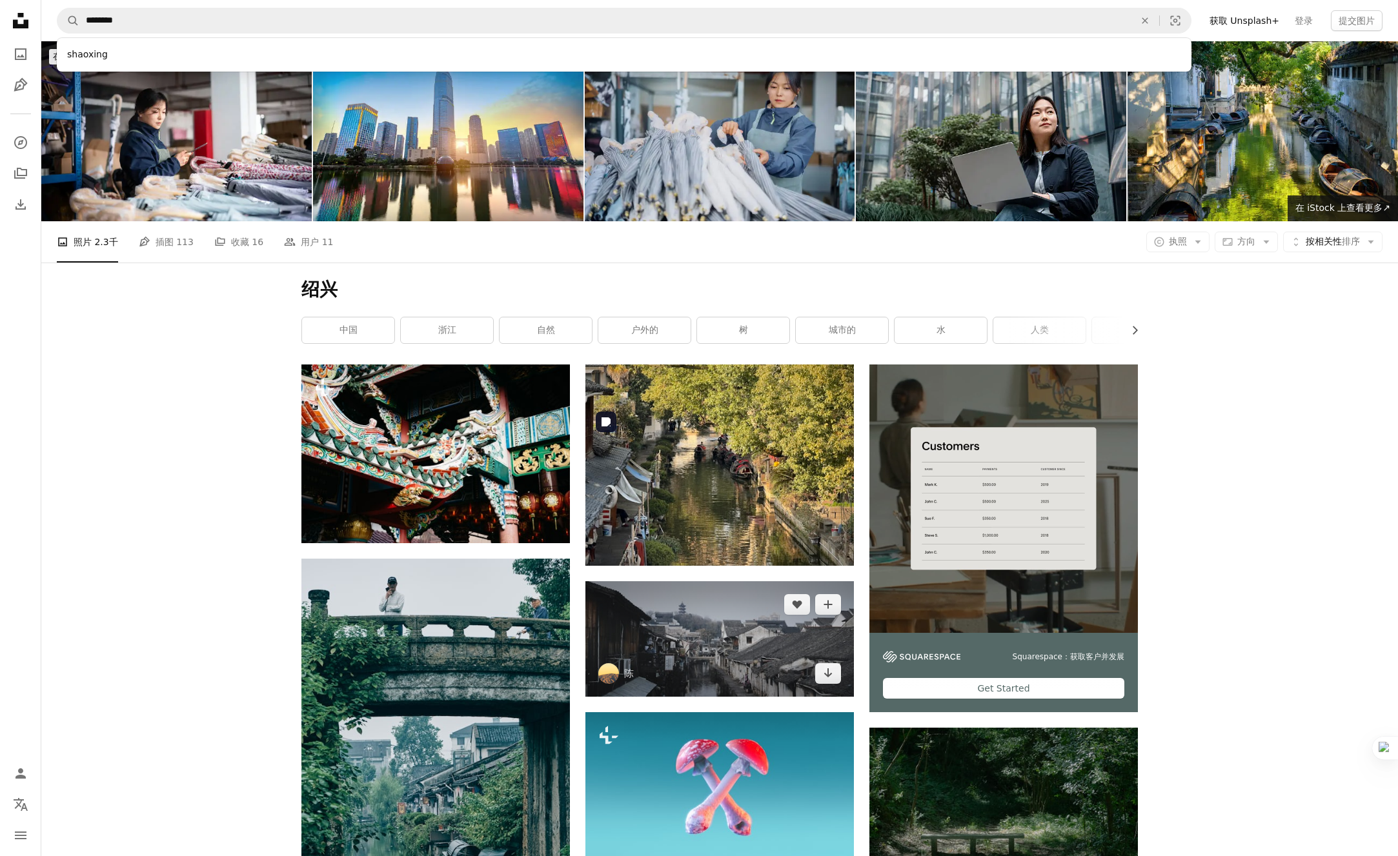
click at [741, 581] on img at bounding box center [719, 639] width 268 height 116
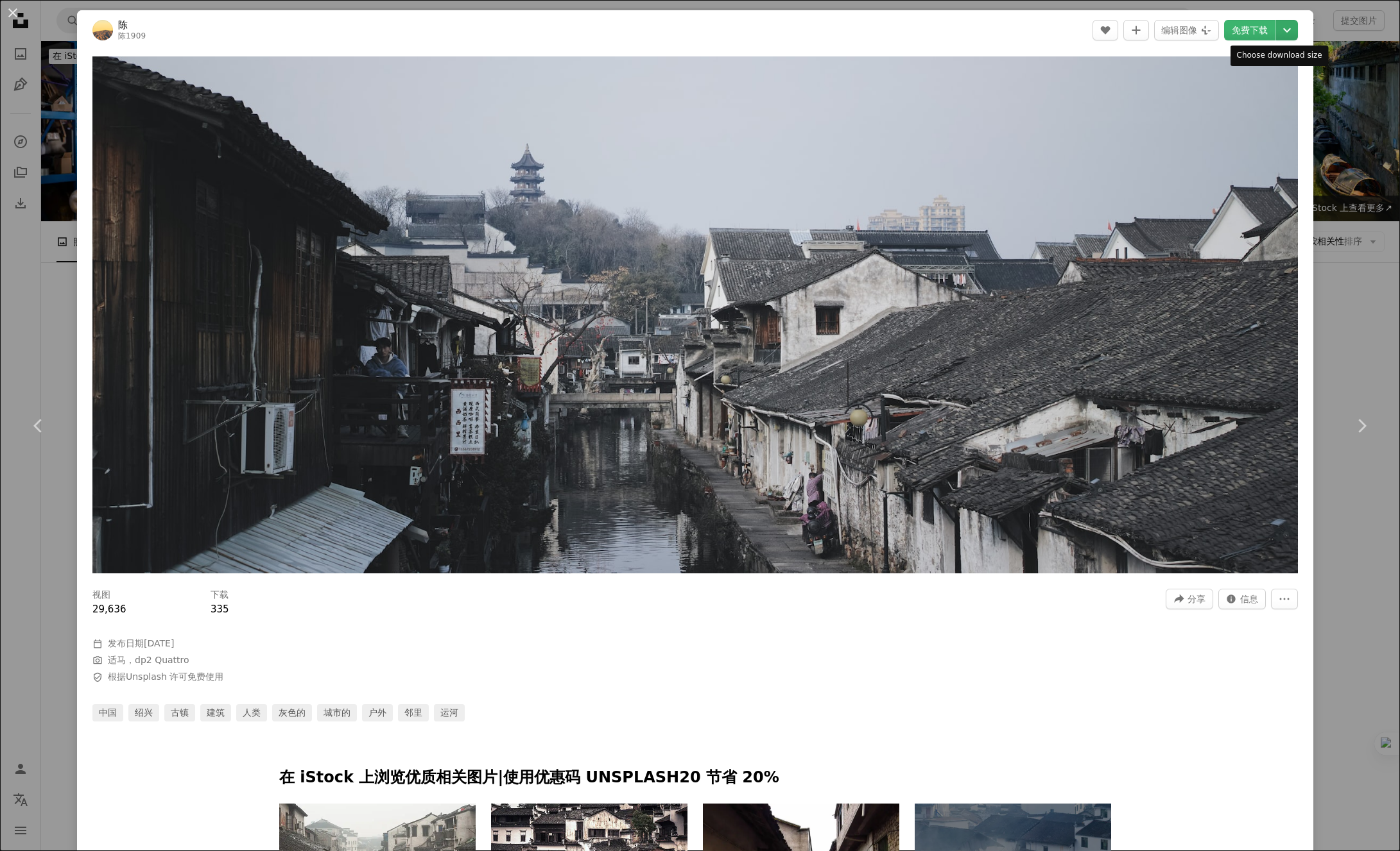
click at [1277, 28] on icon "Chevron down" at bounding box center [1287, 30] width 21 height 15
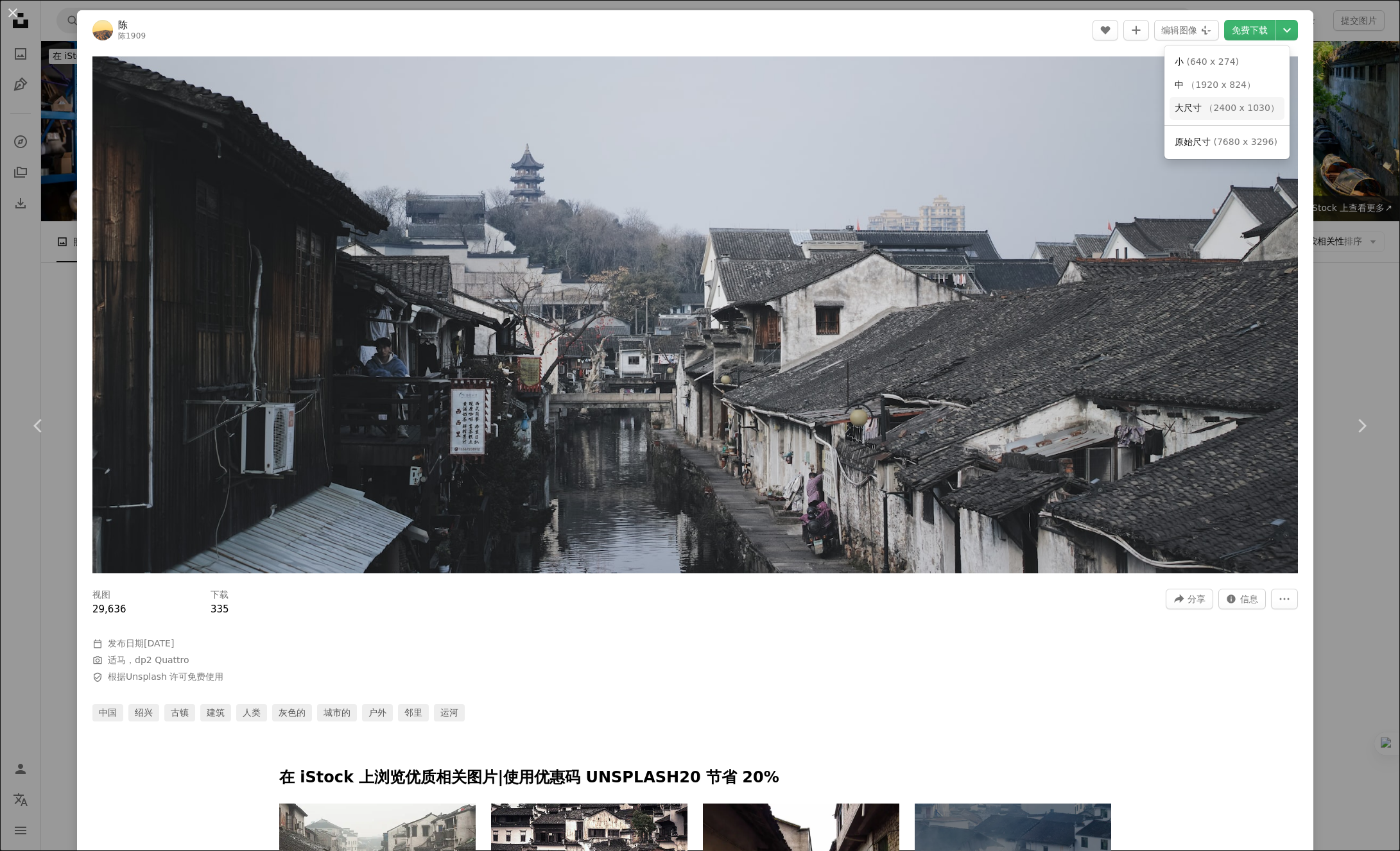
click at [1219, 112] on font "2400 x 1030" at bounding box center [1241, 107] width 57 height 10
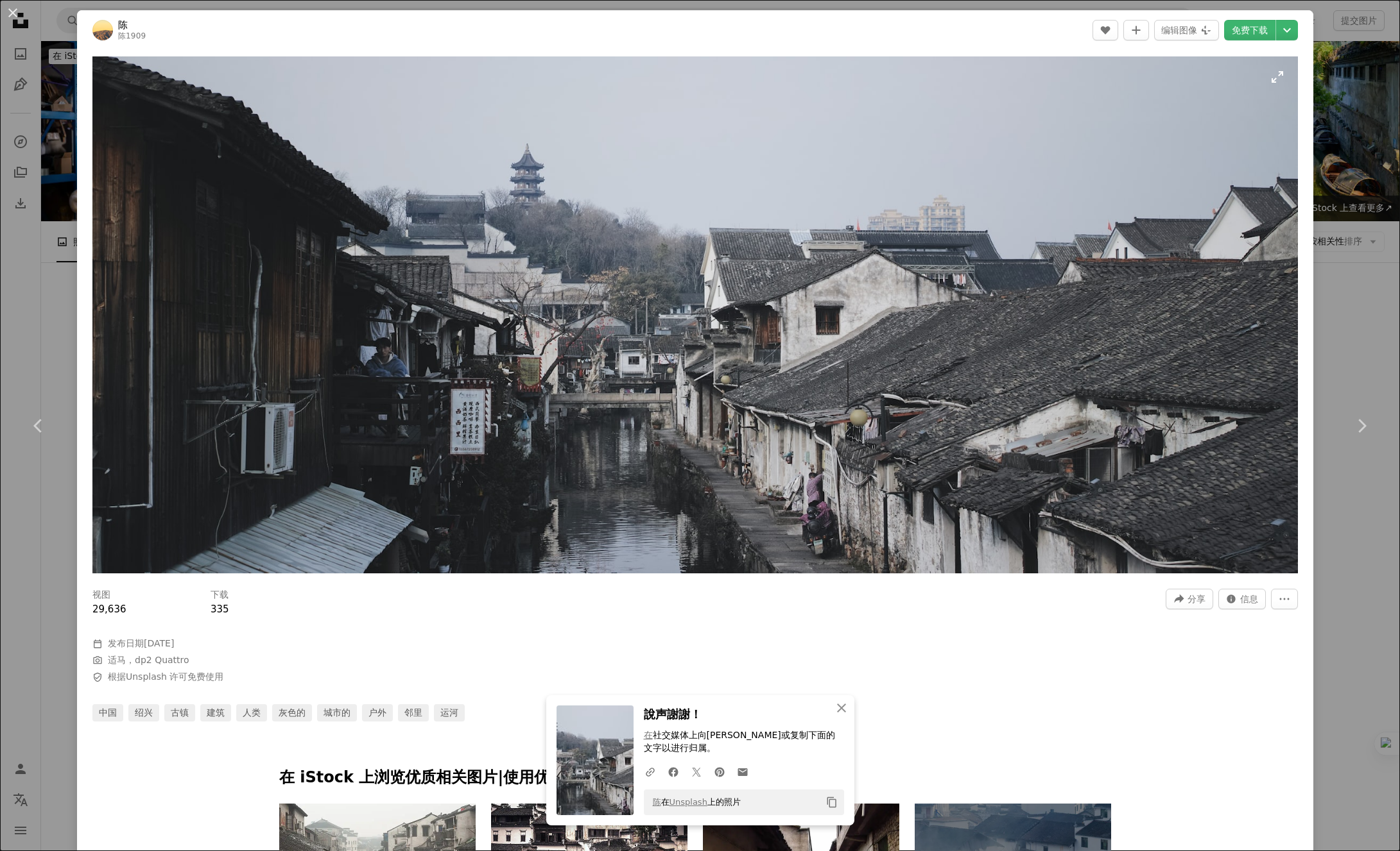
click at [1222, 117] on img "放大此图像" at bounding box center [695, 315] width 1205 height 517
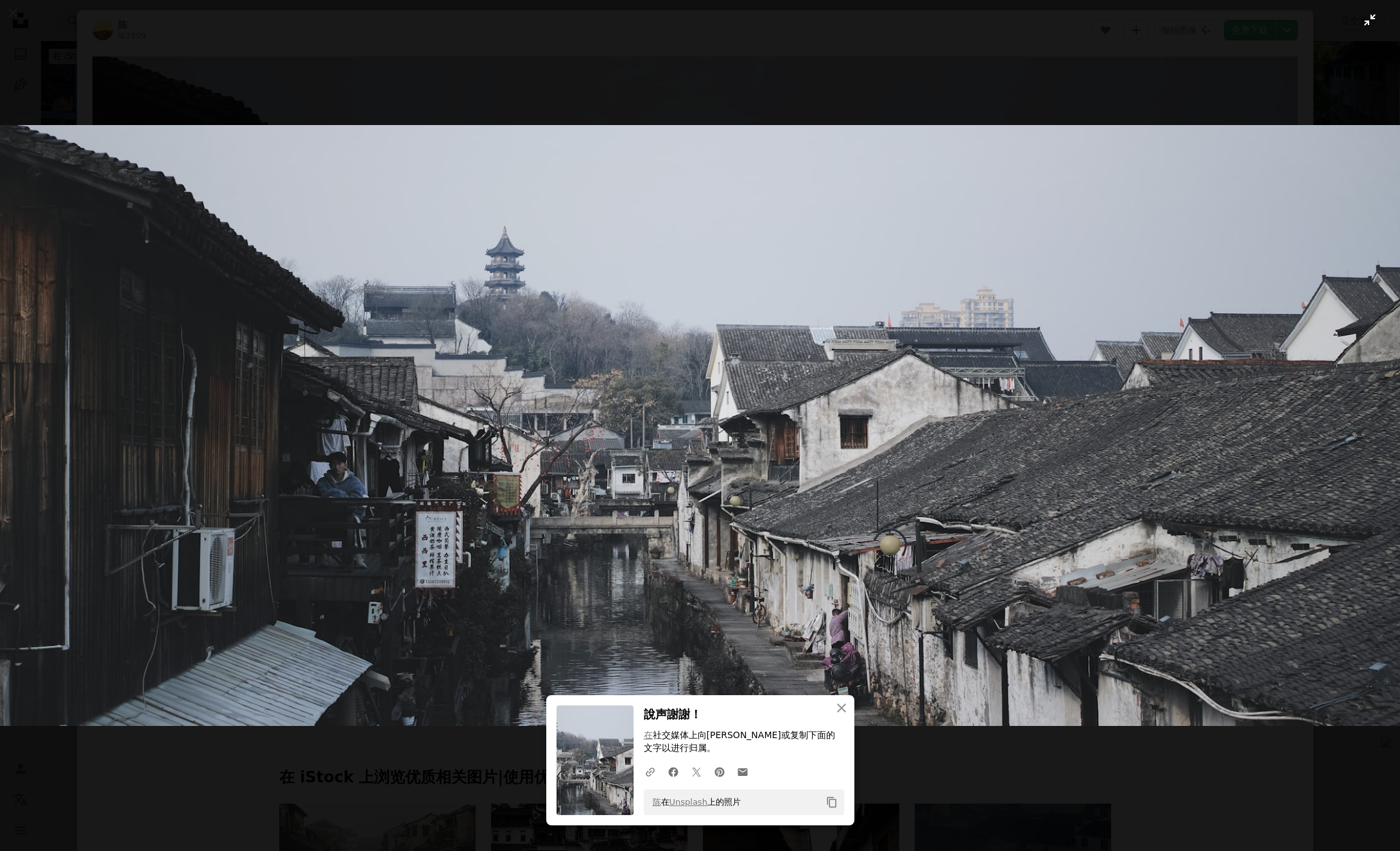
click at [1284, 54] on button "Zoom out on this image" at bounding box center [699, 426] width 1401 height 853
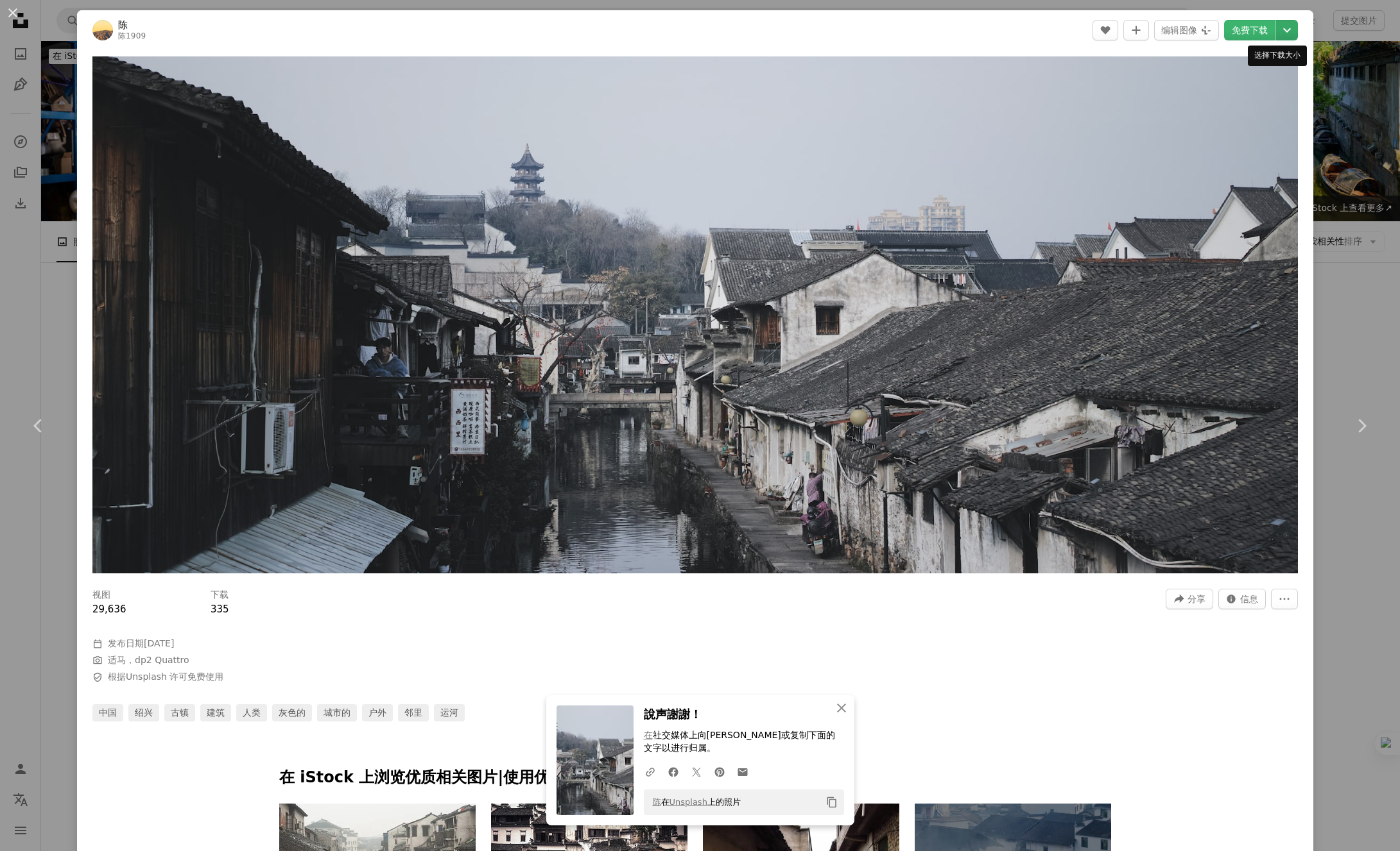
click at [1278, 32] on icon "Chevron down" at bounding box center [1287, 30] width 21 height 15
click at [1231, 146] on font "7680 x 3296" at bounding box center [1245, 141] width 57 height 10
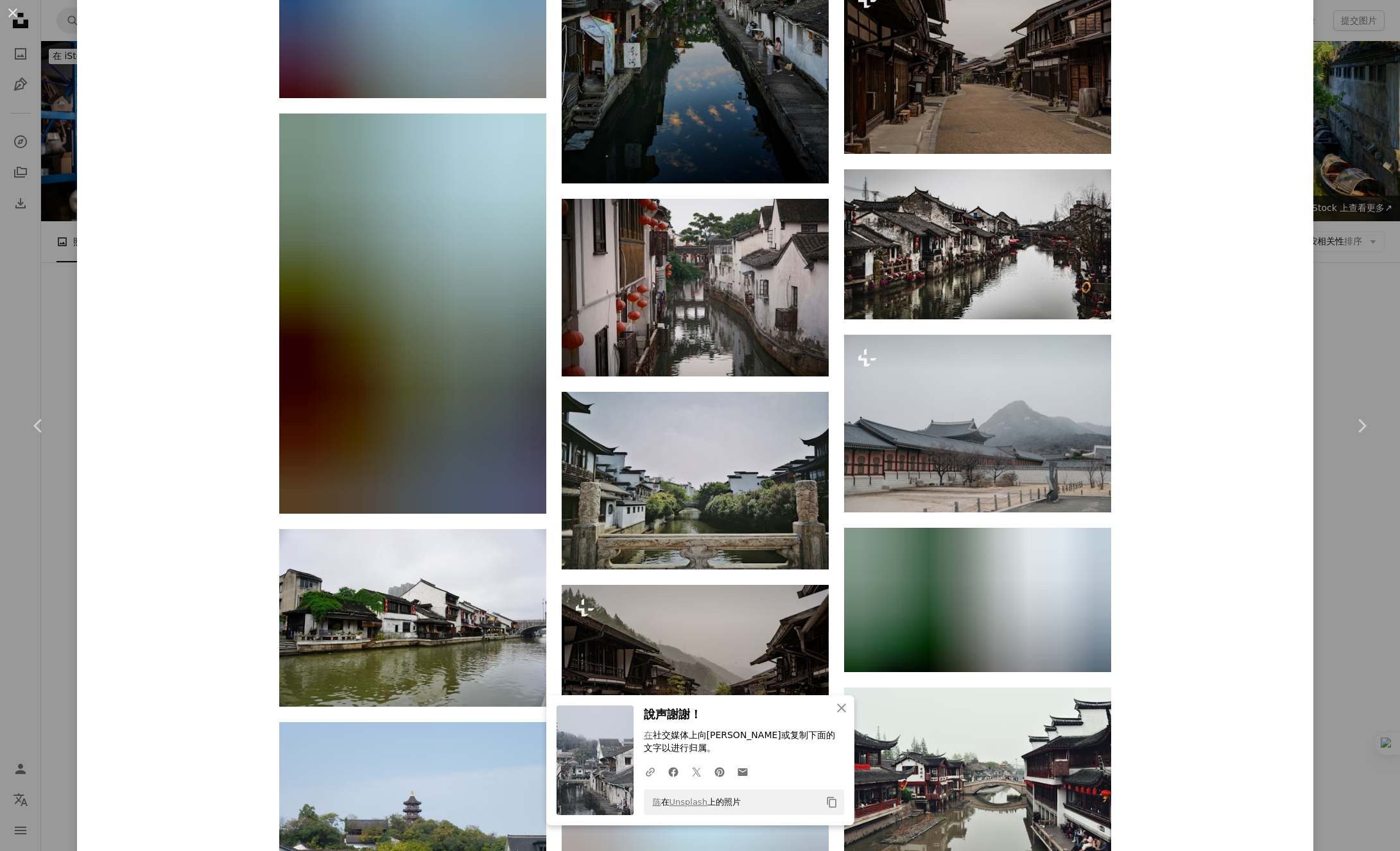
scroll to position [1321, 0]
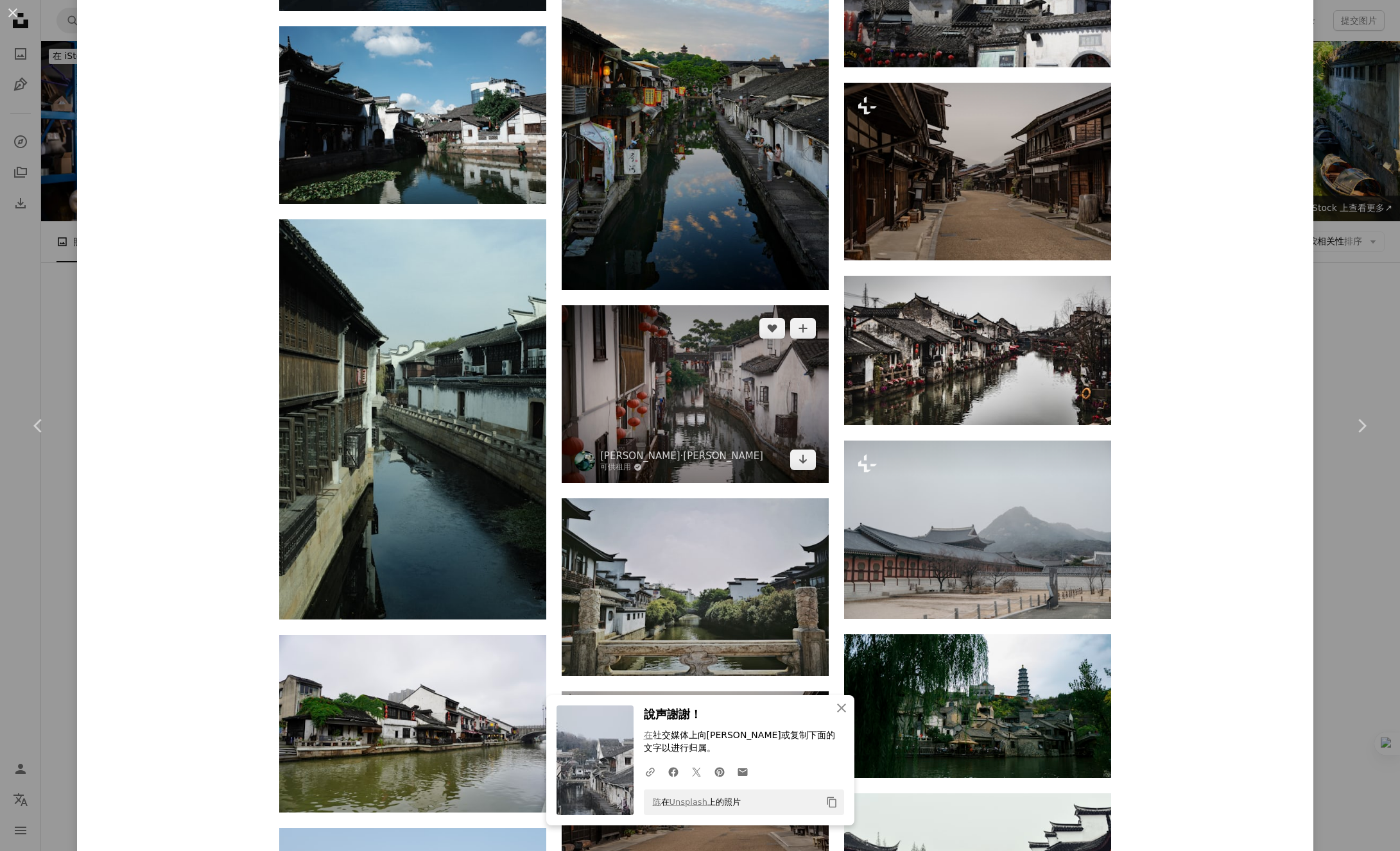
click at [725, 305] on img at bounding box center [695, 394] width 266 height 178
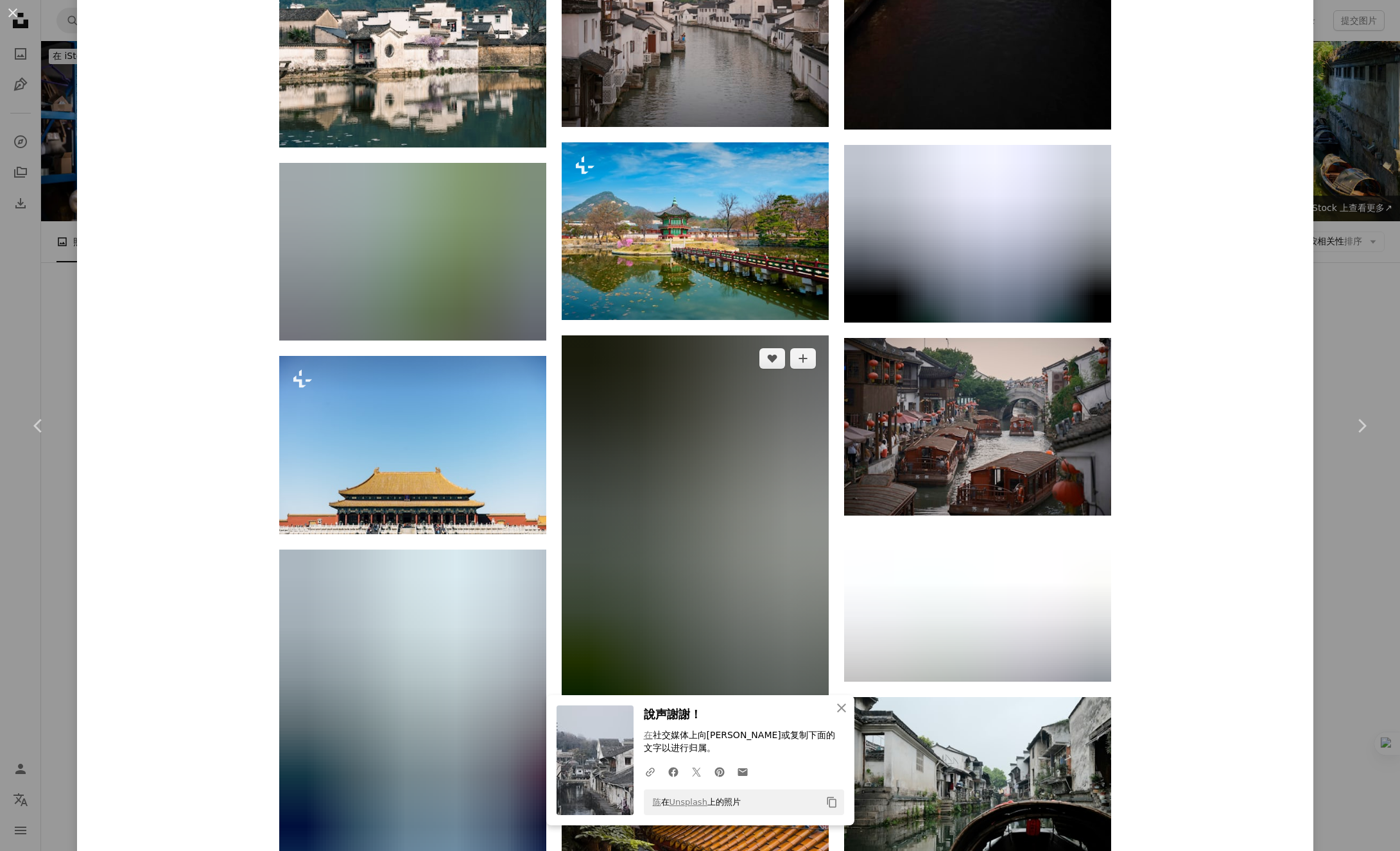
scroll to position [4306, 0]
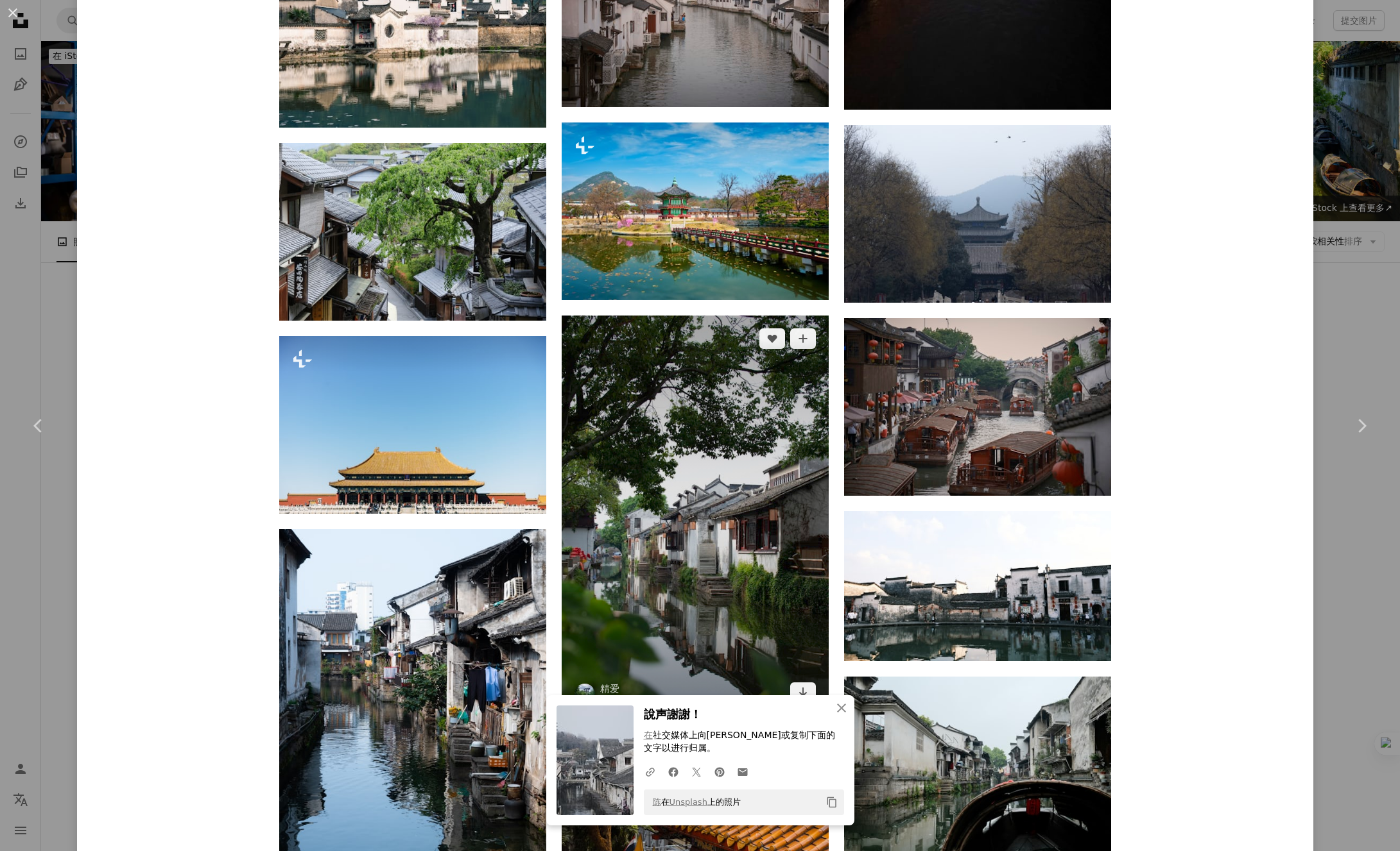
click at [753, 316] on img at bounding box center [695, 516] width 266 height 401
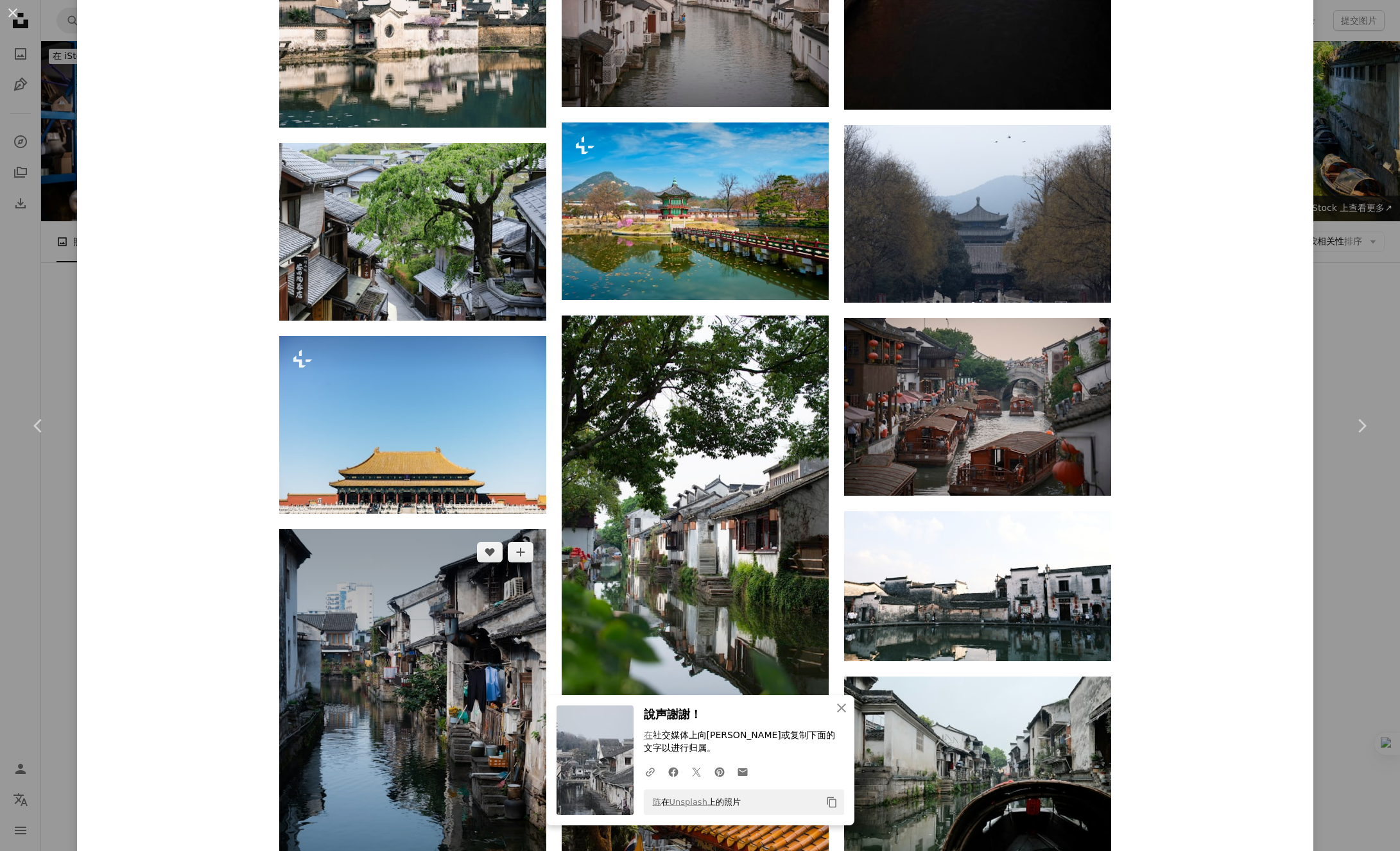
click at [424, 529] on img at bounding box center [413, 729] width 266 height 401
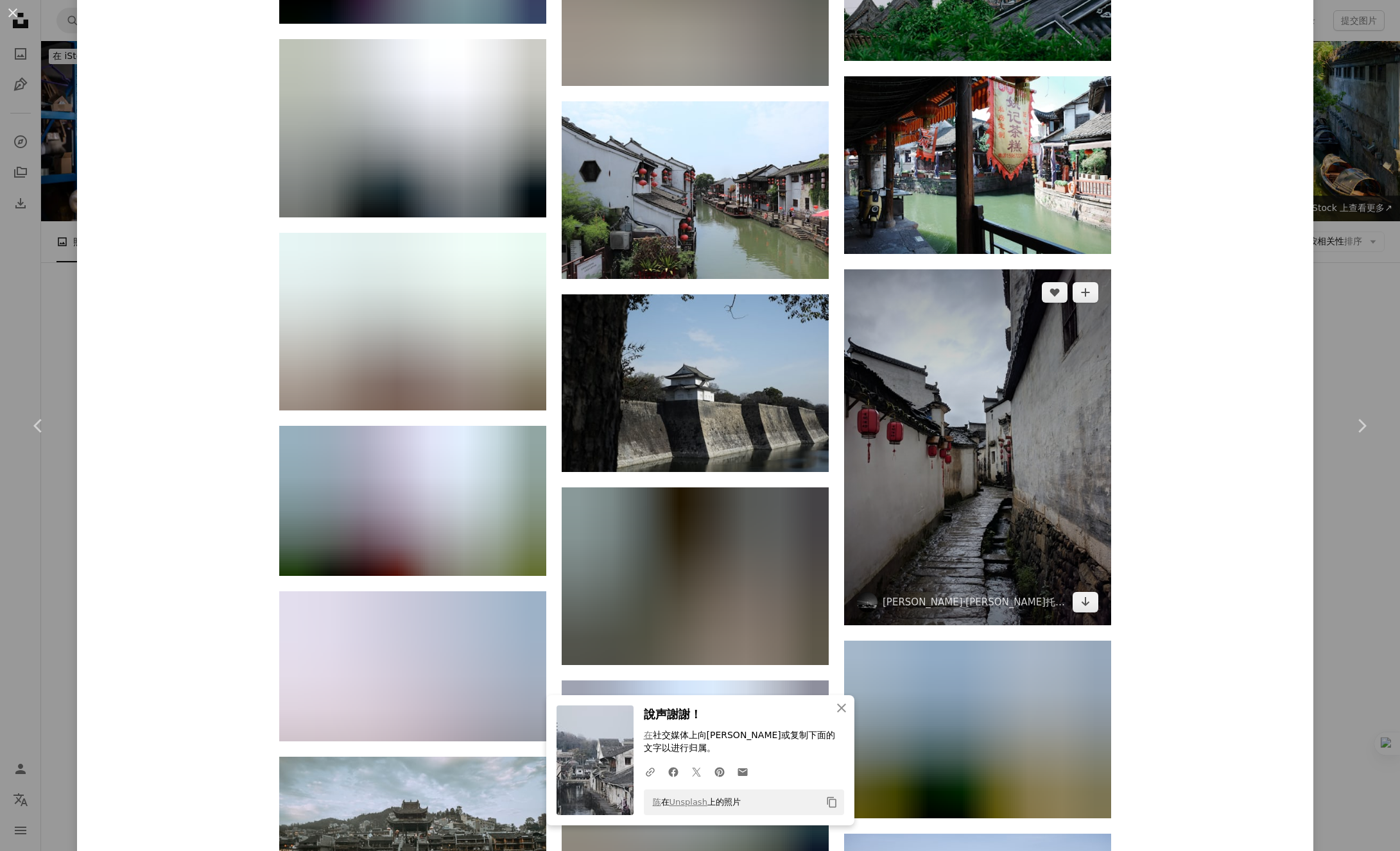
scroll to position [7774, 0]
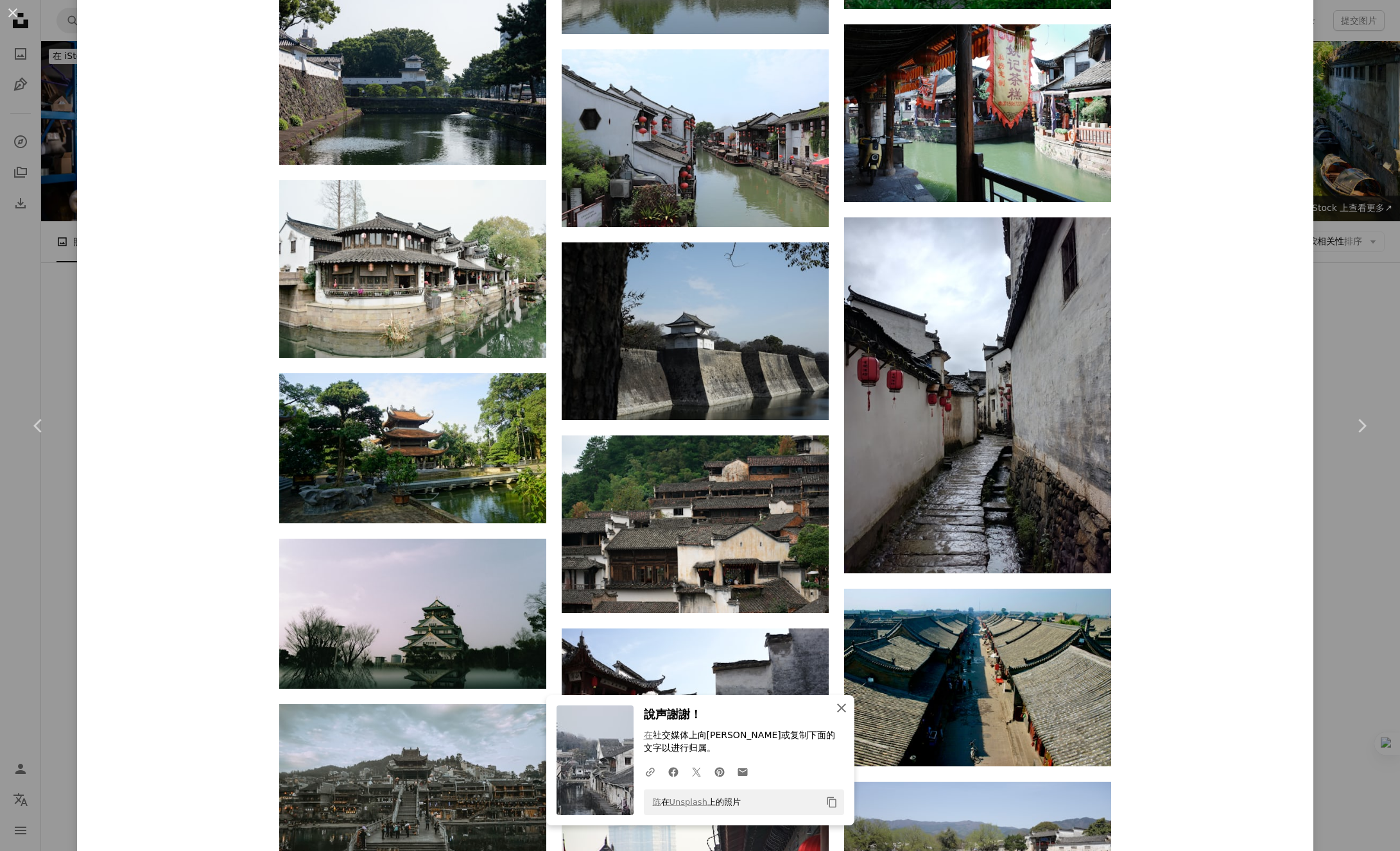
click at [834, 703] on icon "An X shape" at bounding box center [840, 708] width 15 height 15
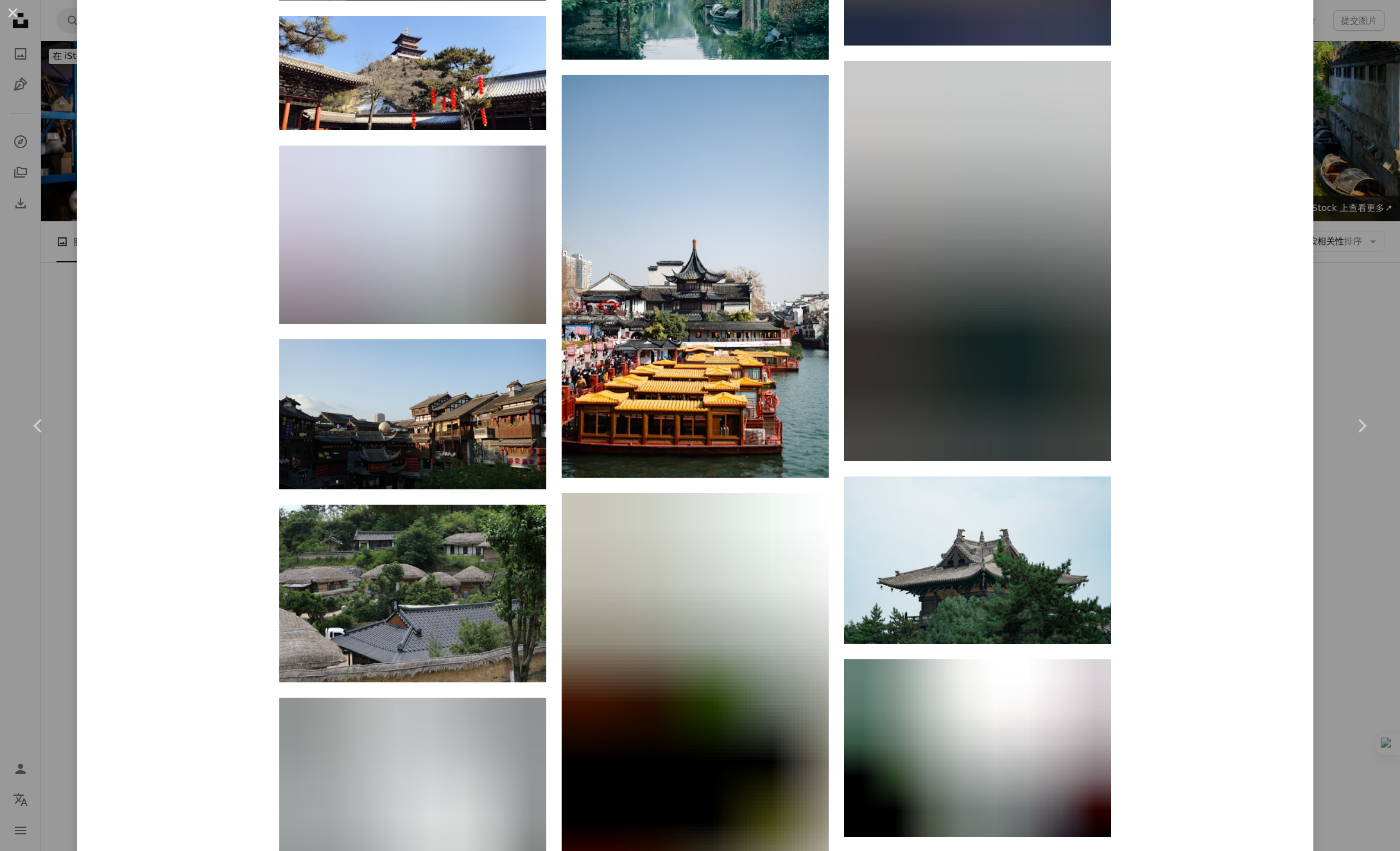
scroll to position [11185, 0]
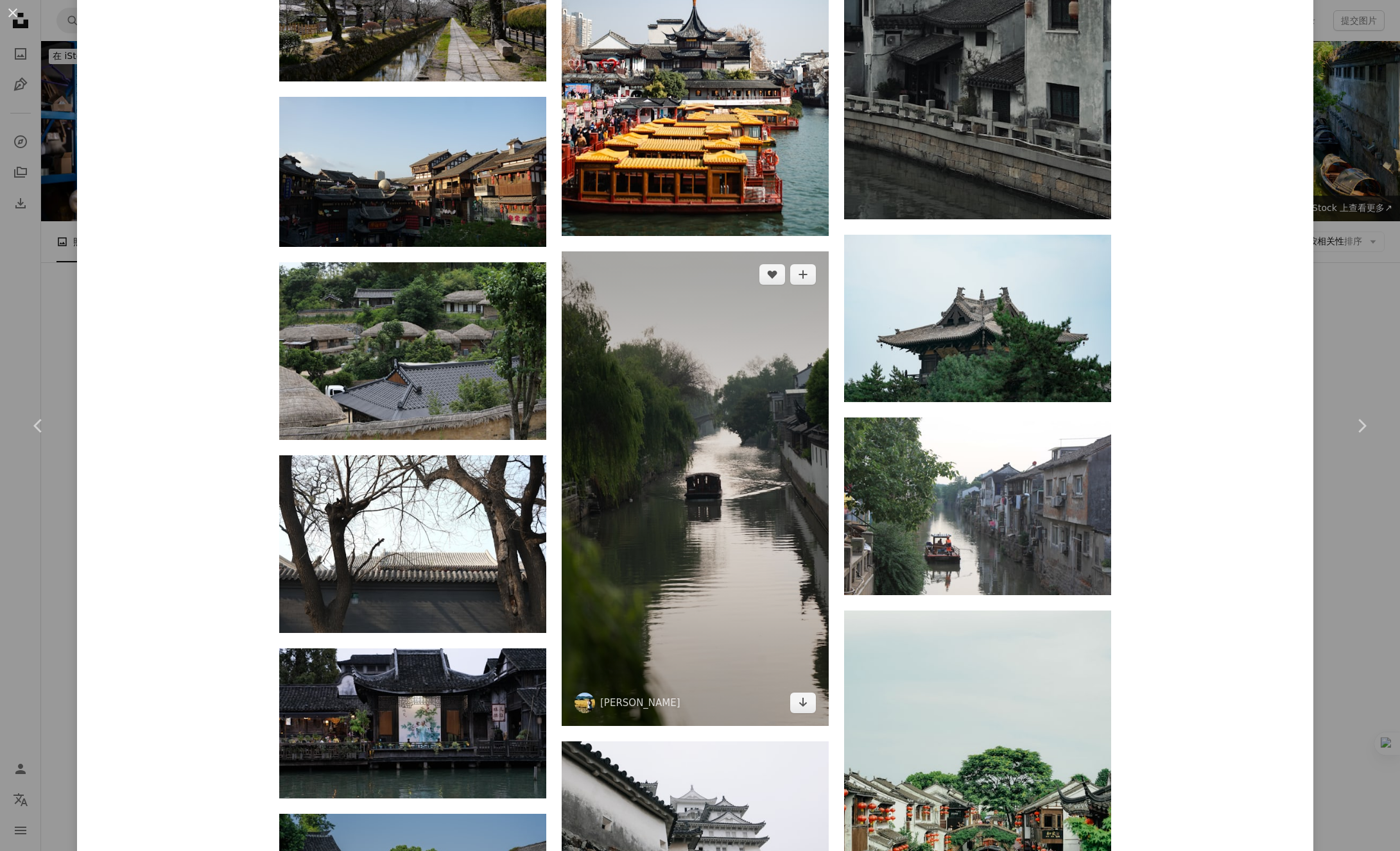
click at [741, 316] on img at bounding box center [695, 489] width 266 height 475
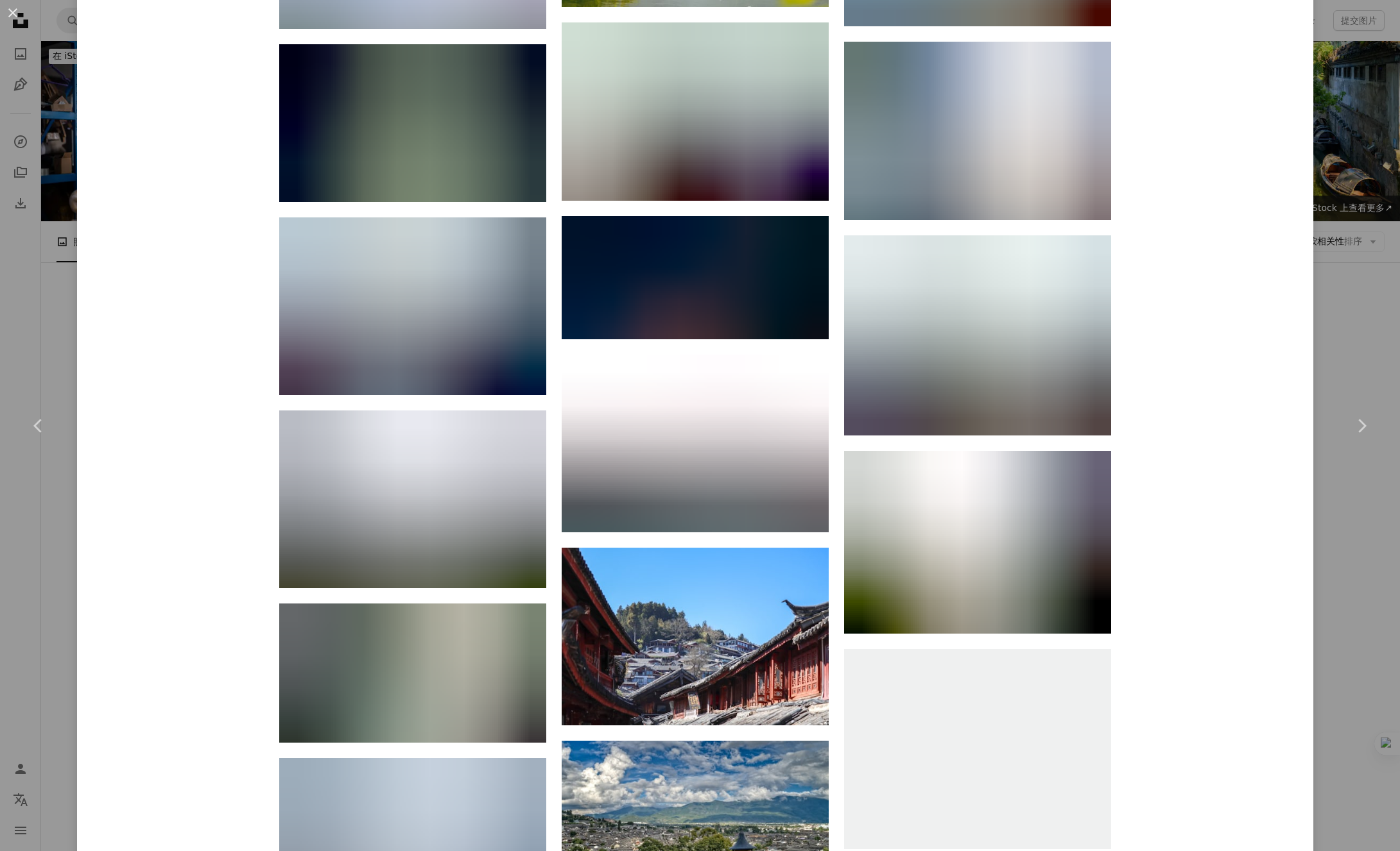
scroll to position [12627, 0]
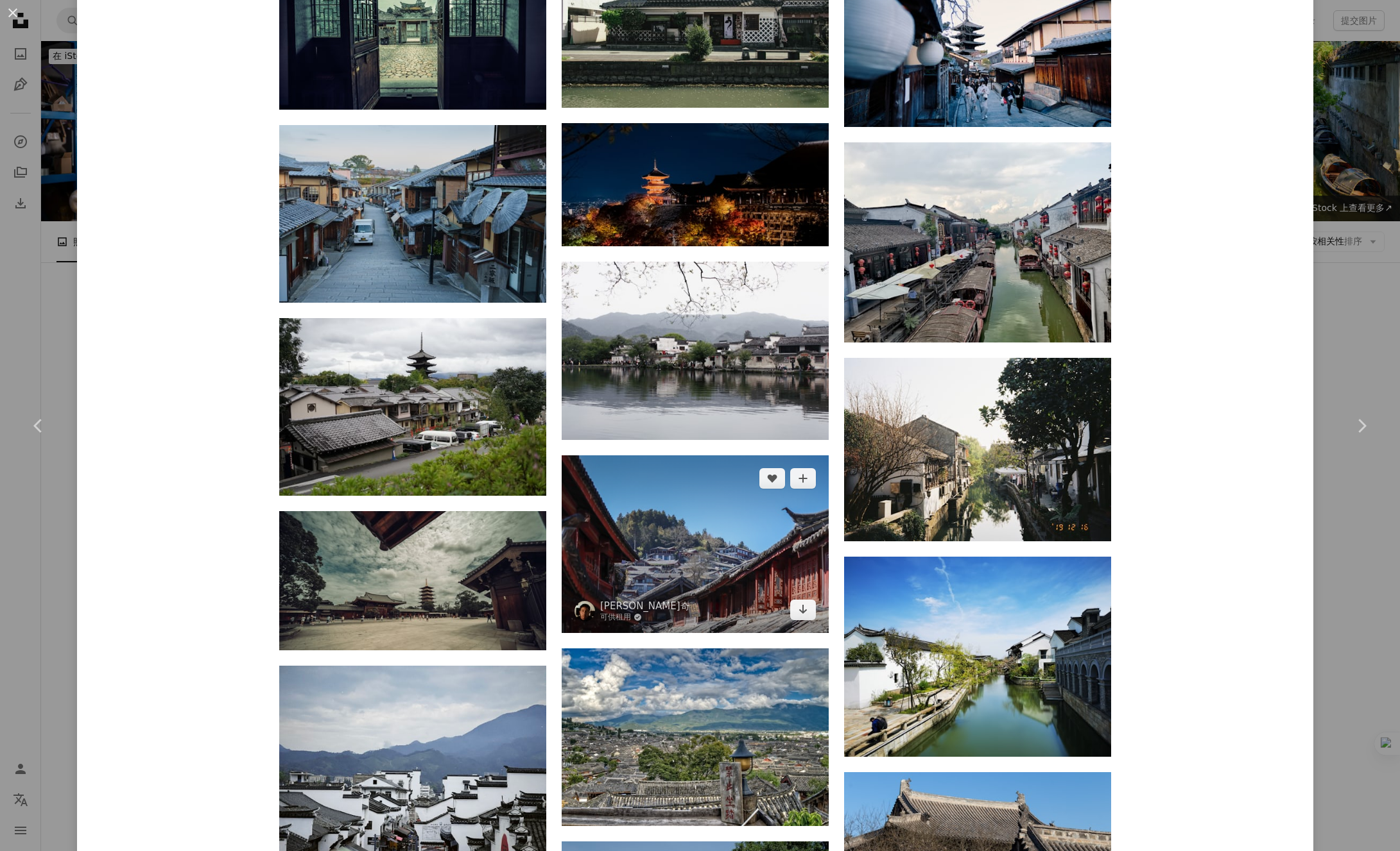
click at [710, 455] on img at bounding box center [695, 544] width 266 height 178
